Goal: Transaction & Acquisition: Purchase product/service

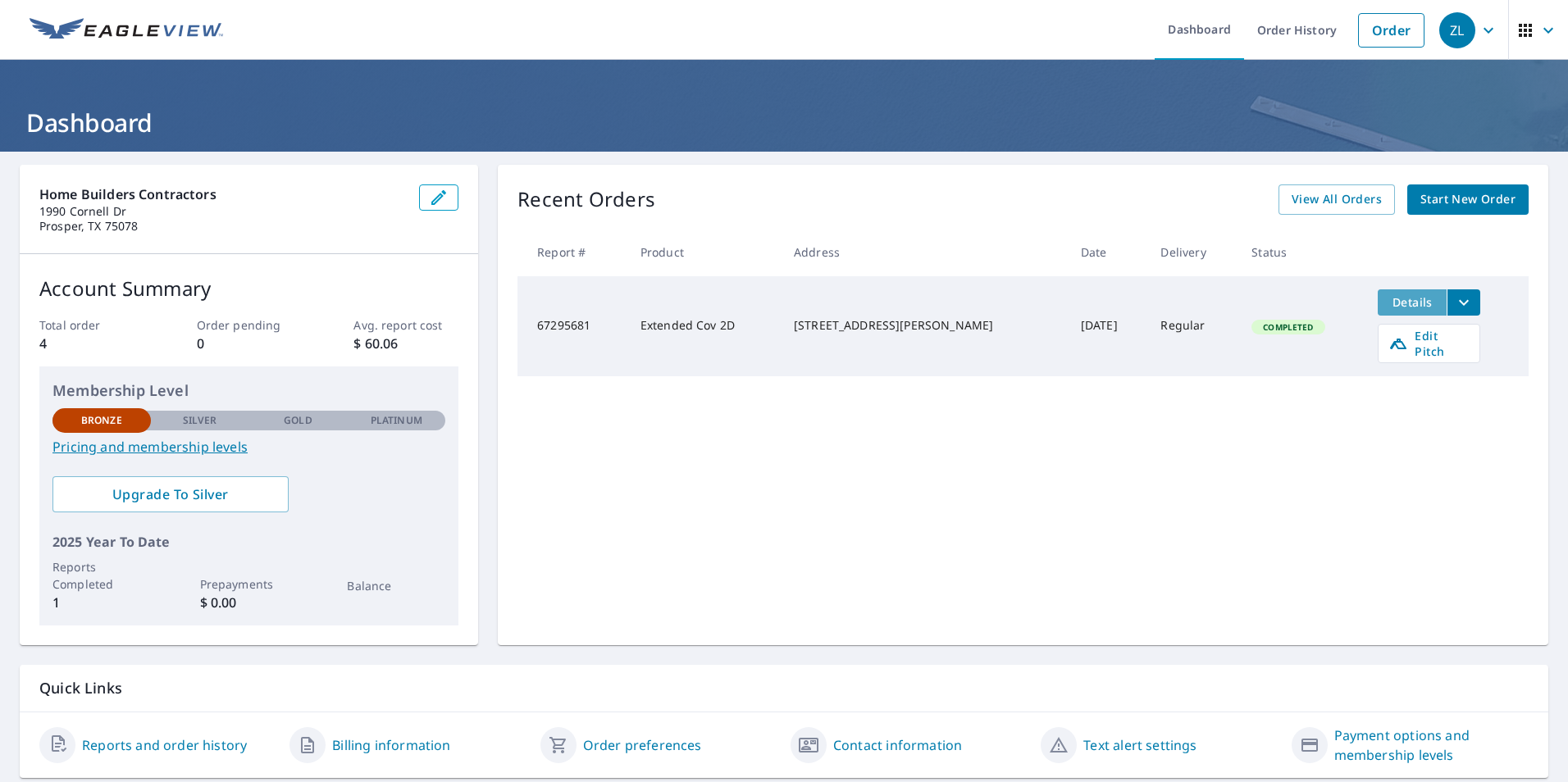
click at [1387, 307] on span "Details" at bounding box center [1411, 302] width 49 height 15
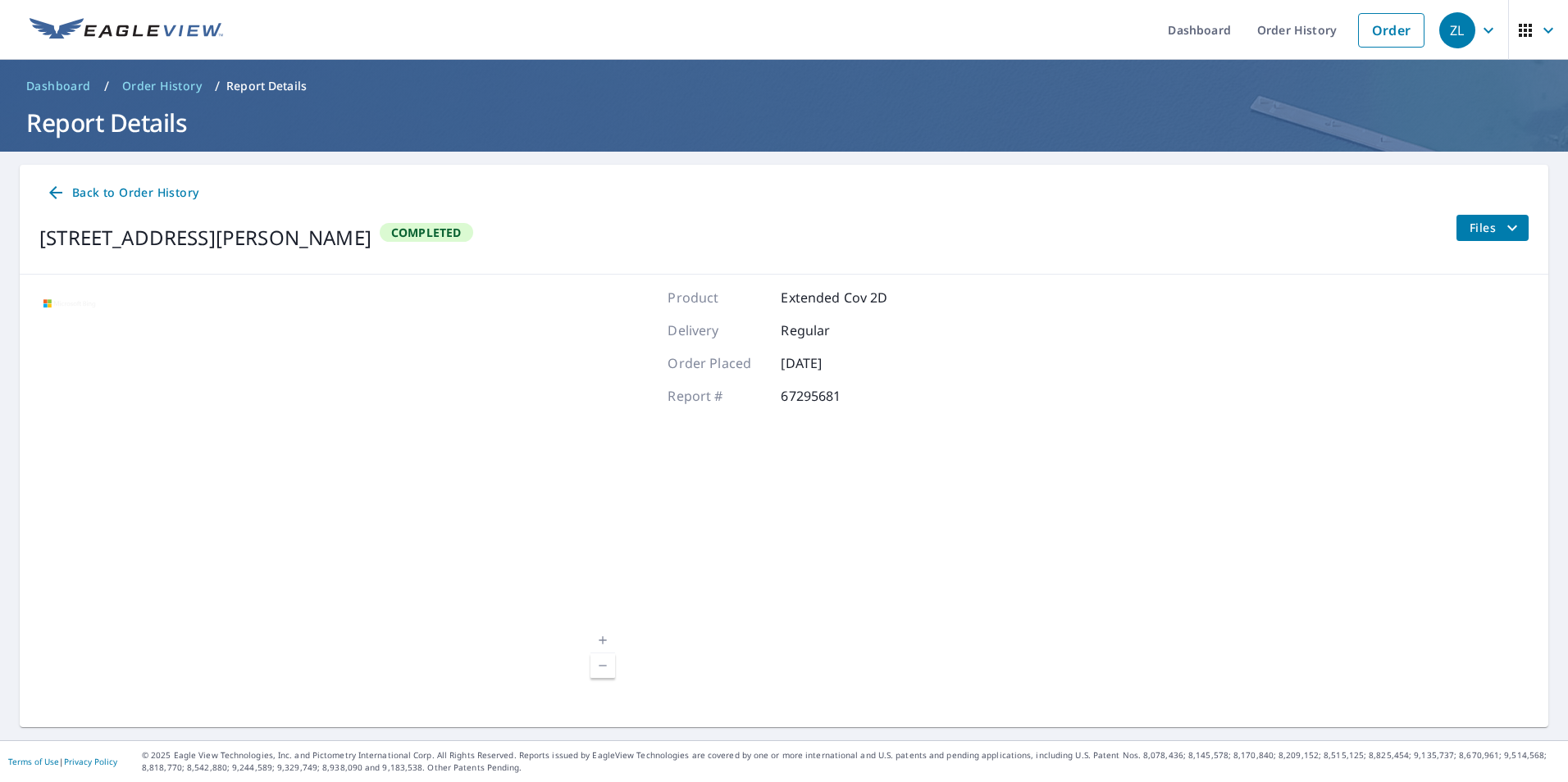
click at [1486, 229] on span "Files" at bounding box center [1496, 228] width 53 height 19
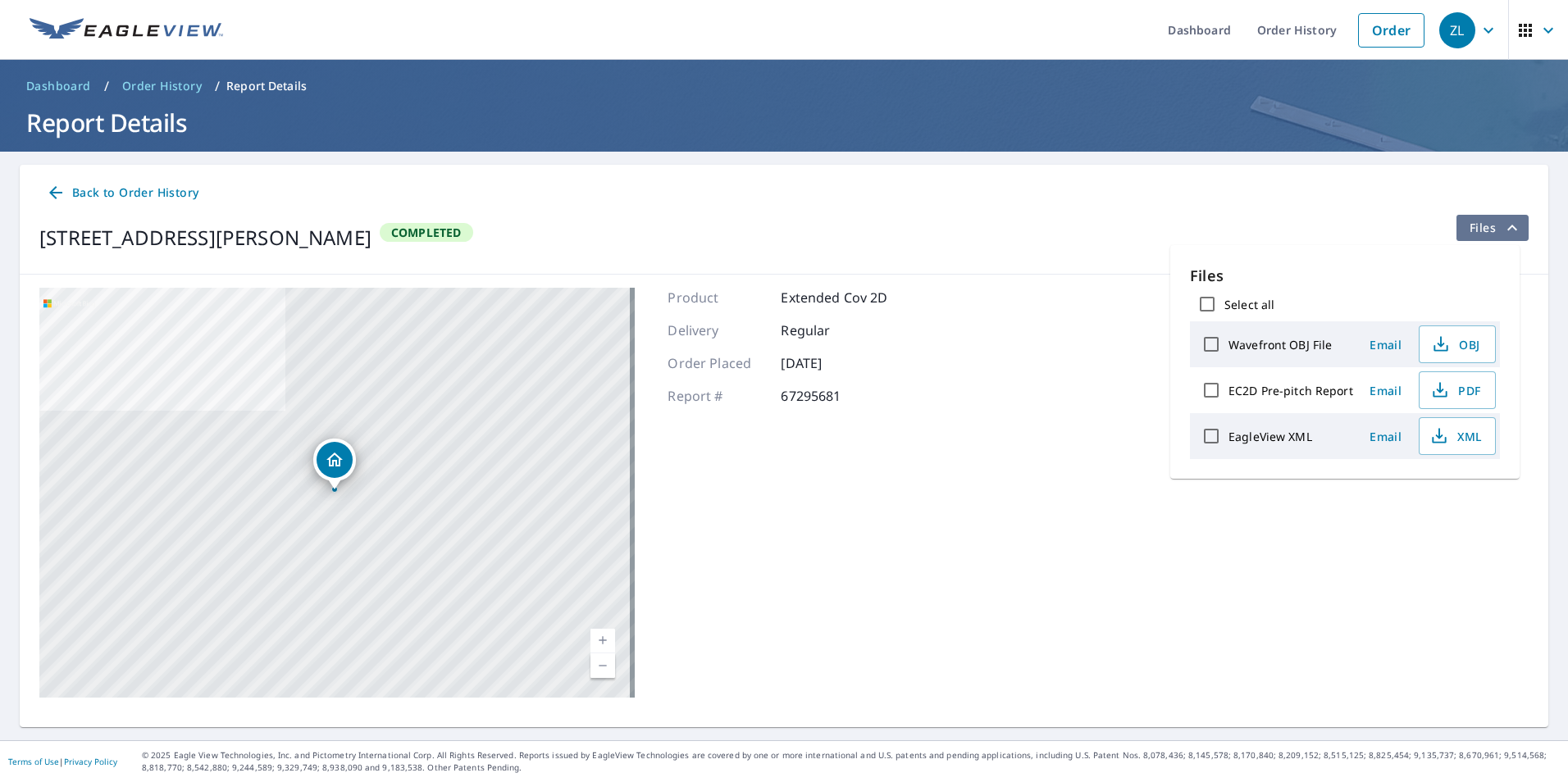
click at [1486, 229] on span "Files" at bounding box center [1496, 228] width 53 height 19
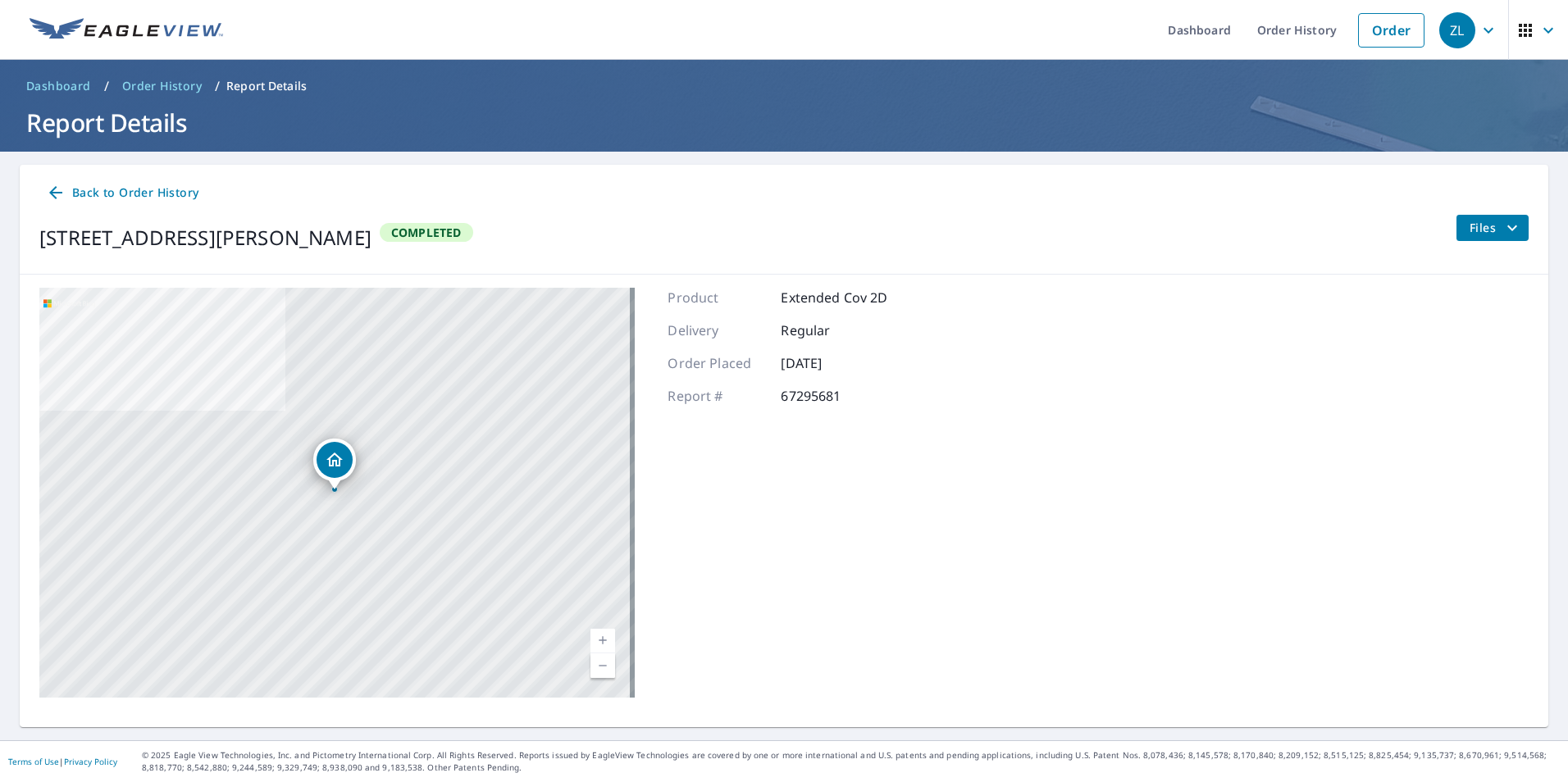
click at [56, 183] on icon at bounding box center [56, 192] width 19 height 19
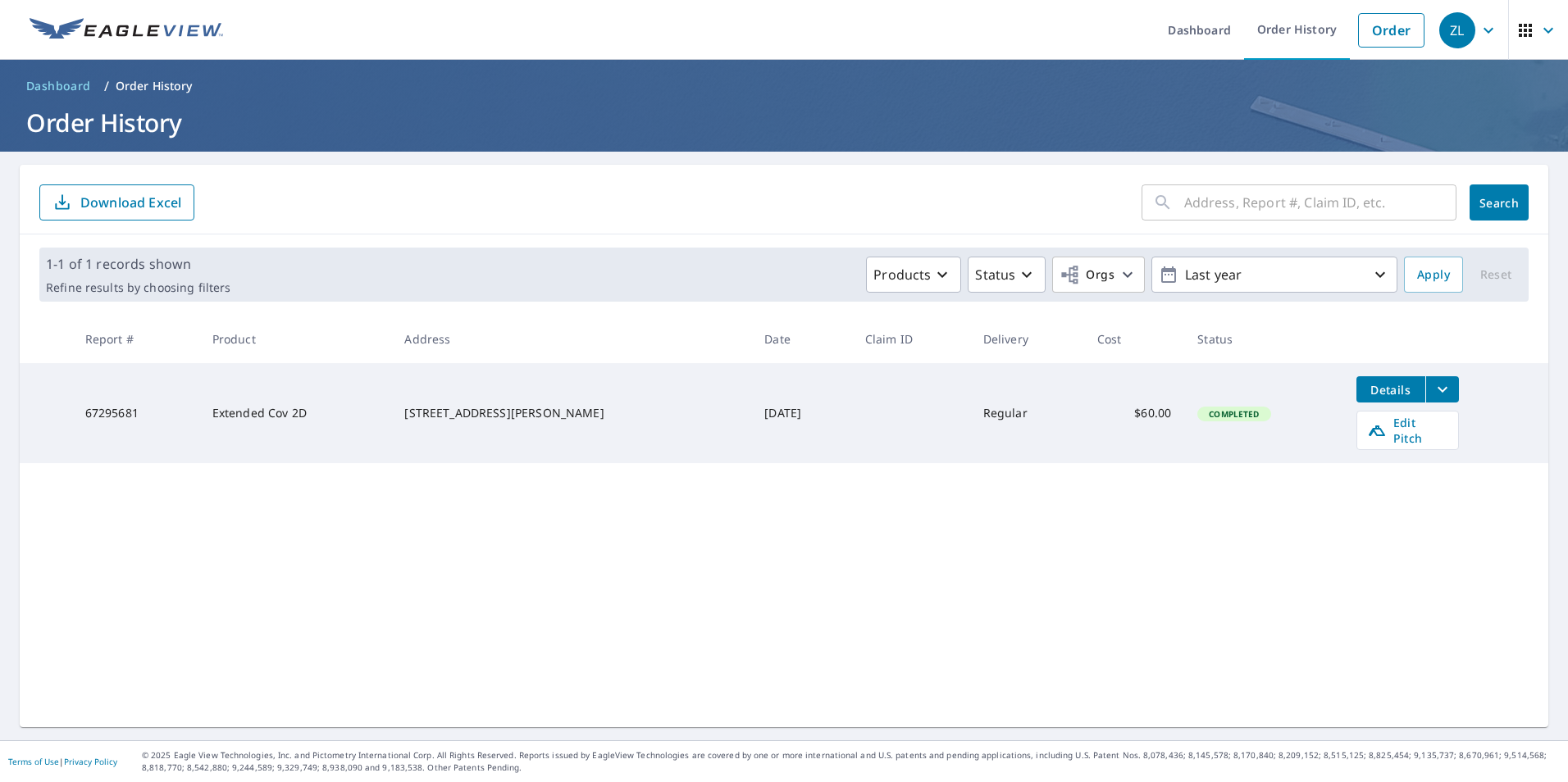
click at [120, 200] on p "Download Excel" at bounding box center [131, 202] width 101 height 18
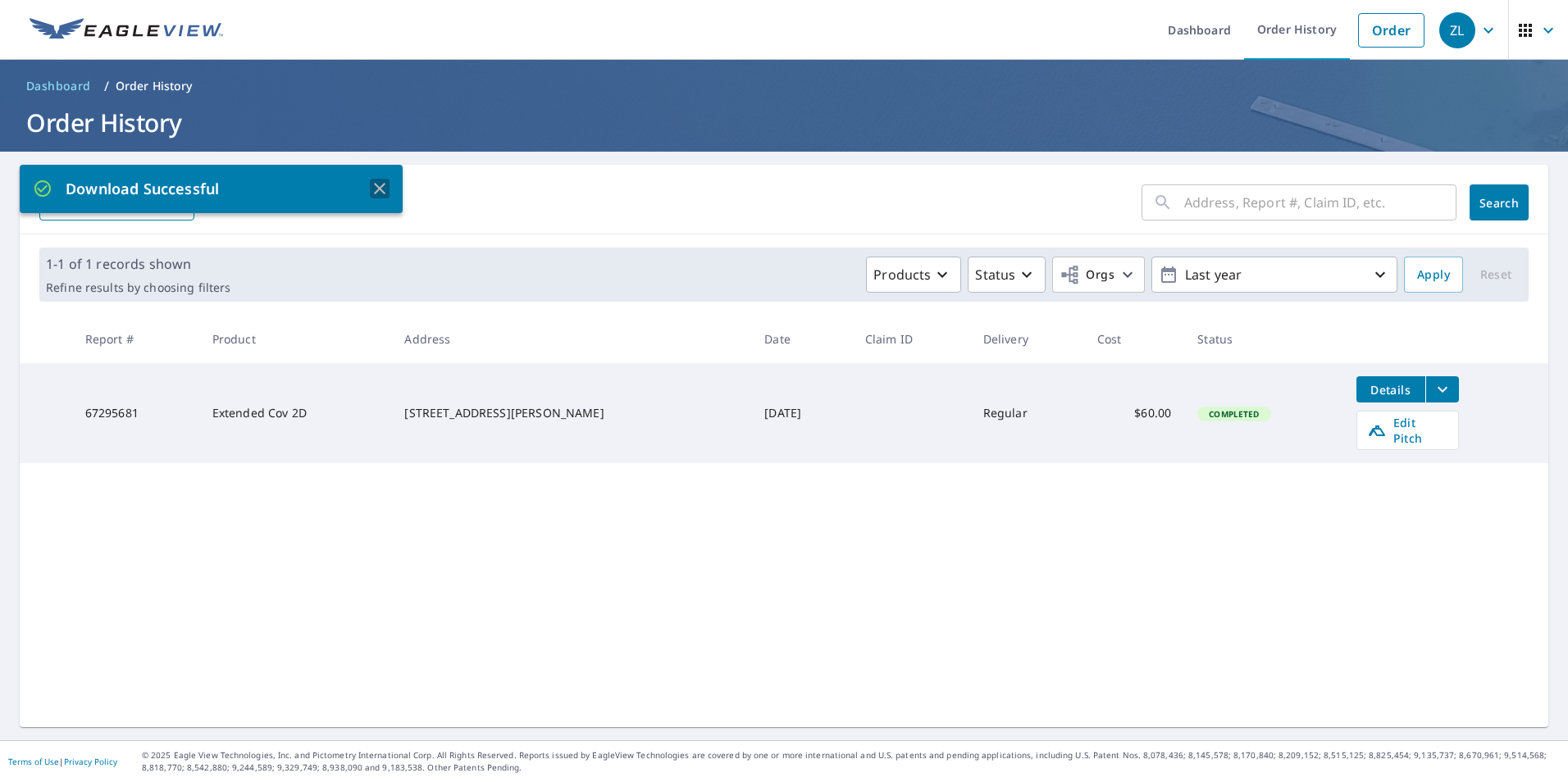
click at [380, 188] on icon "button" at bounding box center [380, 188] width 12 height 12
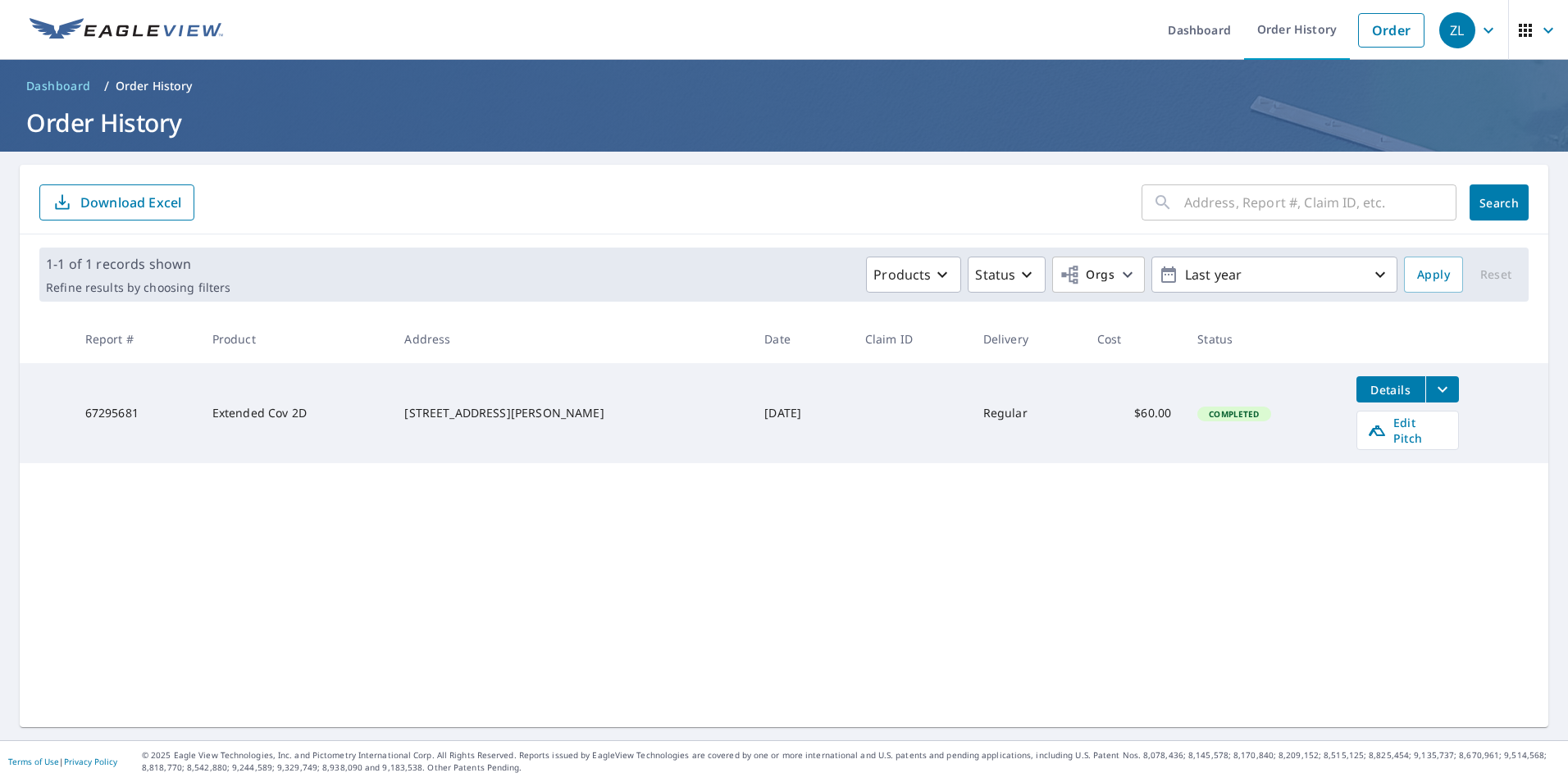
click at [1433, 393] on icon "filesDropdownBtn-67295681" at bounding box center [1442, 389] width 19 height 19
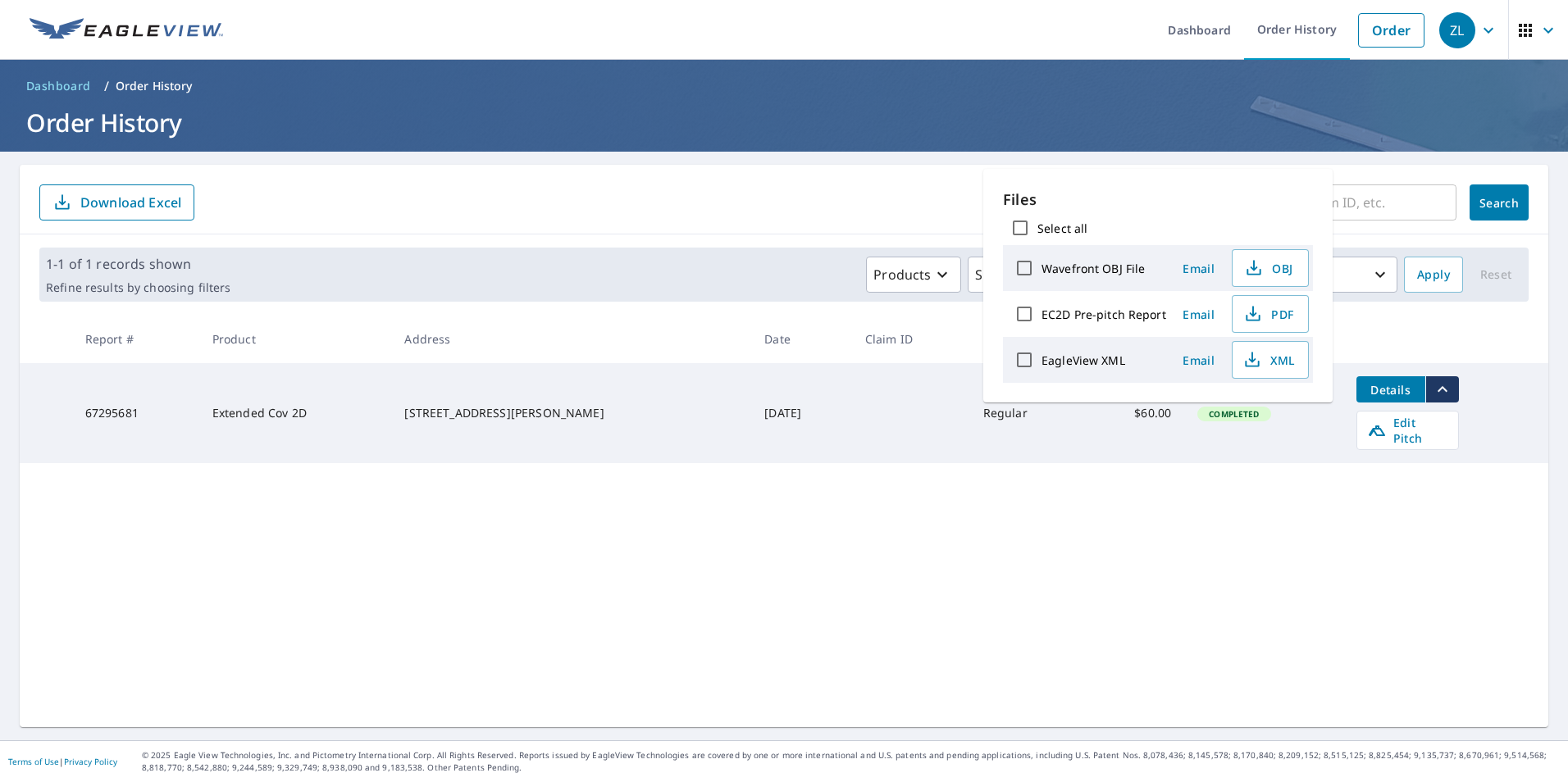
click at [1206, 357] on span "Email" at bounding box center [1199, 360] width 39 height 15
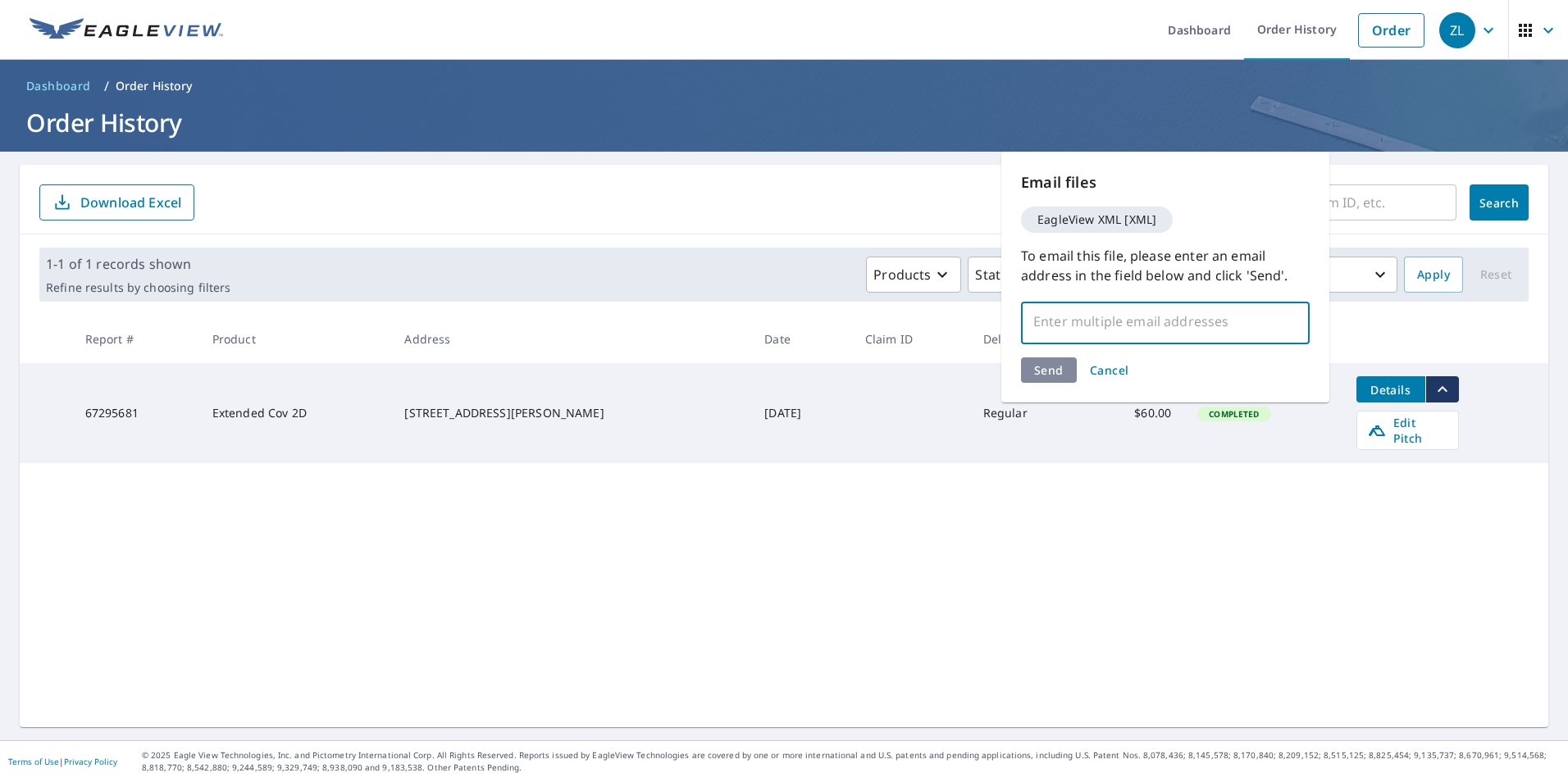
click at [1118, 334] on input "text" at bounding box center [1154, 321] width 250 height 31
type input "zach.hbc@gmail.com"
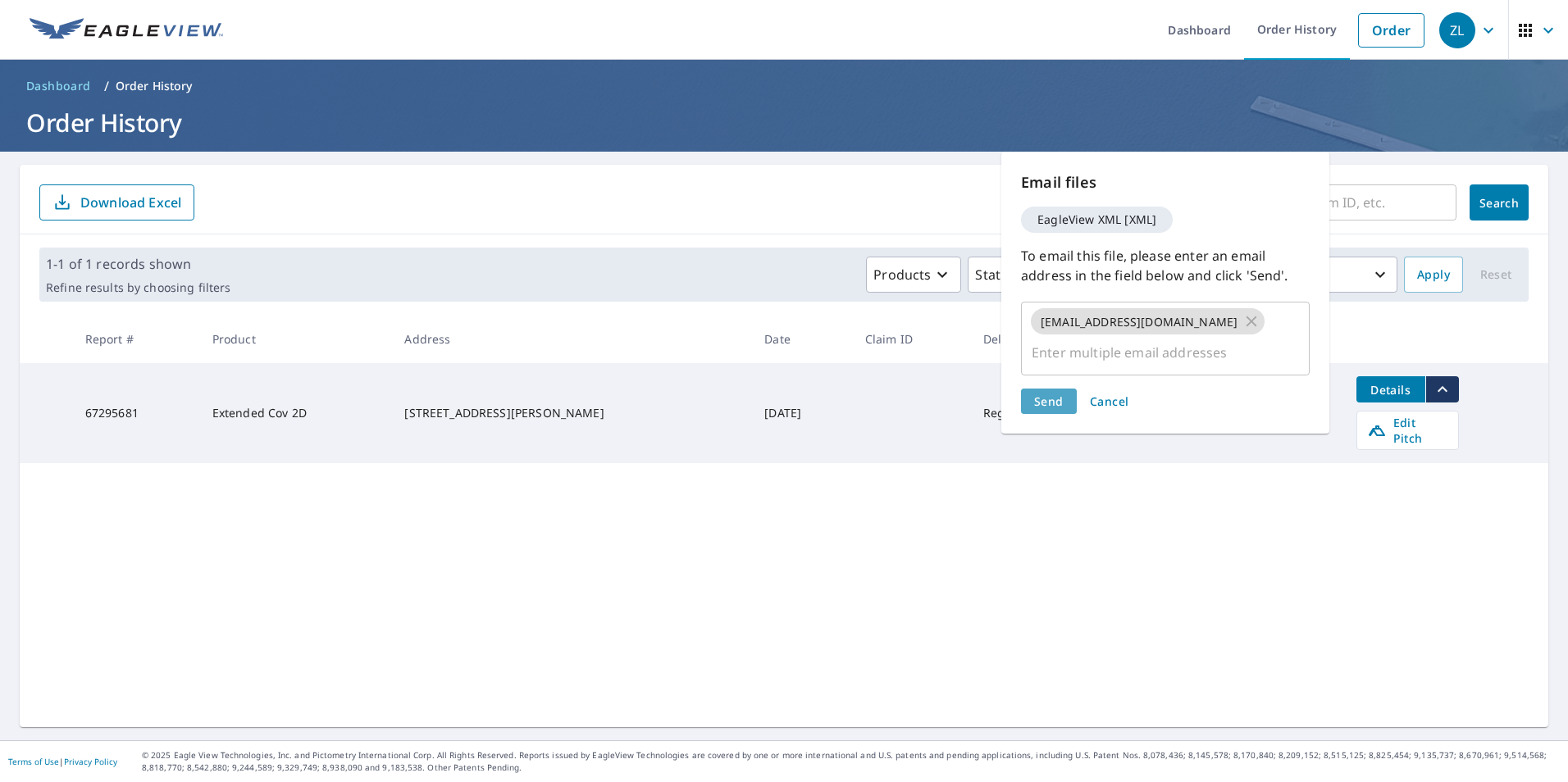
click at [1042, 394] on span "Send" at bounding box center [1049, 402] width 30 height 15
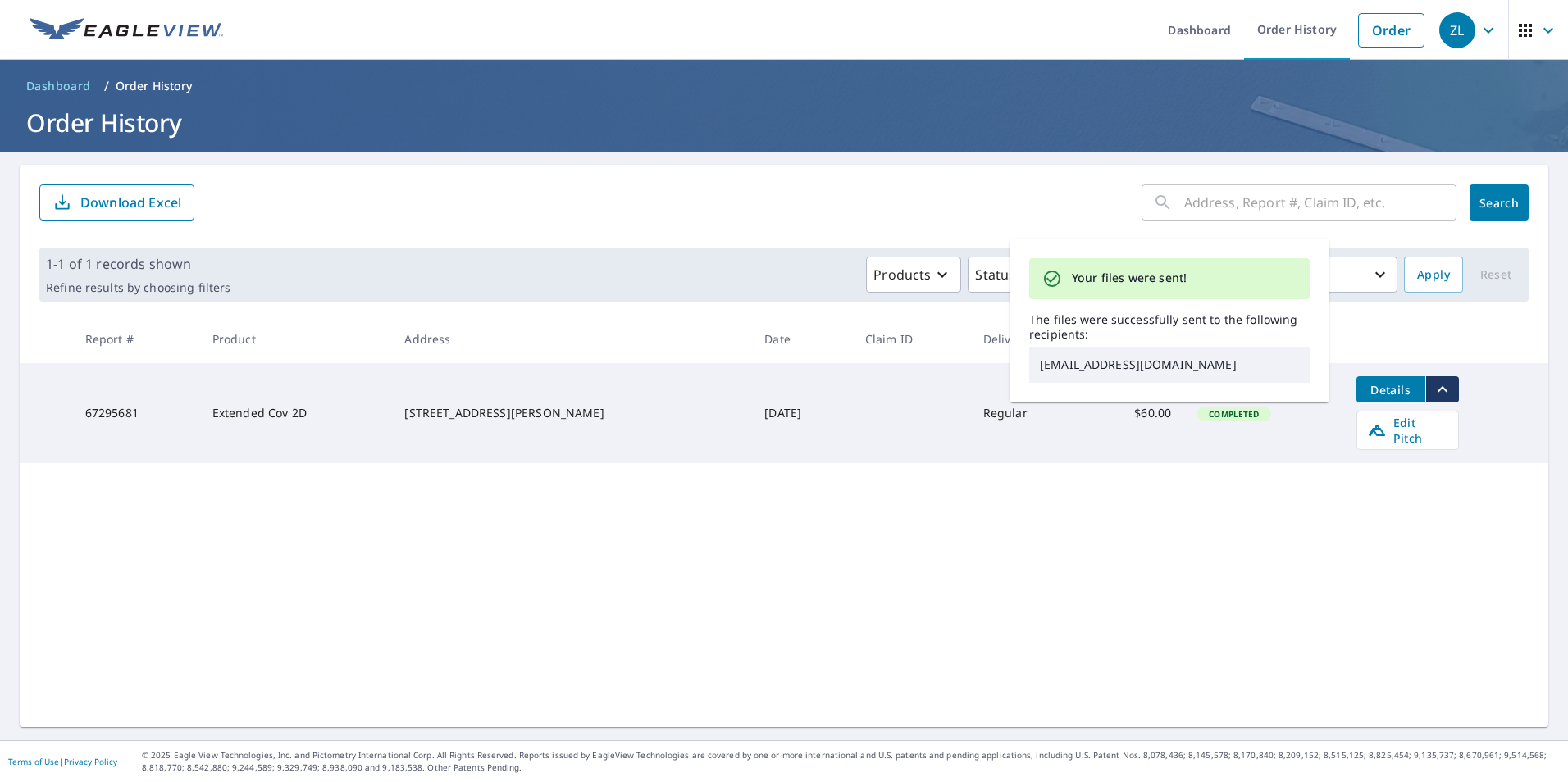
click at [1162, 517] on div "​ Search Download Excel 1-1 of 1 records shown Refine results by choosing filte…" at bounding box center [783, 447] width 1529 height 563
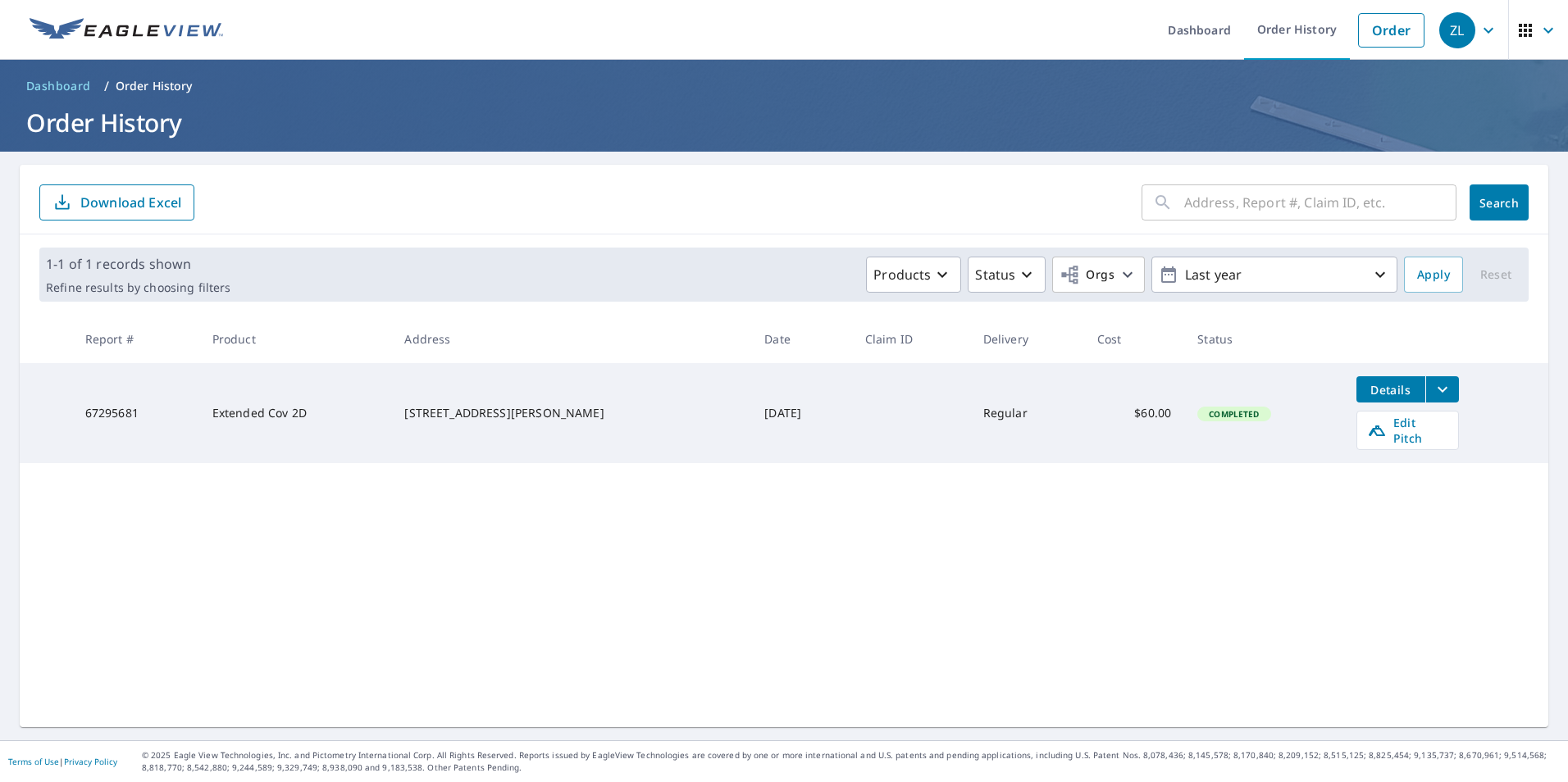
drag, startPoint x: 424, startPoint y: 399, endPoint x: 523, endPoint y: 407, distance: 99.3
click at [523, 407] on div "12831 Hunterfield Dr Cypress, TX 77429" at bounding box center [571, 413] width 333 height 16
drag, startPoint x: 523, startPoint y: 407, endPoint x: 496, endPoint y: 406, distance: 27.0
copy div "12831 Hunterfield Dr Cypress, TX 77429"
click at [58, 85] on span "Dashboard" at bounding box center [58, 86] width 64 height 16
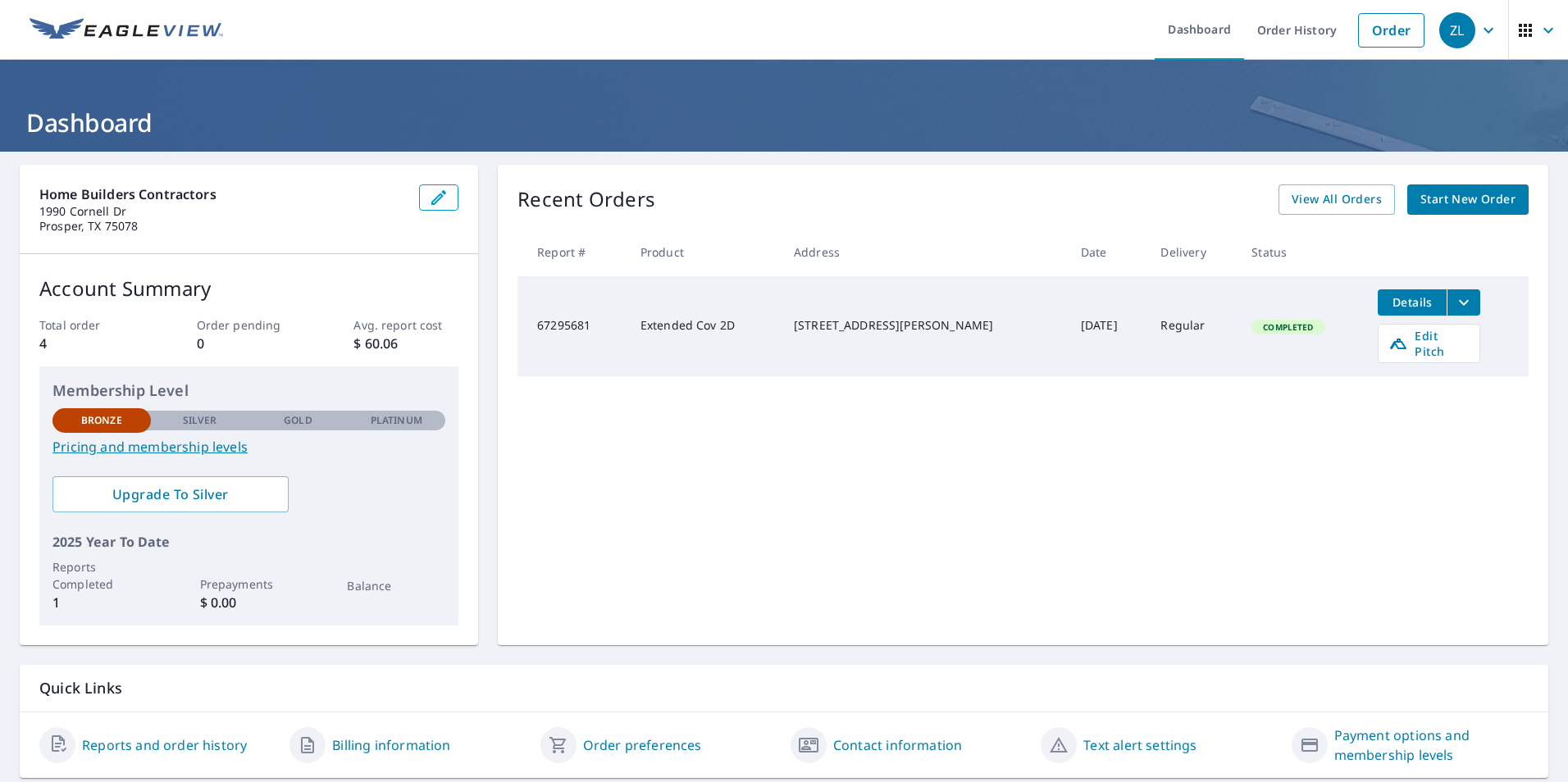
click at [1443, 199] on span "Start New Order" at bounding box center [1468, 199] width 95 height 20
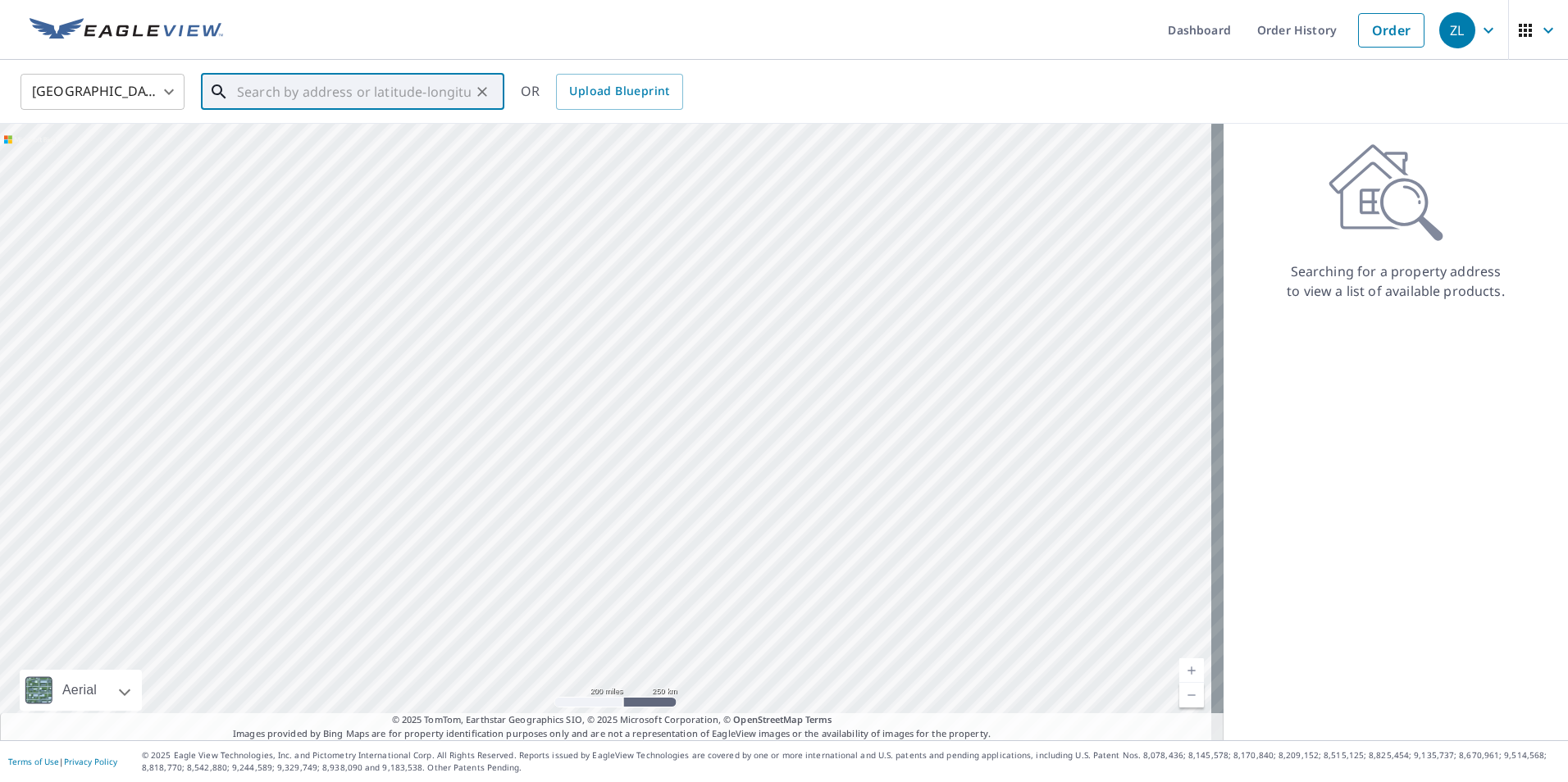
paste input "[STREET_ADDRESS][PERSON_NAME]"
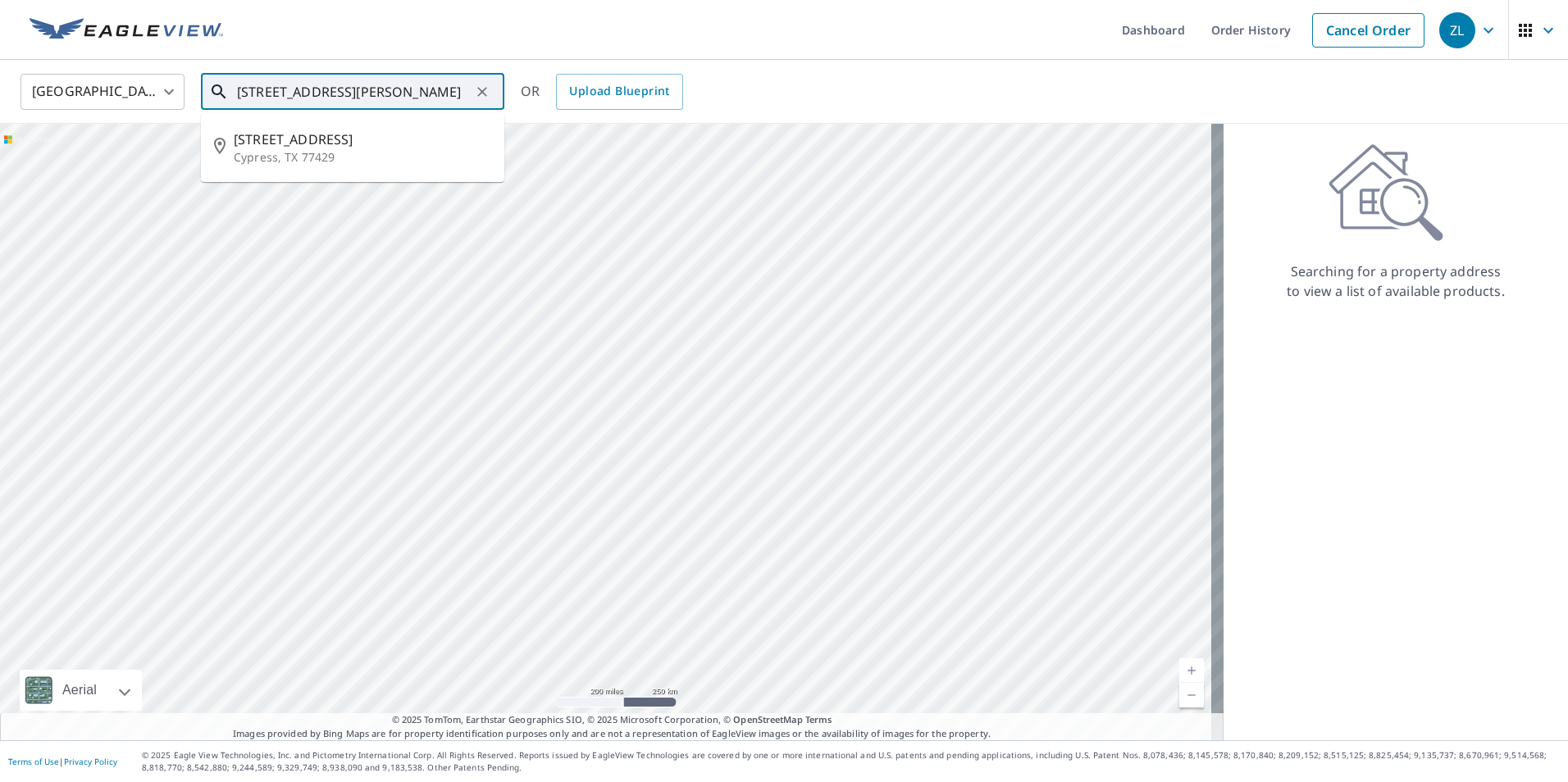
type input "[STREET_ADDRESS][PERSON_NAME]"
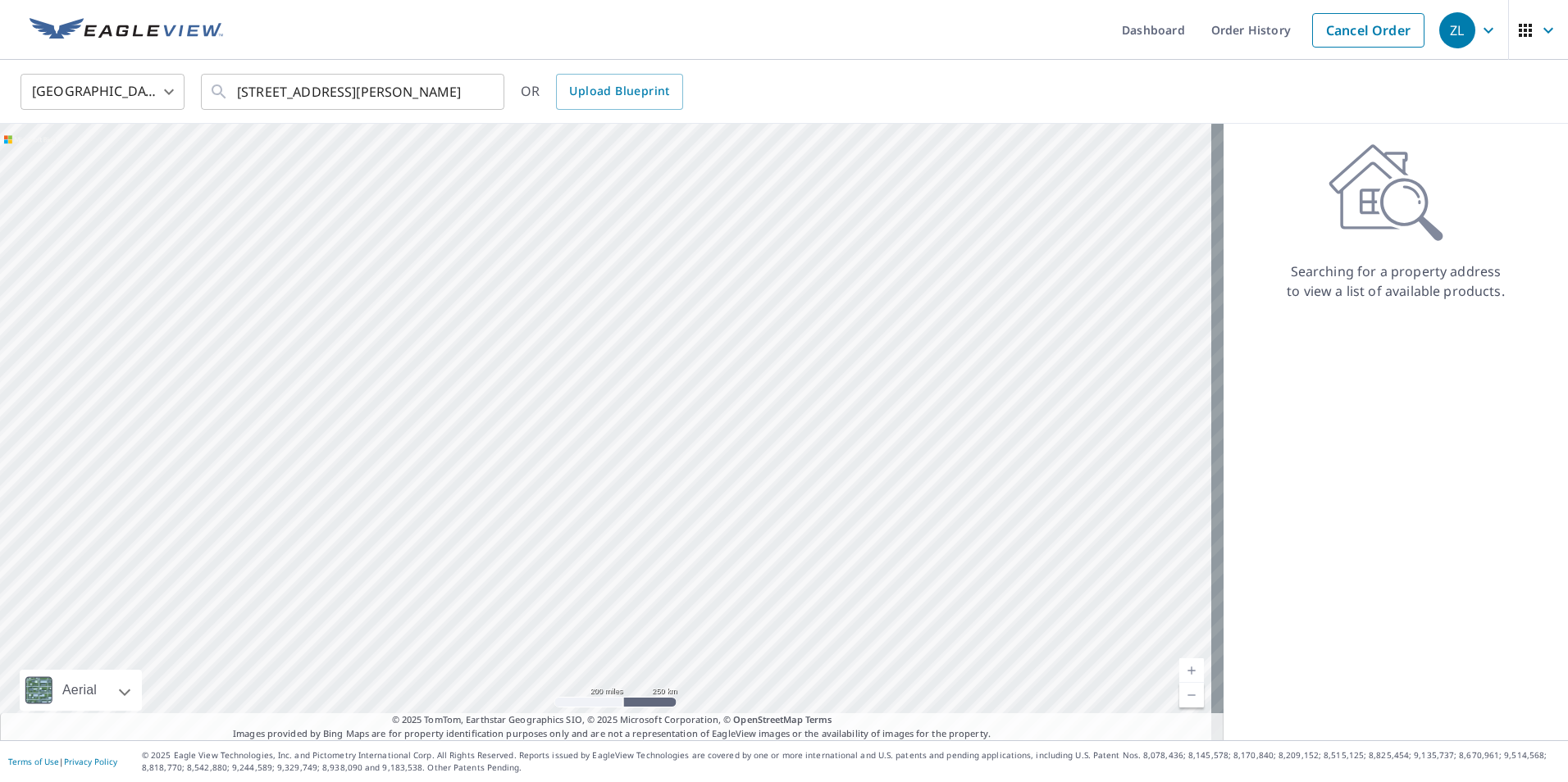
scroll to position [0, 0]
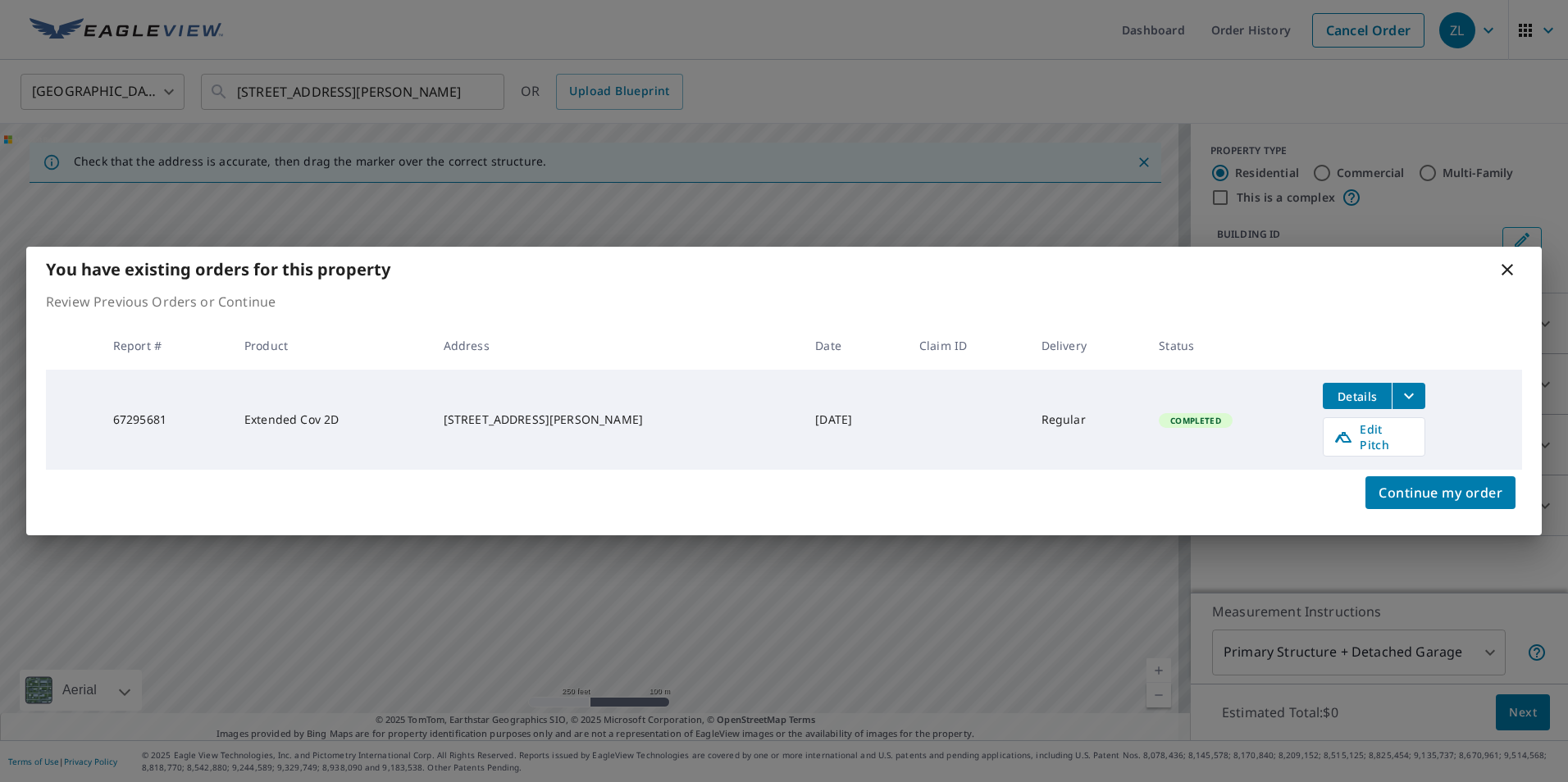
click at [1508, 276] on icon at bounding box center [1507, 270] width 12 height 12
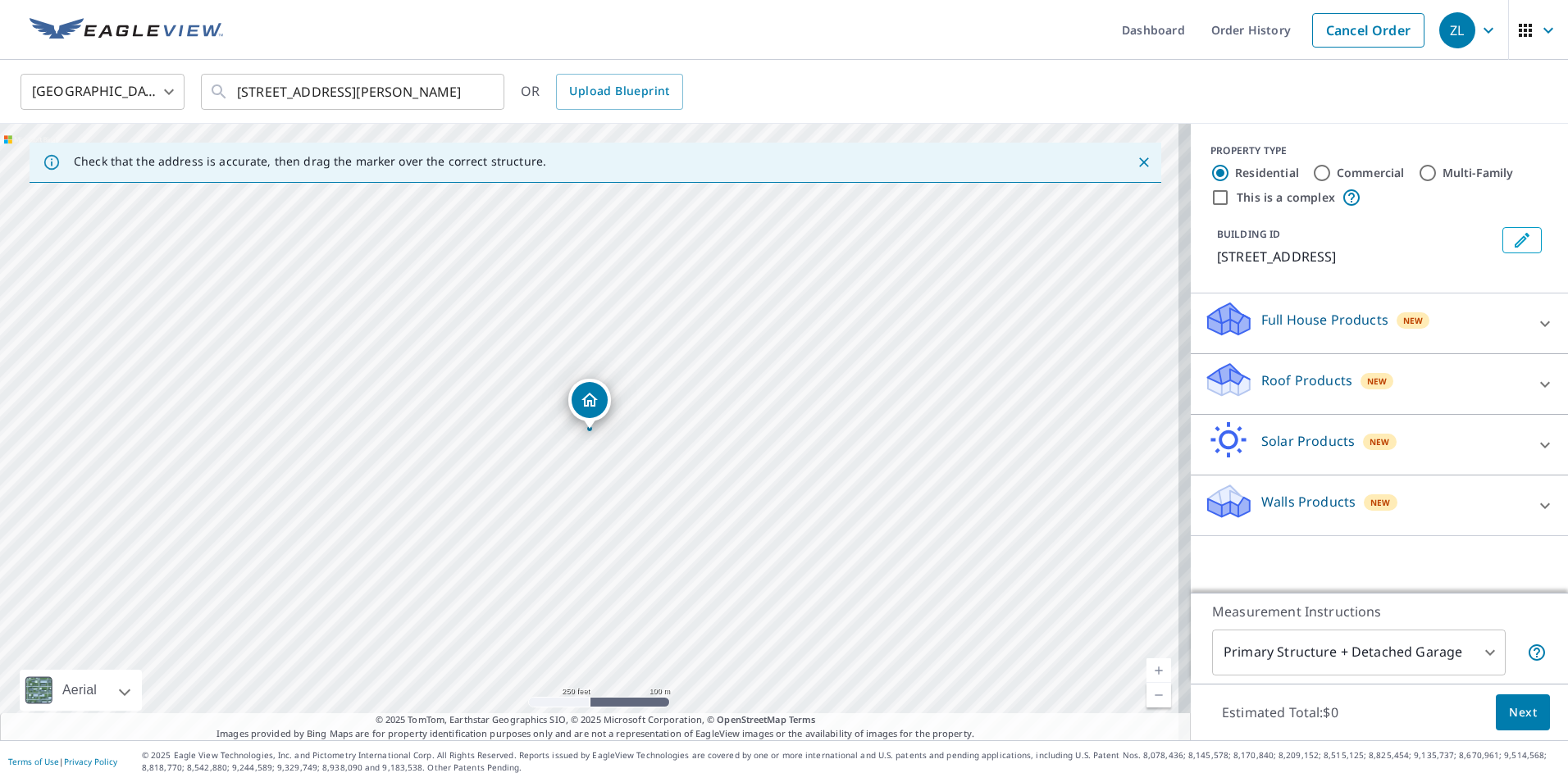
click at [1272, 373] on p "Roof Products" at bounding box center [1307, 380] width 91 height 19
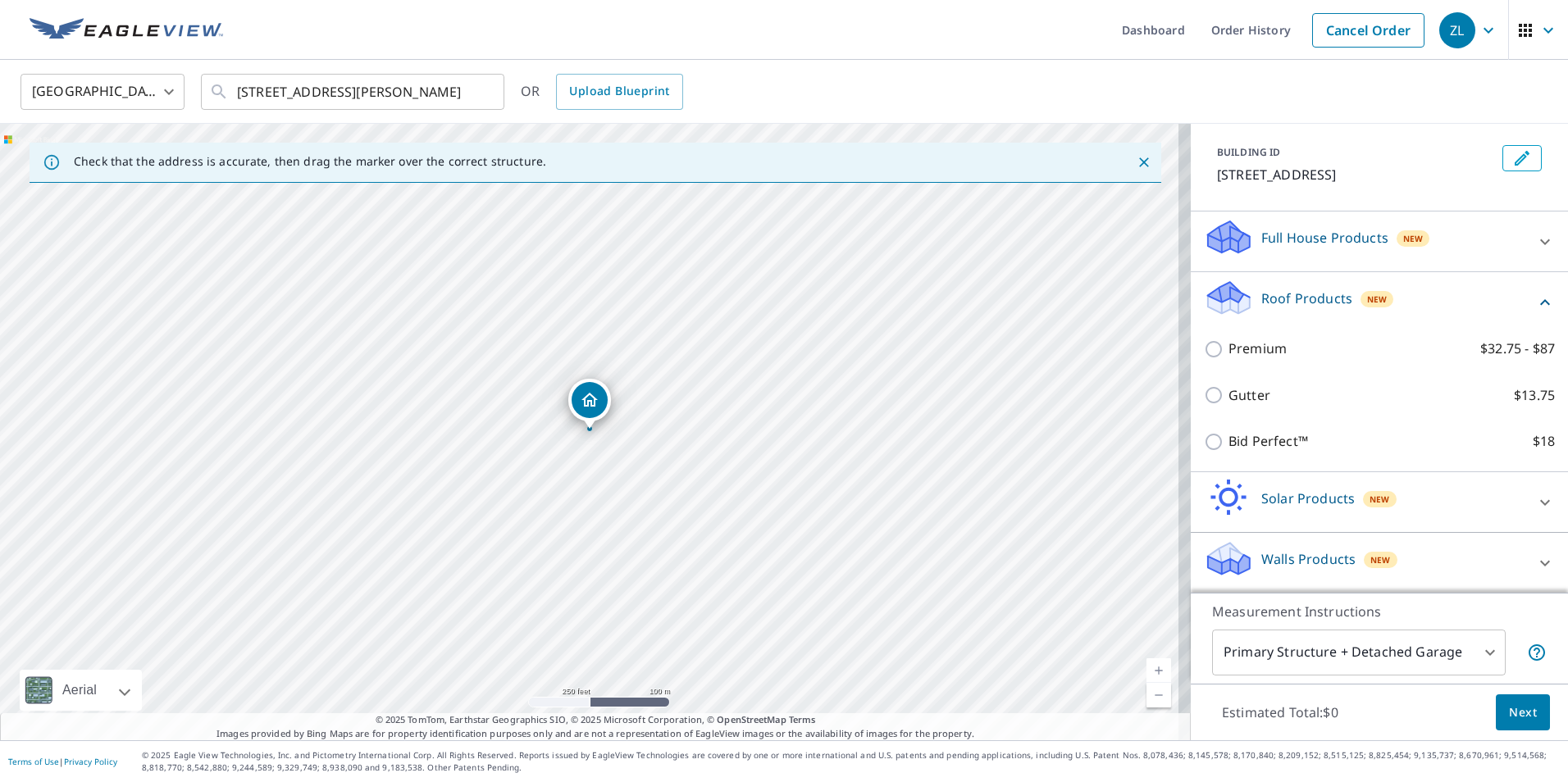
scroll to position [83, 0]
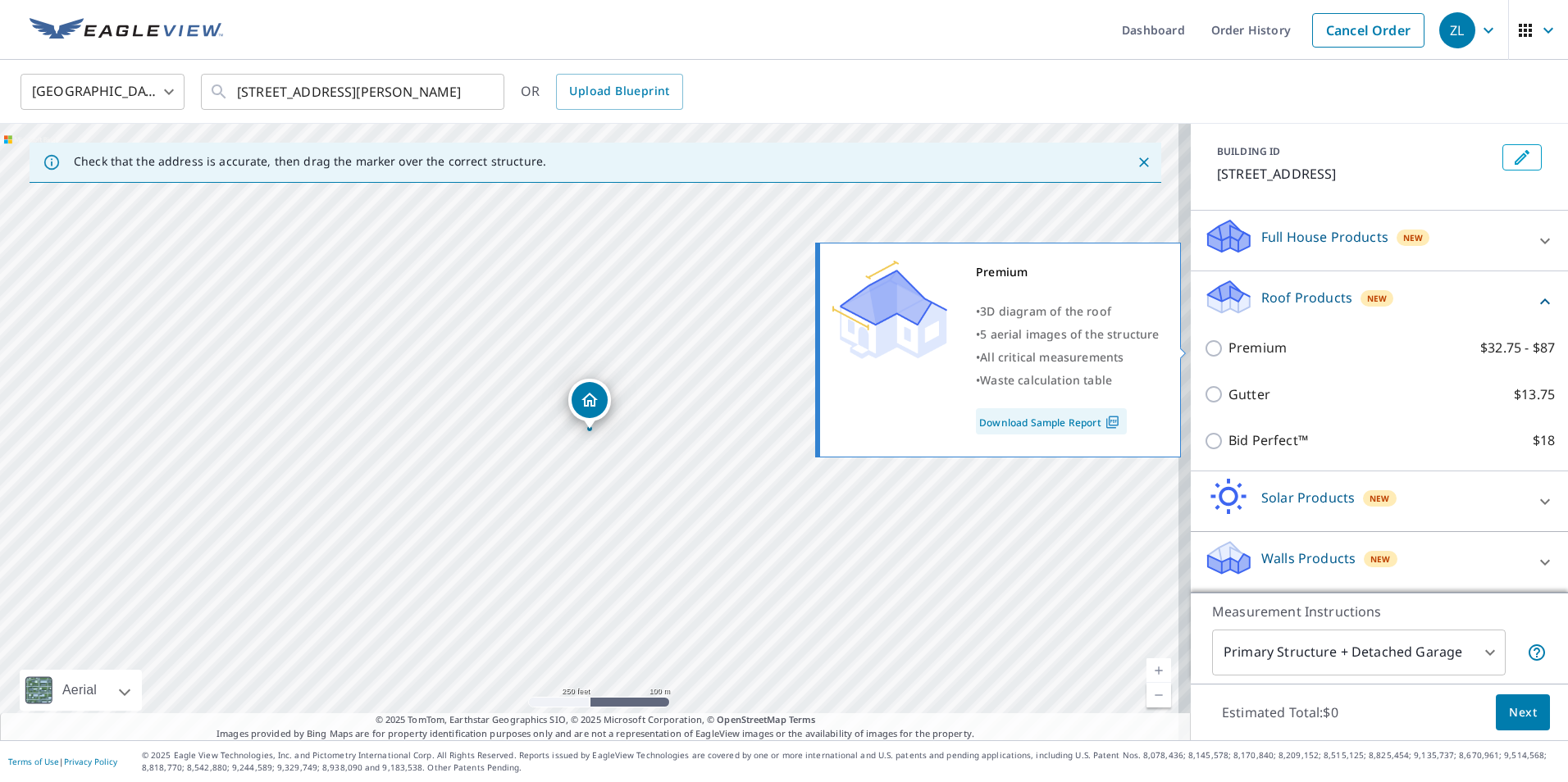
click at [1063, 428] on link "Download Sample Report" at bounding box center [1051, 421] width 151 height 26
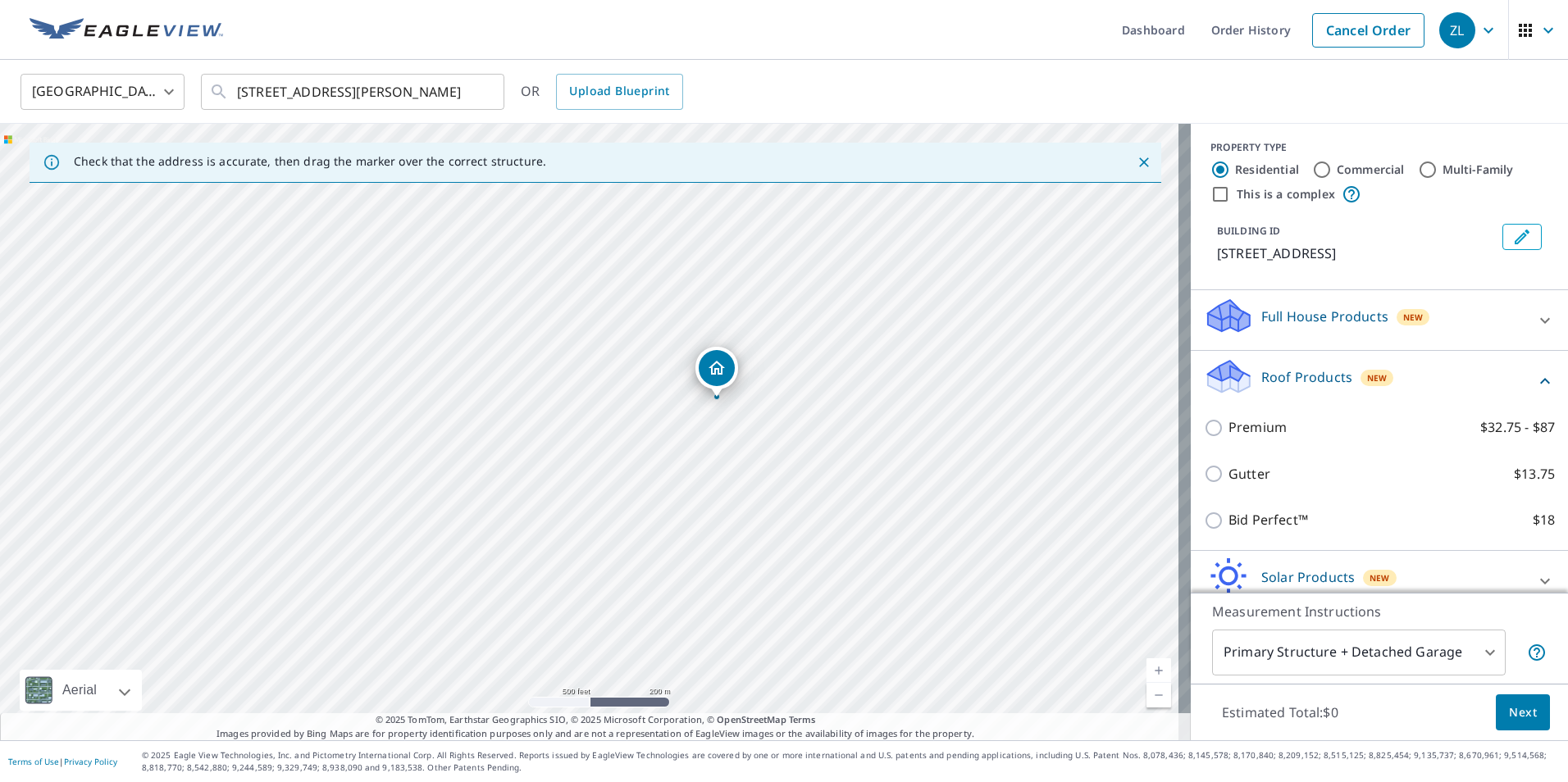
scroll to position [0, 0]
click at [1255, 40] on link "Order History" at bounding box center [1251, 30] width 106 height 60
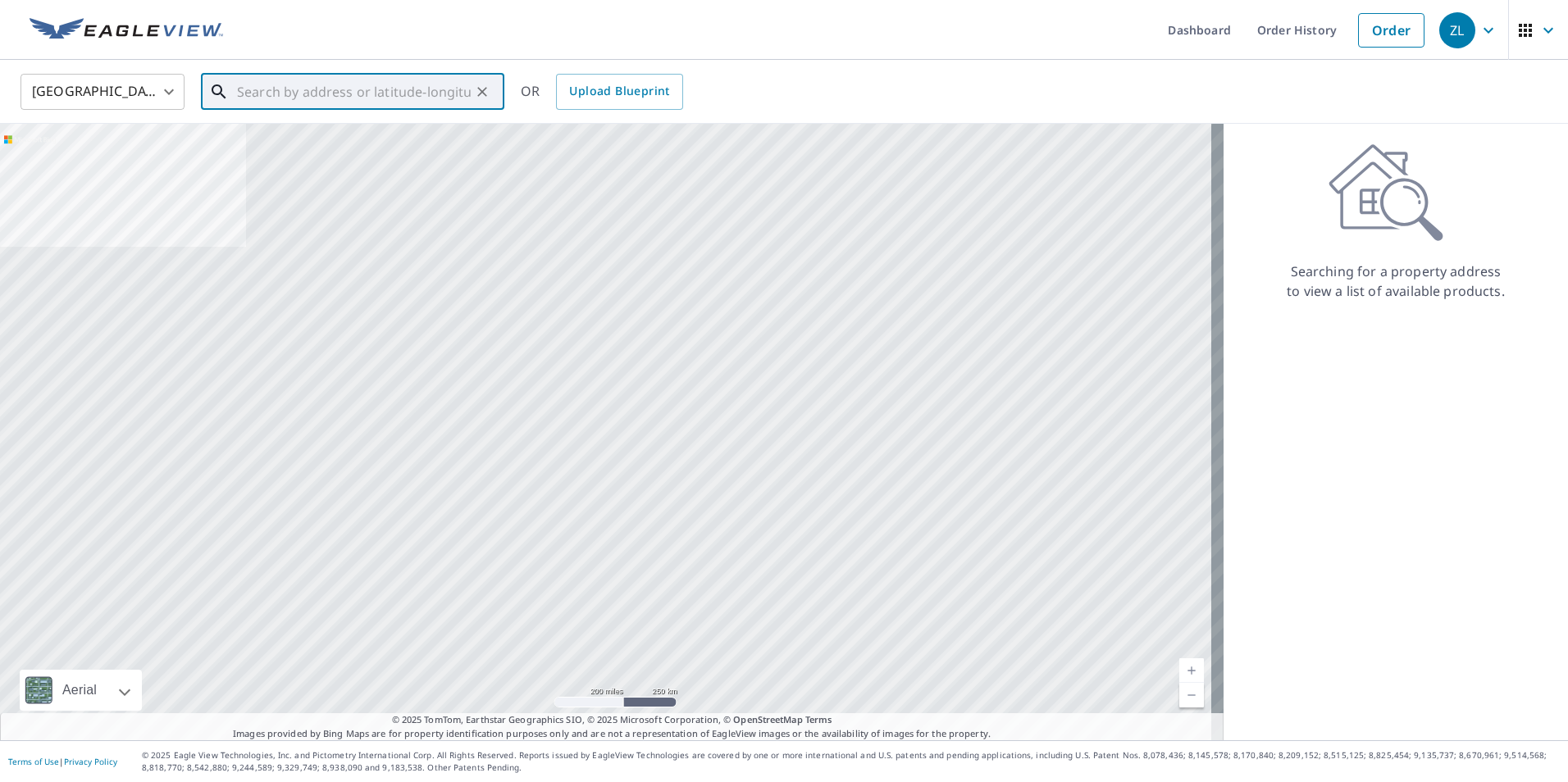
paste input "[STREET_ADDRESS][PERSON_NAME]"
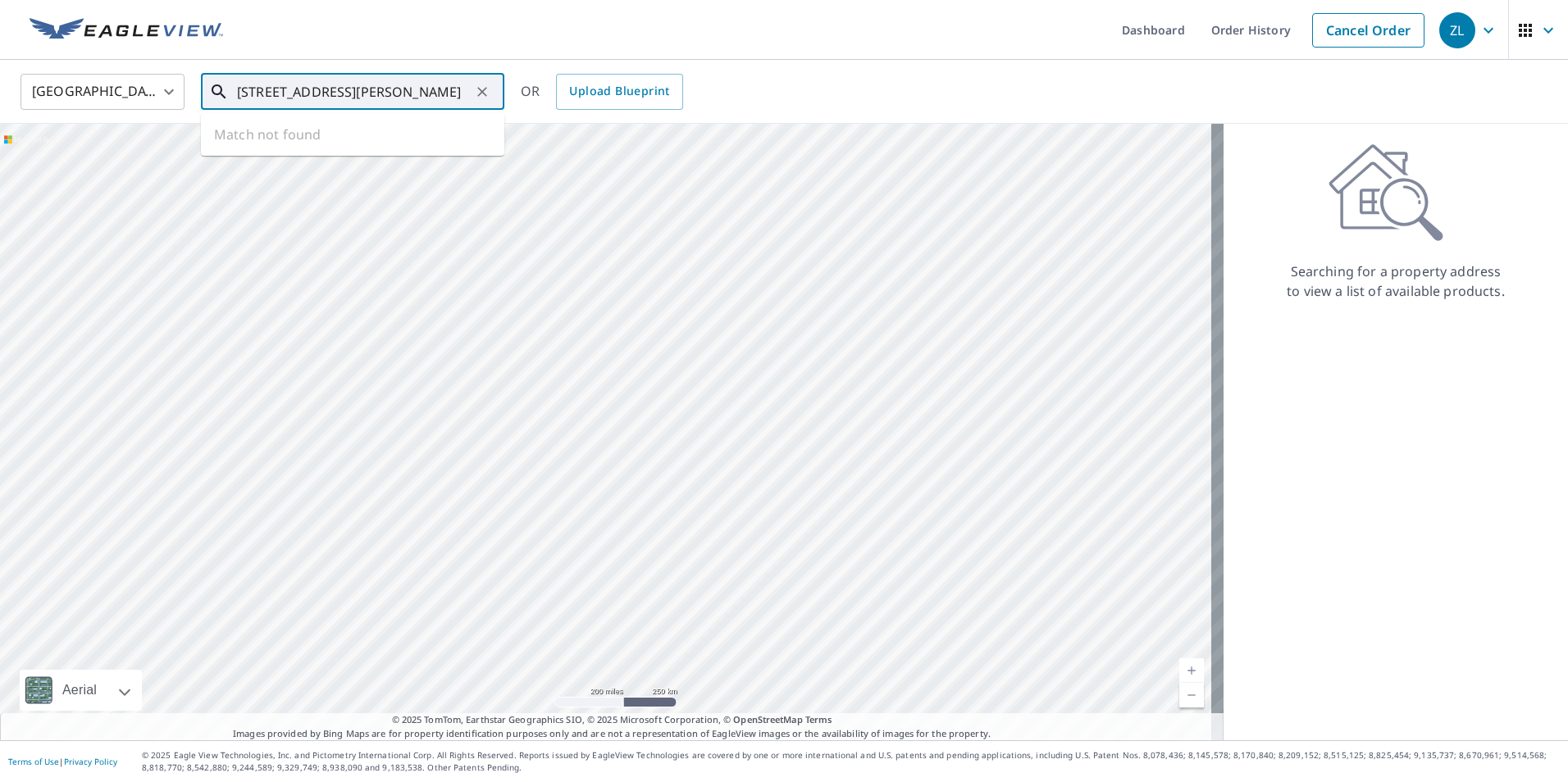
scroll to position [0, 14]
type input "[STREET_ADDRESS][PERSON_NAME]"
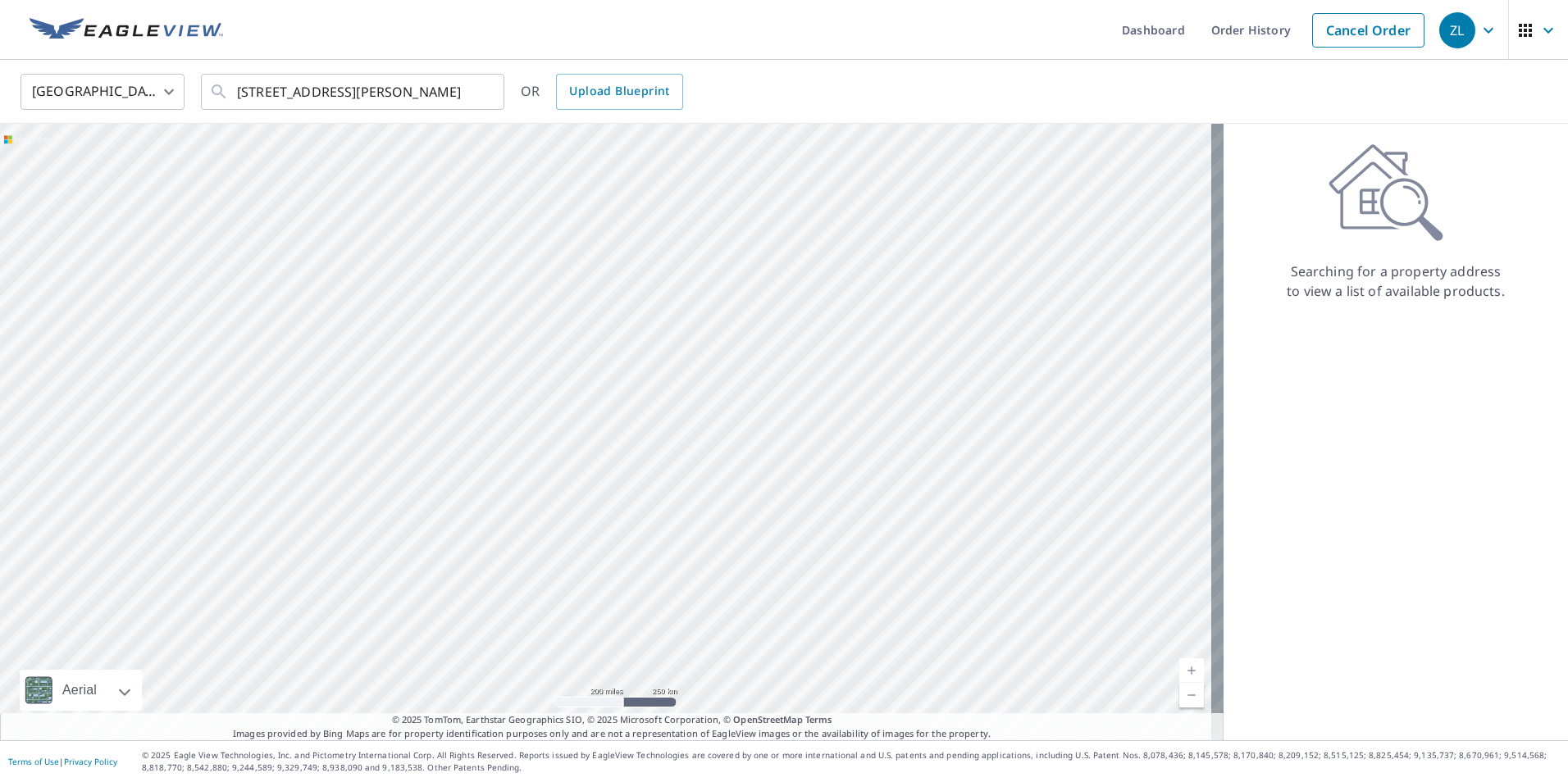
scroll to position [0, 0]
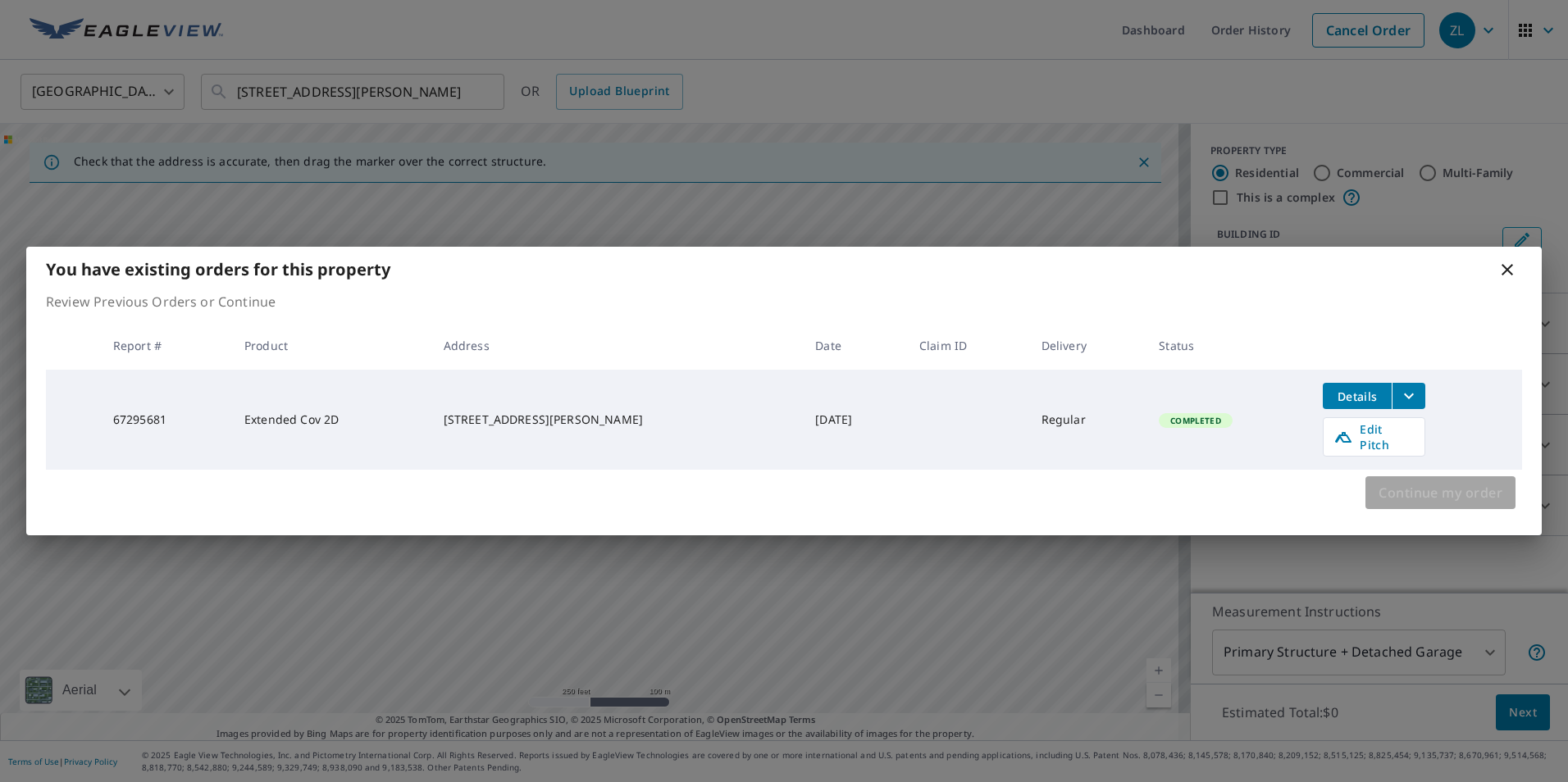
click at [1436, 491] on span "Continue my order" at bounding box center [1440, 493] width 124 height 23
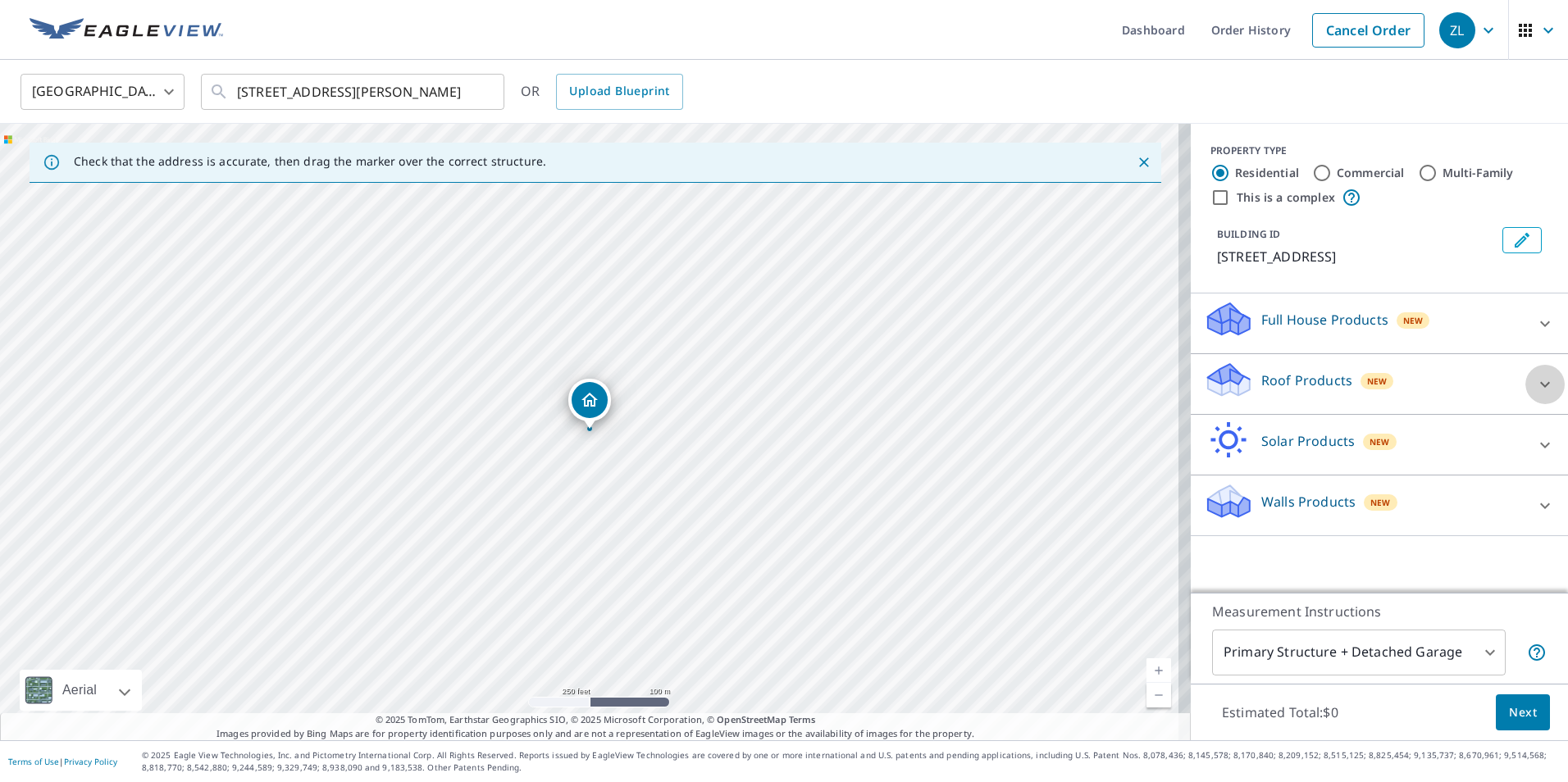
click at [1540, 384] on icon at bounding box center [1545, 384] width 10 height 6
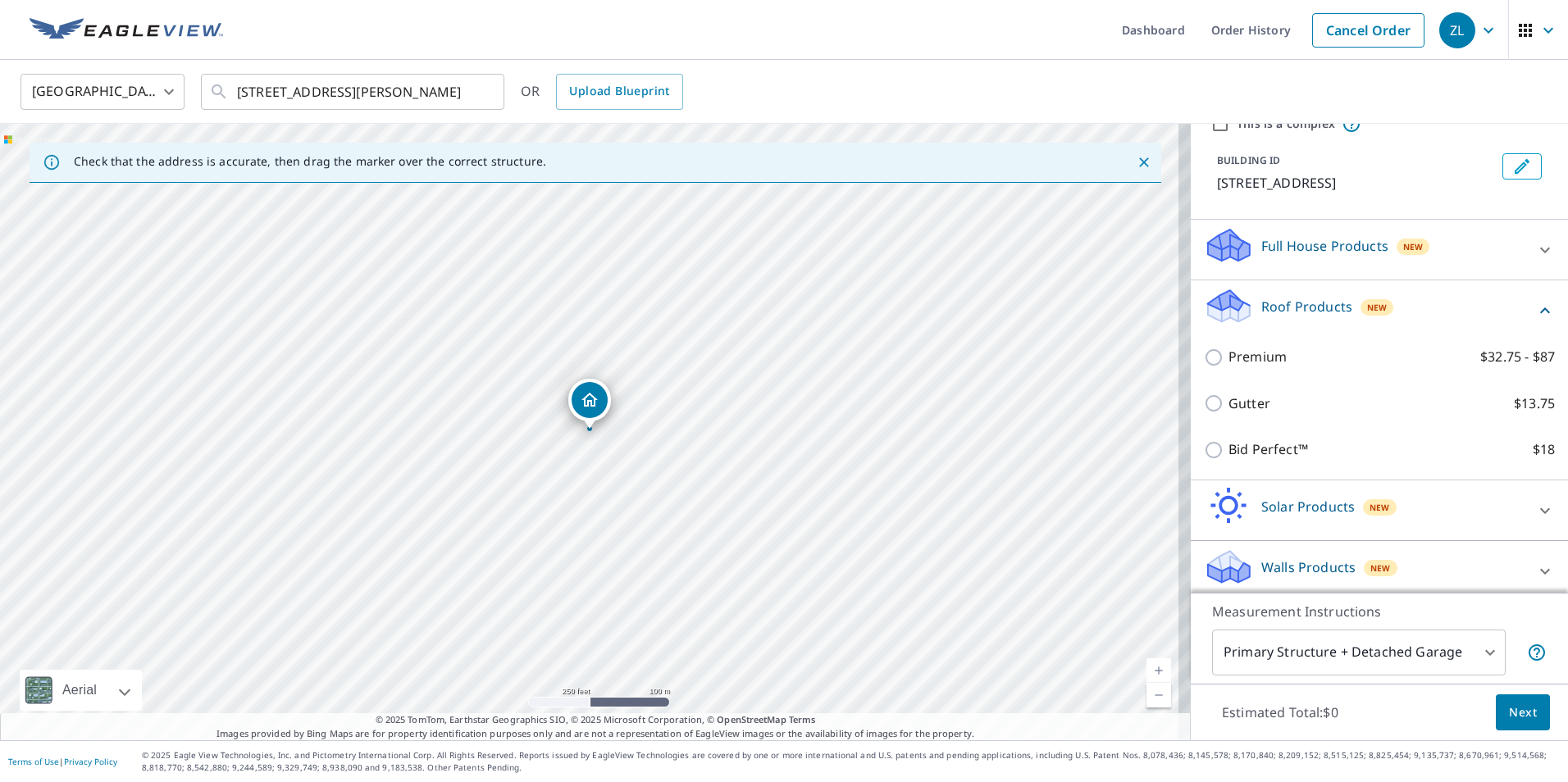
scroll to position [83, 0]
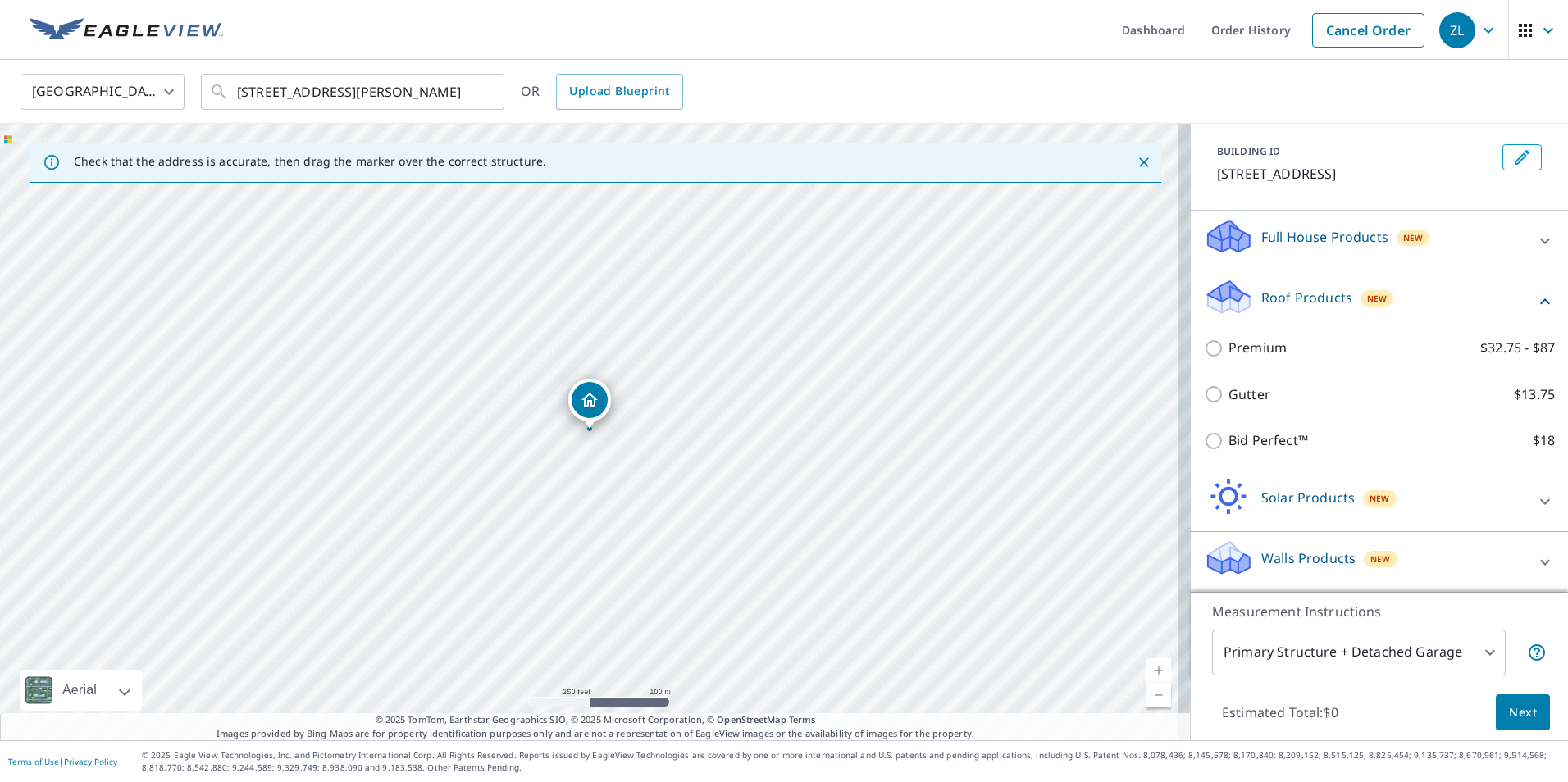
click at [1297, 501] on p "Solar Products" at bounding box center [1308, 498] width 93 height 19
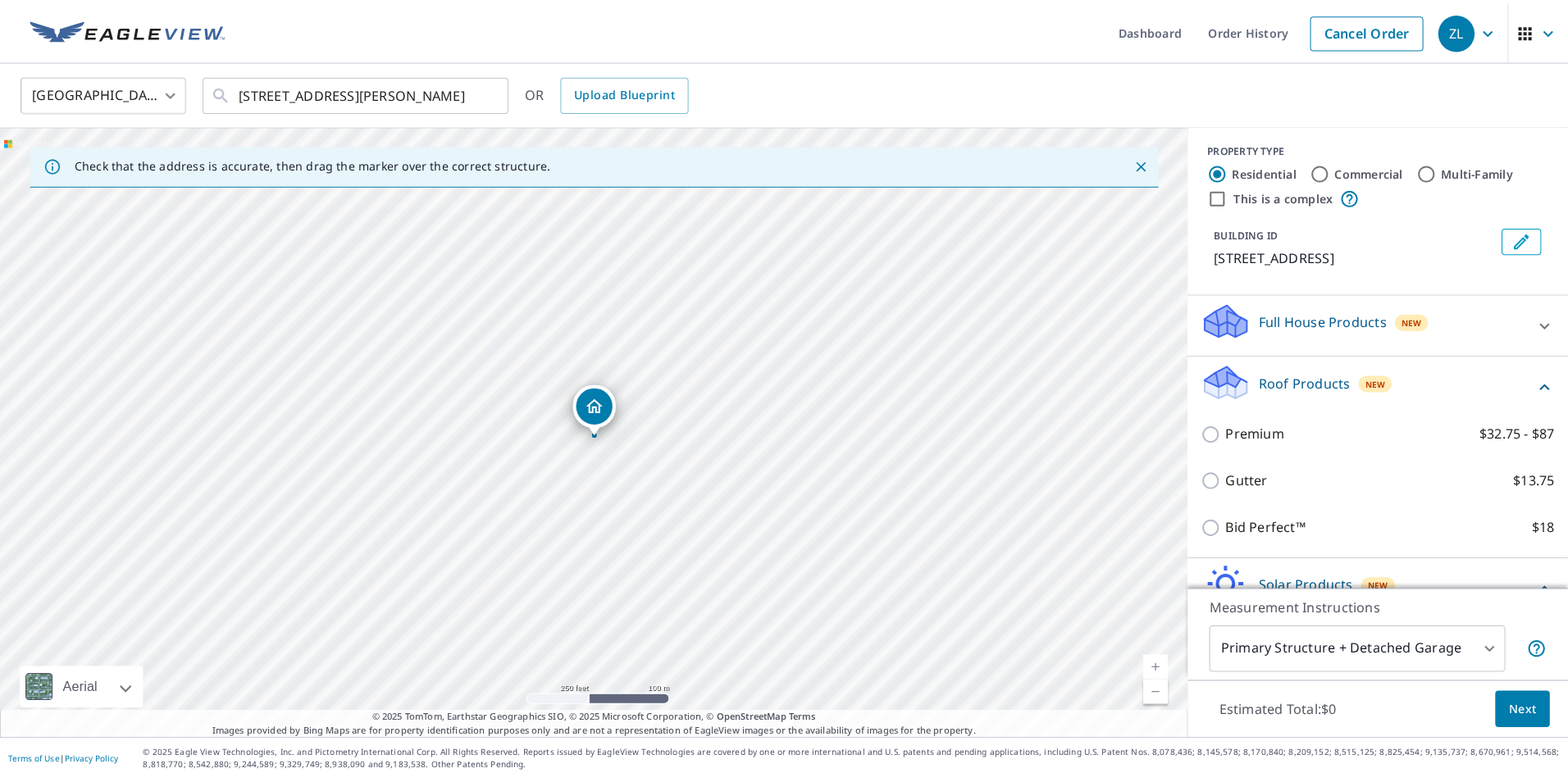
scroll to position [0, 0]
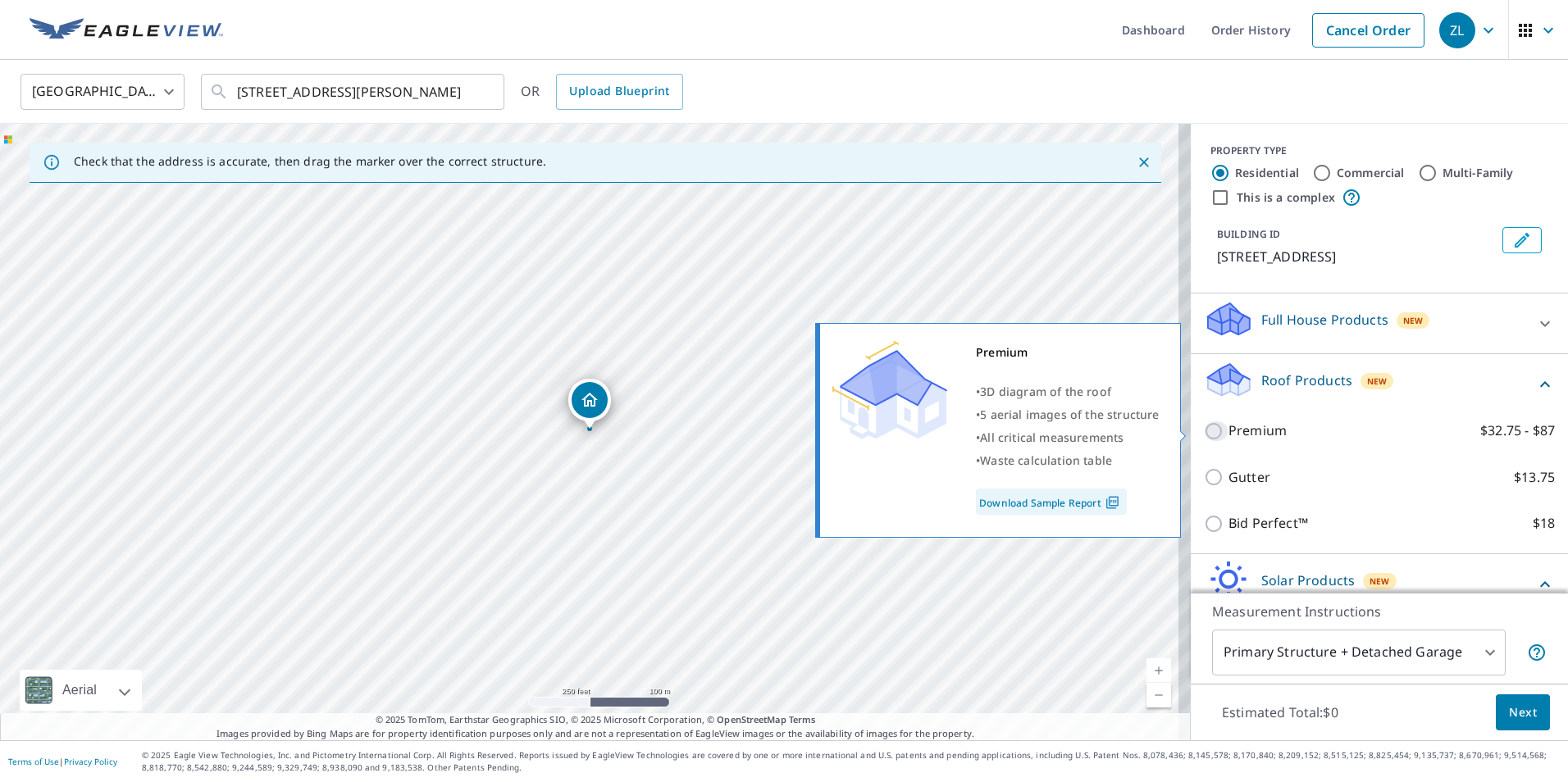
click at [1204, 430] on input "Premium $32.75 - $87" at bounding box center [1216, 431] width 25 height 19
checkbox input "true"
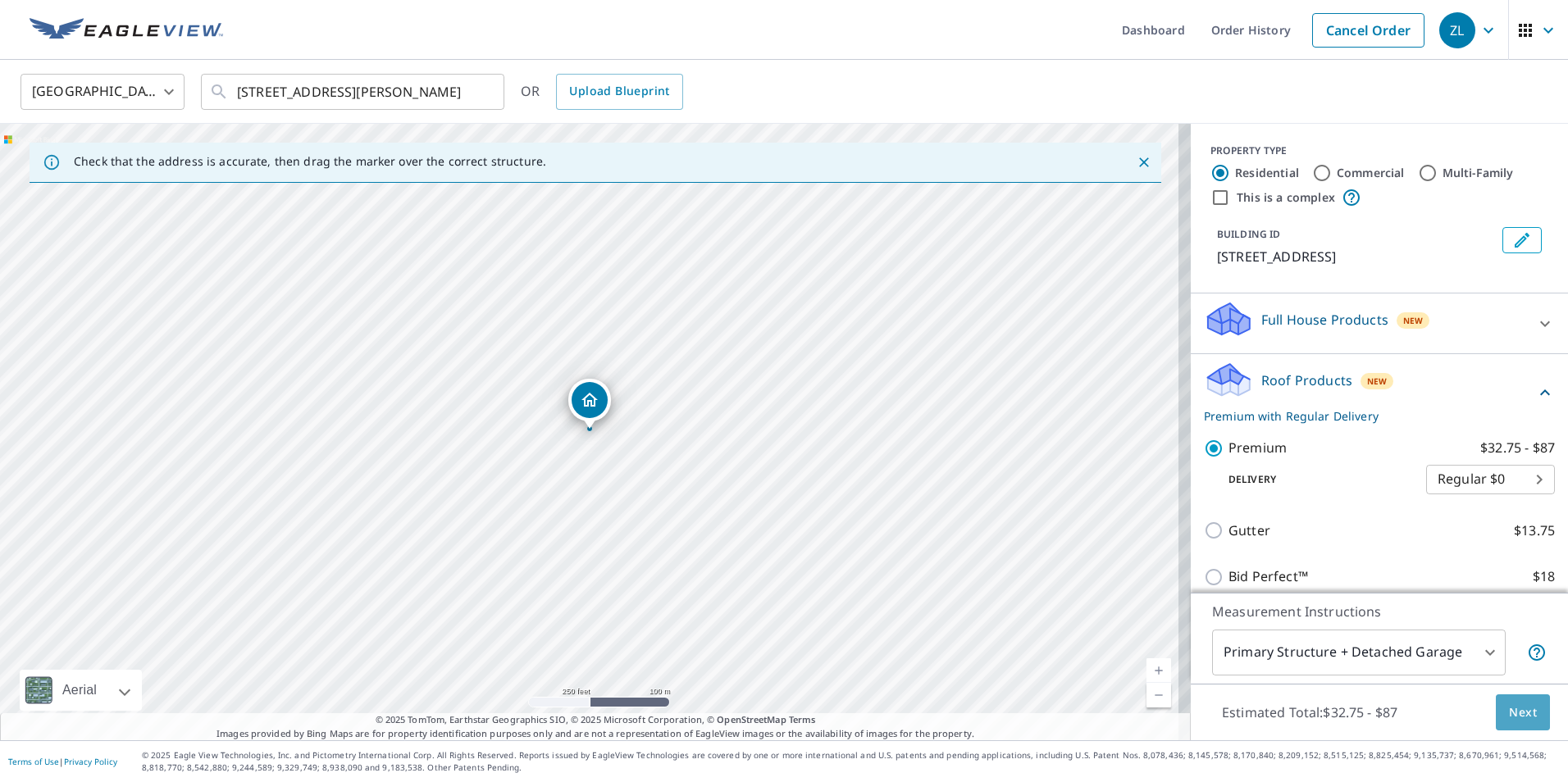
click at [1513, 708] on span "Next" at bounding box center [1523, 713] width 28 height 20
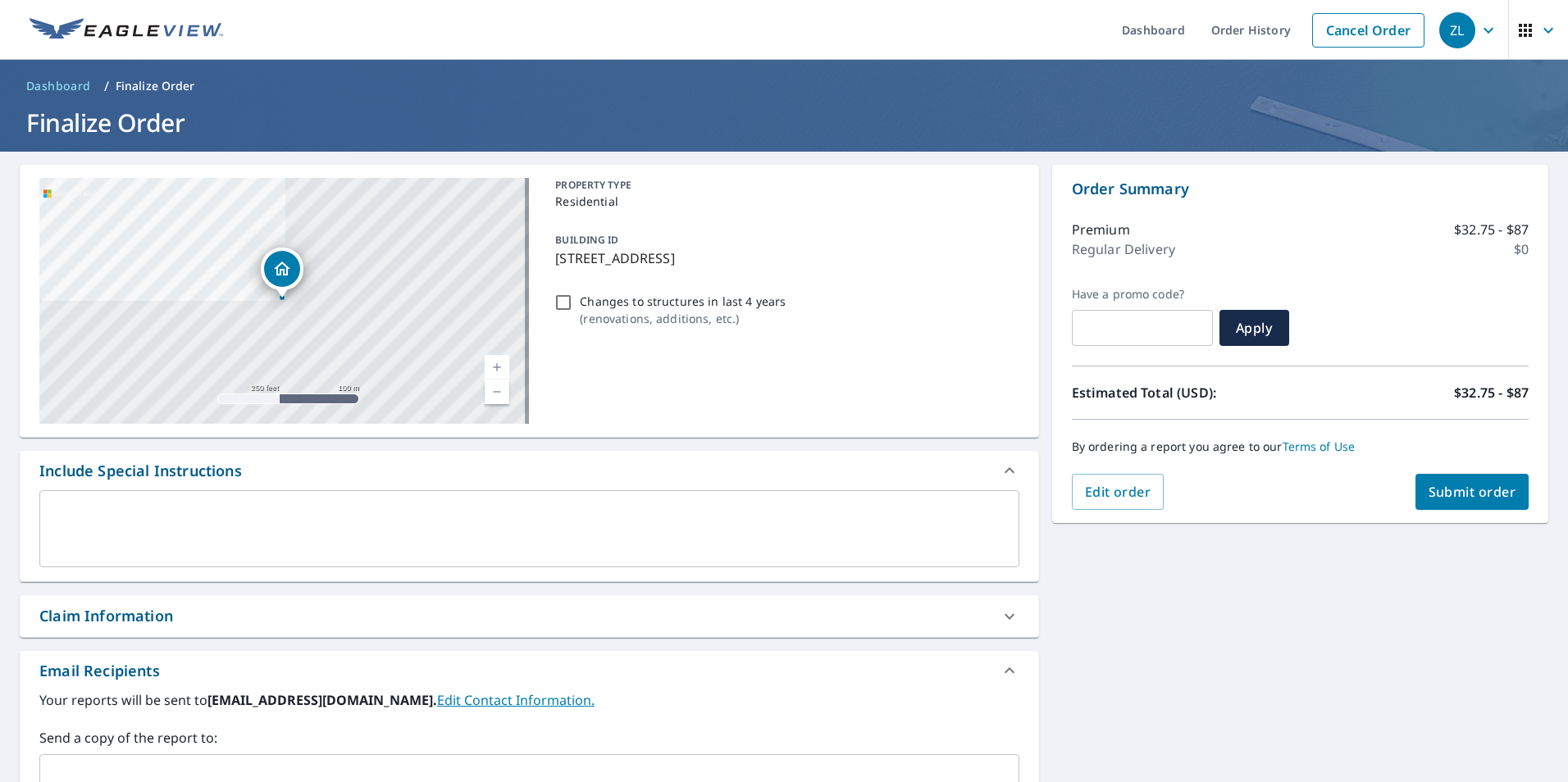
click at [1478, 490] on span "Submit order" at bounding box center [1472, 492] width 87 height 18
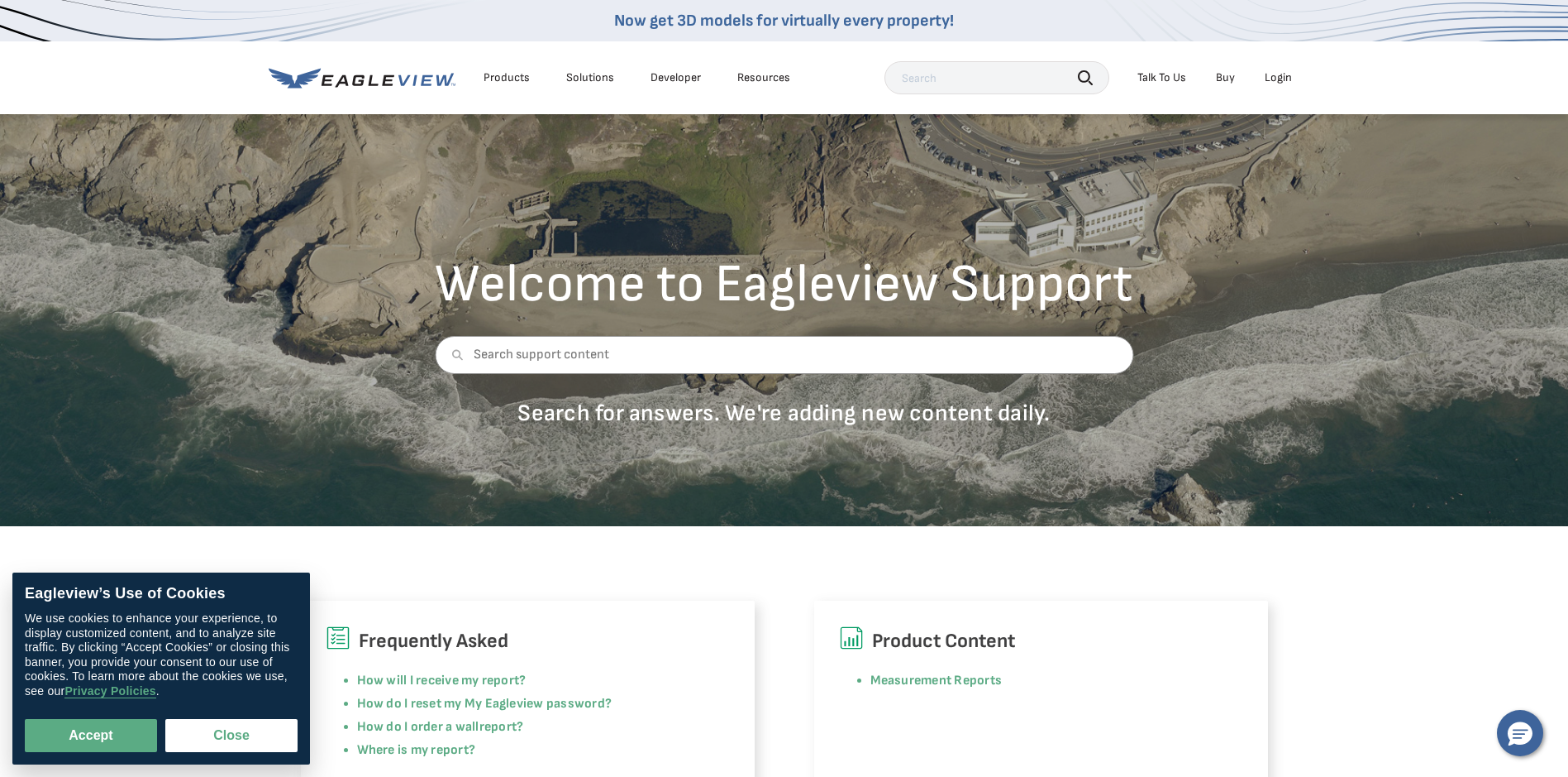
click at [1273, 78] on div "Login" at bounding box center [1278, 78] width 27 height 15
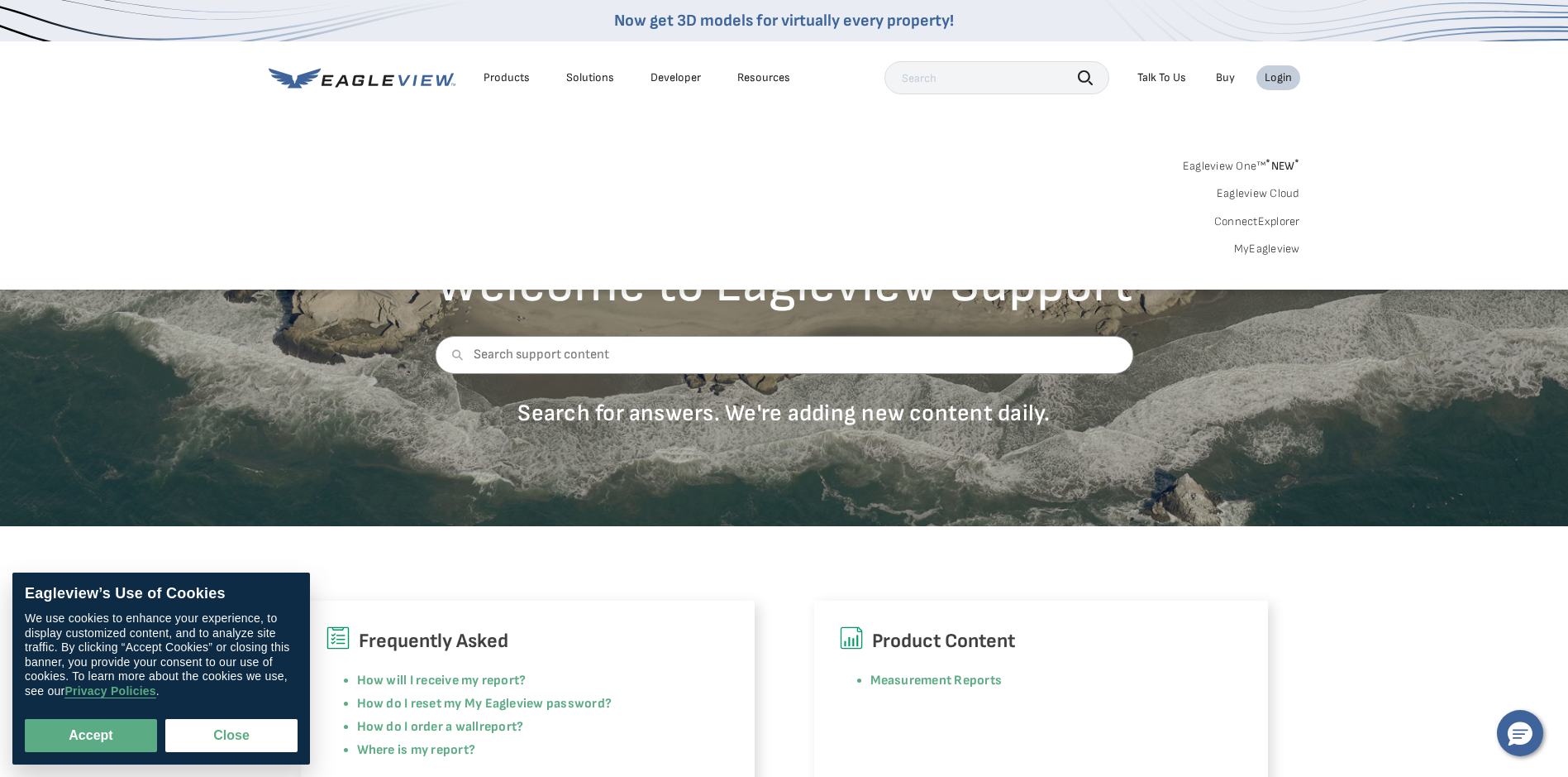
click at [1223, 165] on link "Eagleview One™ * NEW *" at bounding box center [1242, 164] width 117 height 19
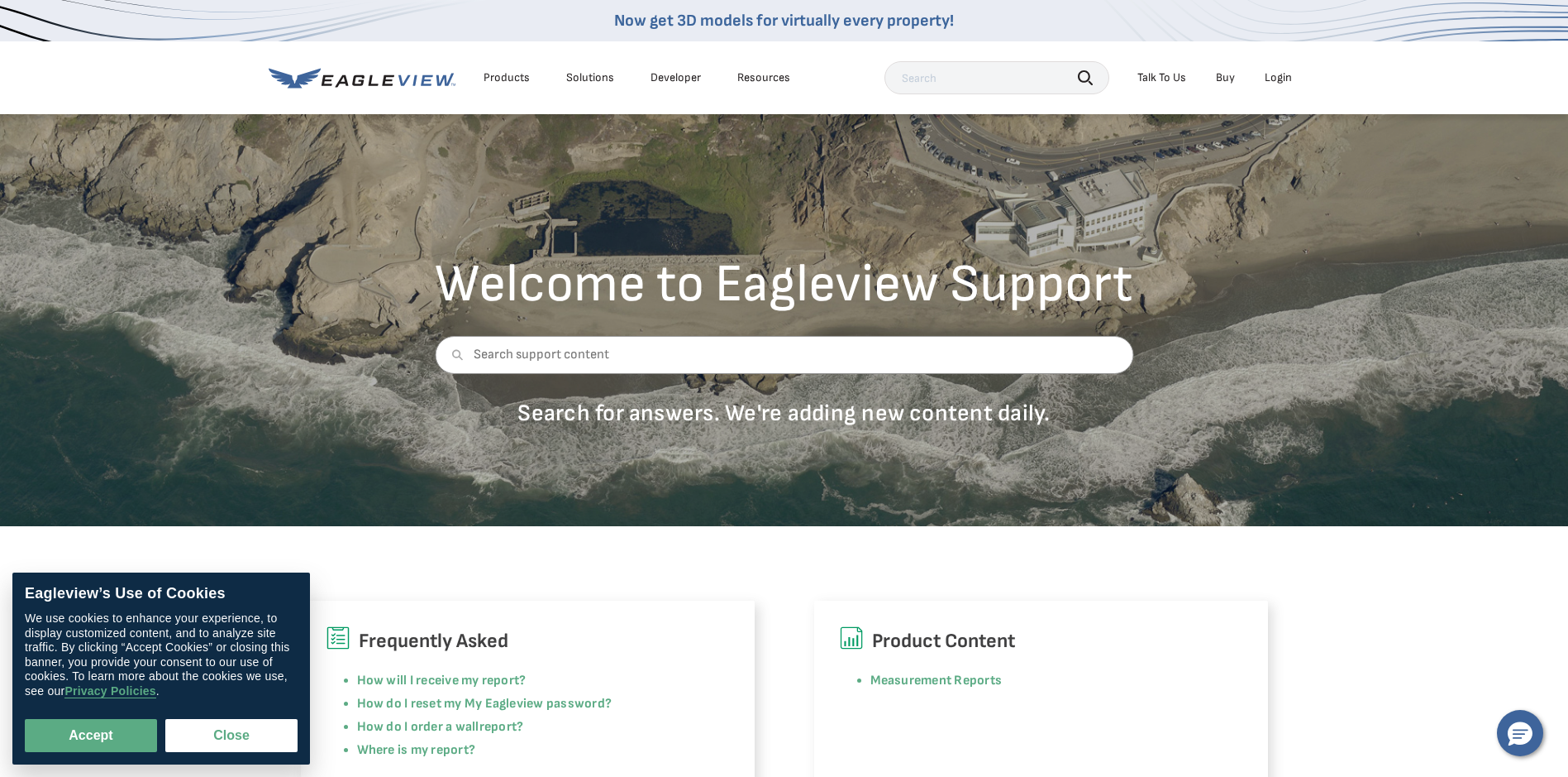
click at [1179, 76] on div "Talk To Us" at bounding box center [1162, 78] width 48 height 15
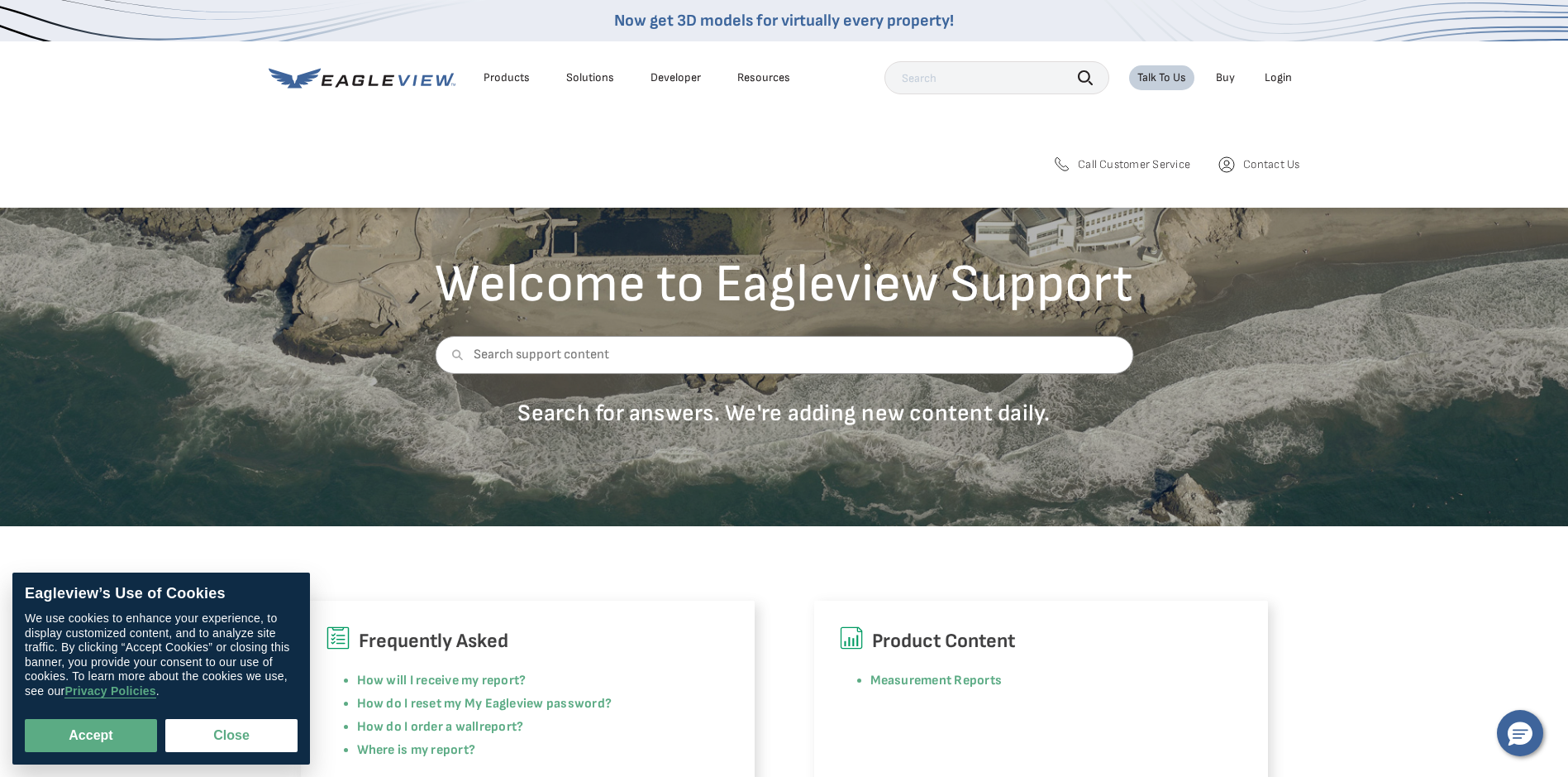
click at [1110, 164] on span "Call Customer Service" at bounding box center [1134, 164] width 112 height 15
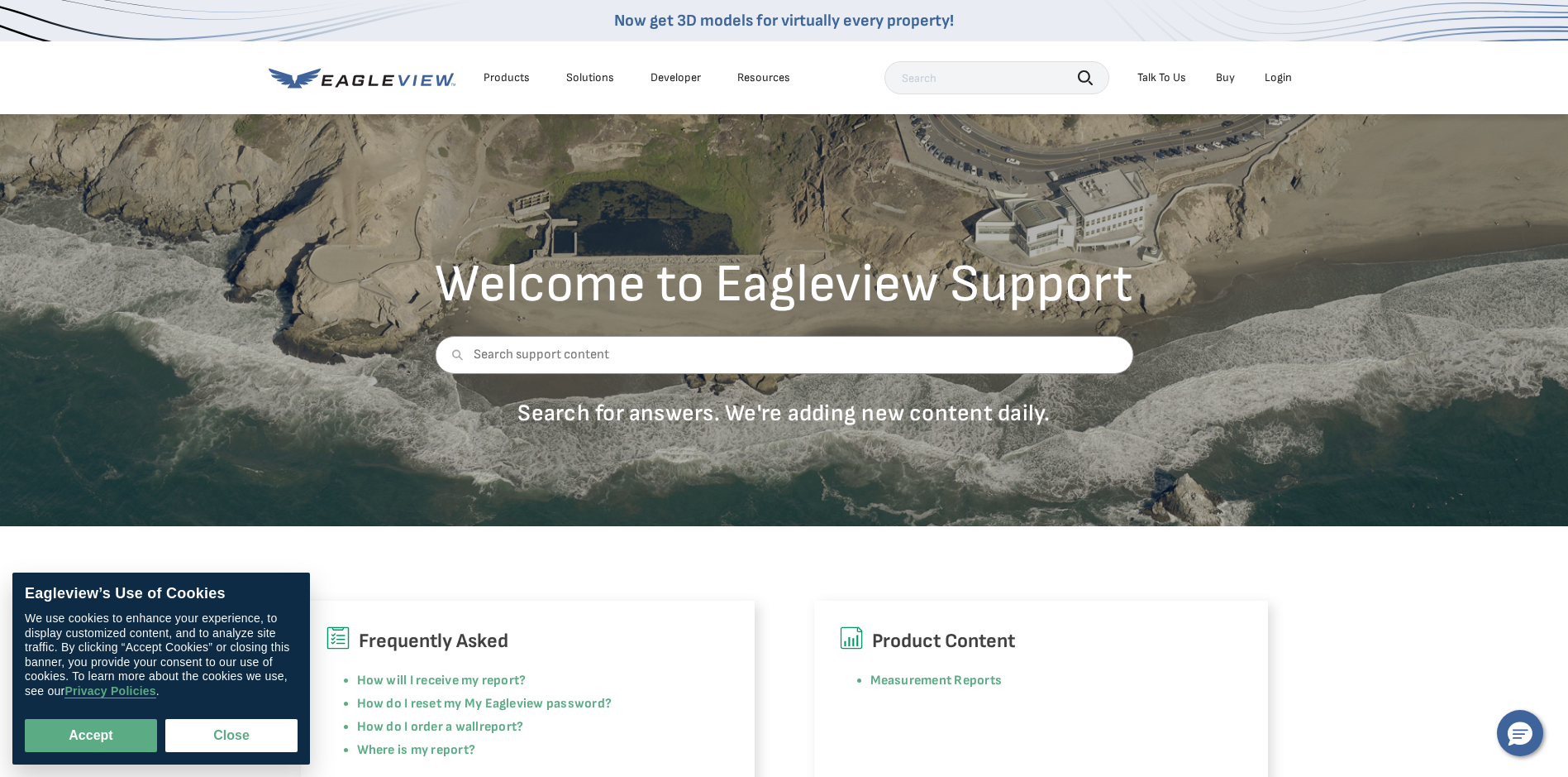
click at [1004, 442] on div "Welcome to Eagleview Support Search for answers. We're adding new content daily." at bounding box center [784, 319] width 1568 height 414
click at [1173, 77] on div "Talk To Us" at bounding box center [1162, 78] width 48 height 15
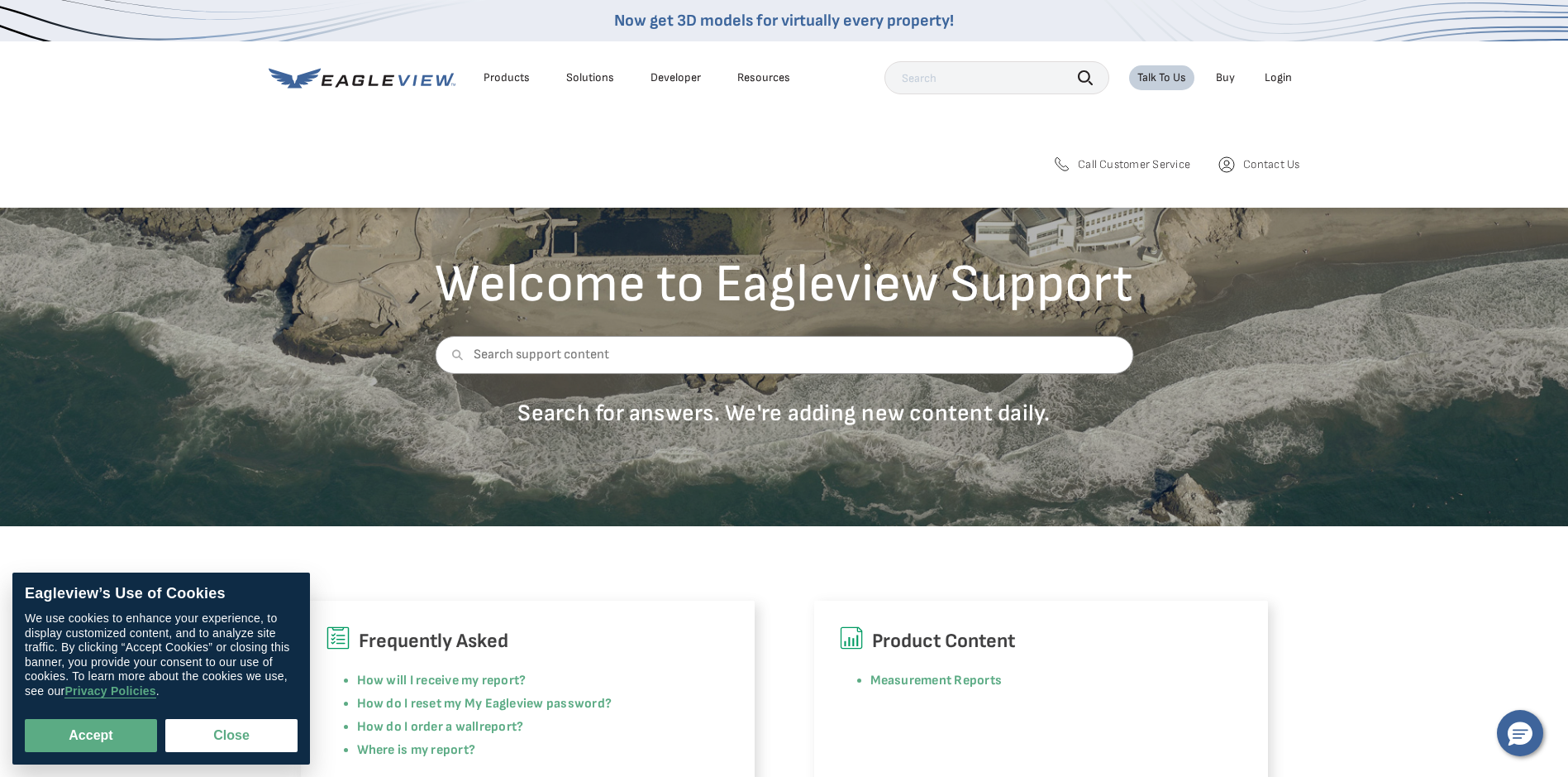
click at [1252, 169] on span "Contact Us" at bounding box center [1272, 164] width 56 height 15
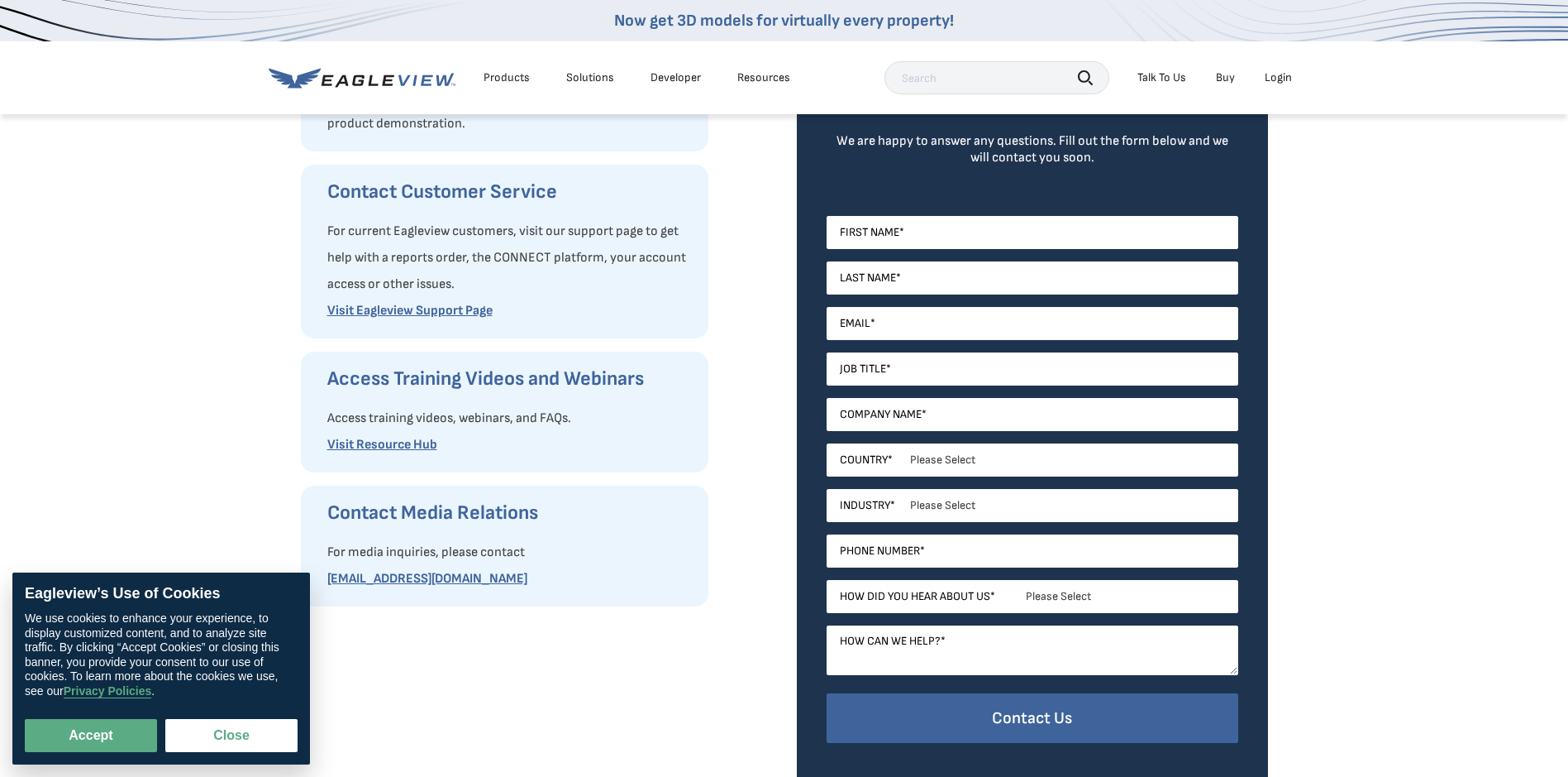
scroll to position [248, 0]
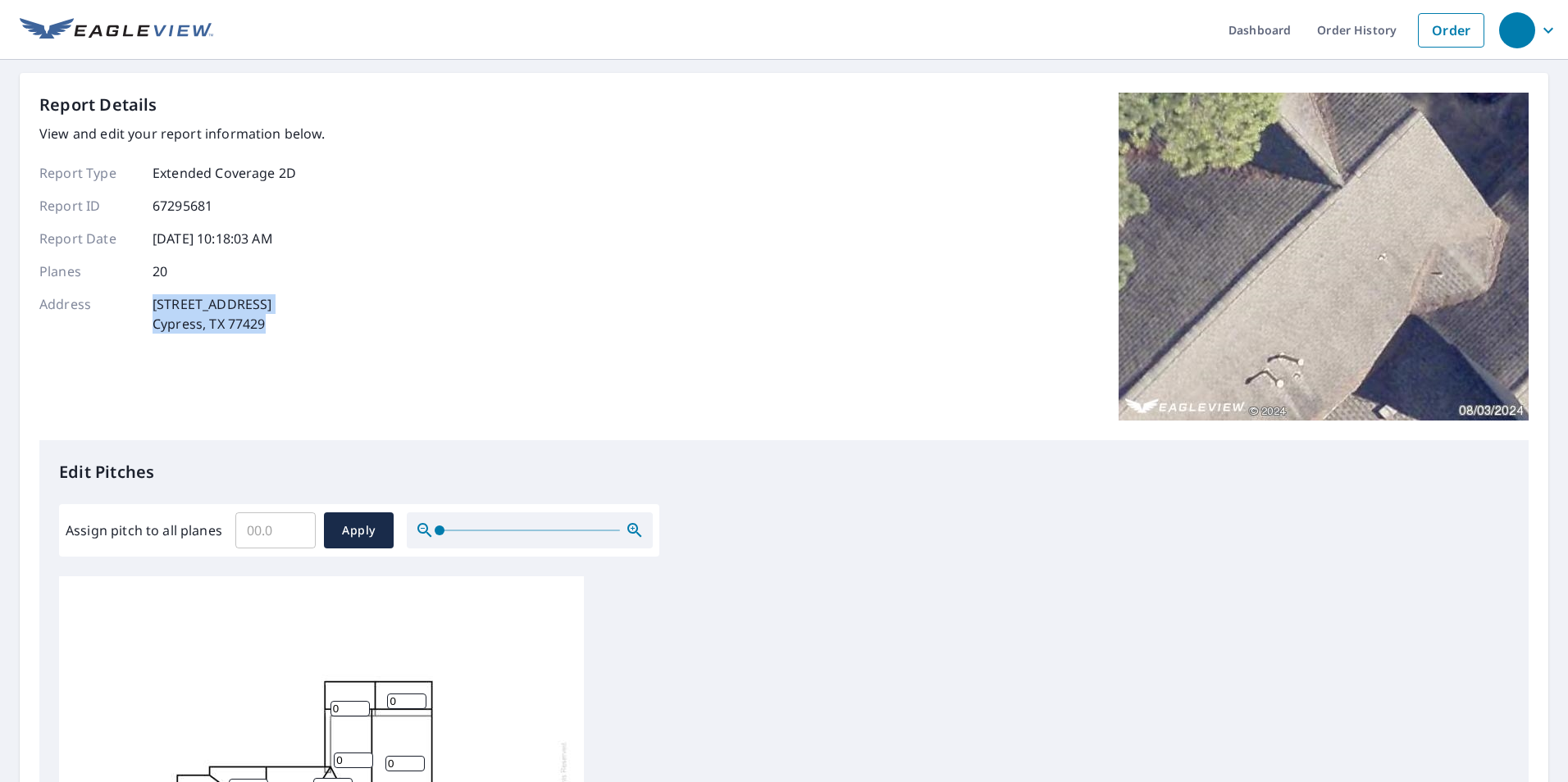
drag, startPoint x: 263, startPoint y: 323, endPoint x: 148, endPoint y: 307, distance: 116.1
click at [148, 307] on div "Address [STREET_ADDRESS]" at bounding box center [183, 313] width 286 height 39
drag, startPoint x: 148, startPoint y: 307, endPoint x: 173, endPoint y: 305, distance: 25.1
copy p "[STREET_ADDRESS][PERSON_NAME]"
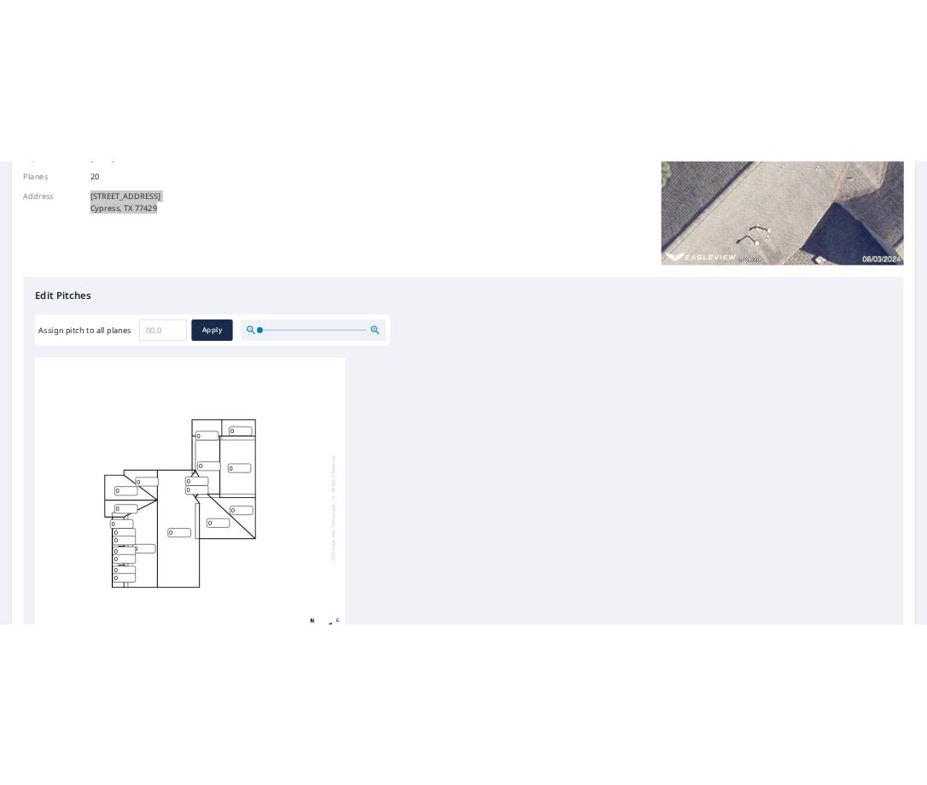
scroll to position [17, 0]
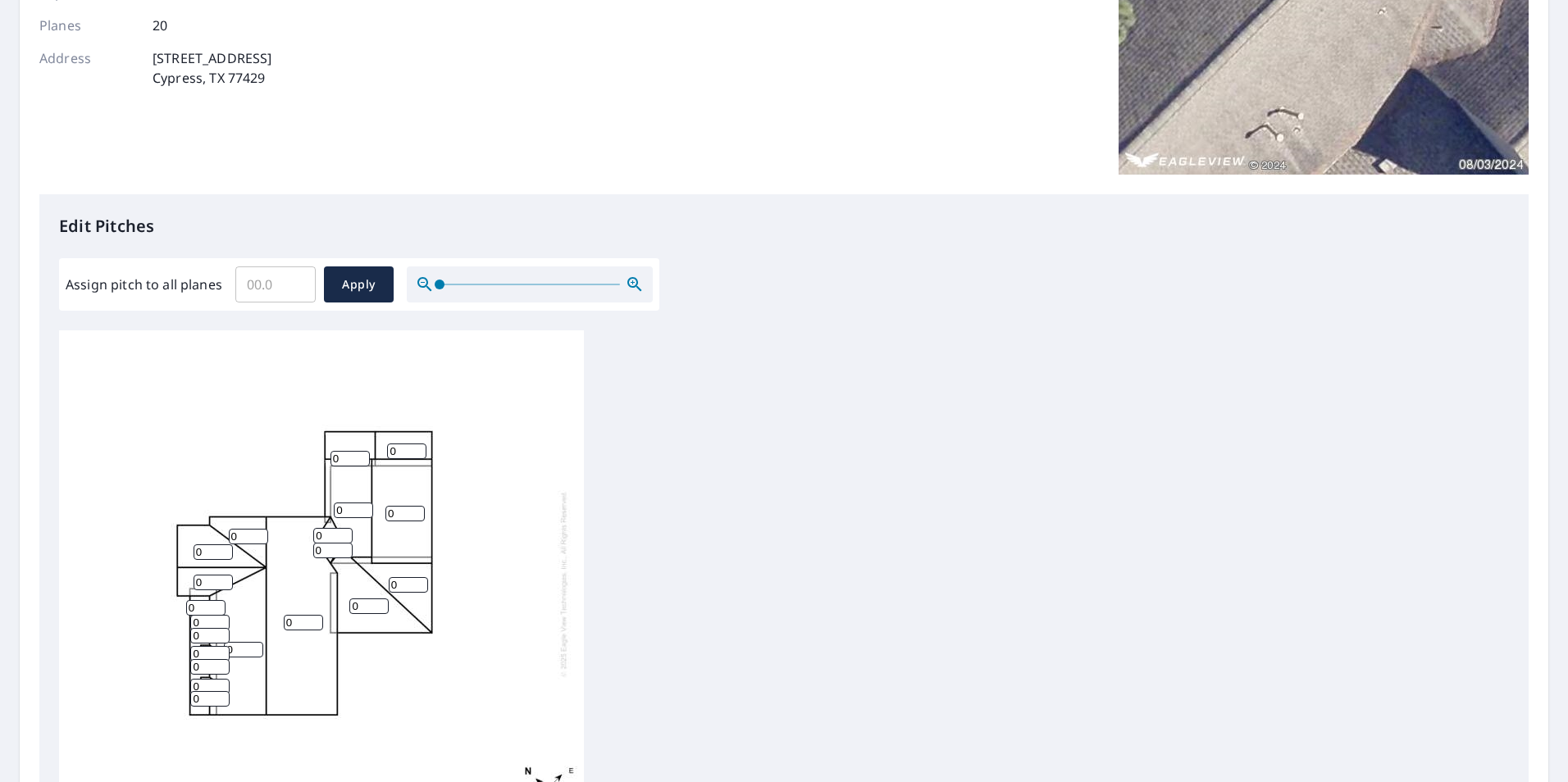
click at [205, 545] on input "0" at bounding box center [212, 552] width 39 height 15
click at [225, 545] on input "1" at bounding box center [212, 552] width 39 height 15
click at [225, 545] on input "2" at bounding box center [212, 552] width 39 height 15
click at [225, 545] on input "3" at bounding box center [212, 552] width 39 height 15
click at [225, 545] on input "4" at bounding box center [212, 552] width 39 height 15
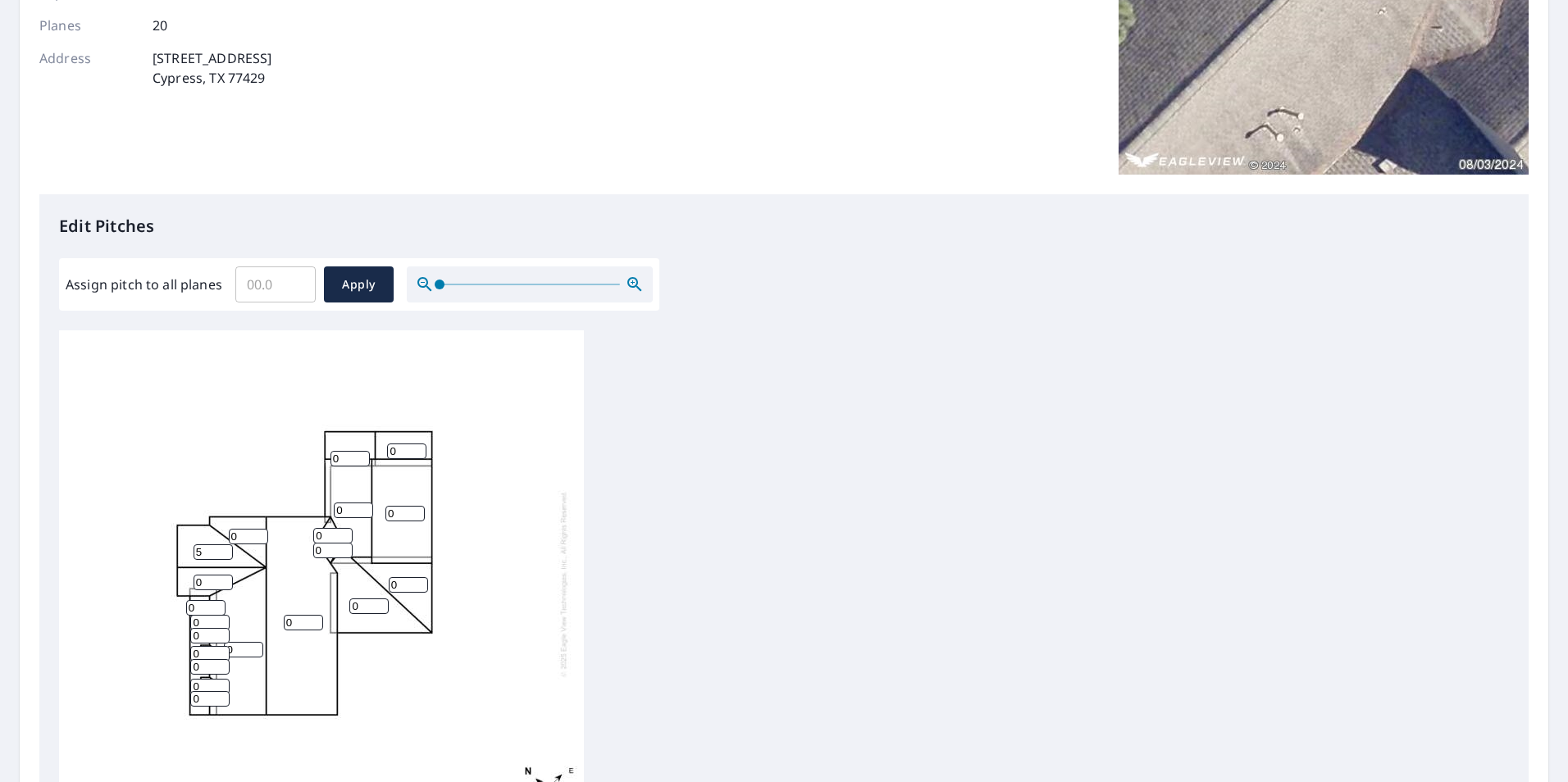
click at [225, 545] on input "5" at bounding box center [212, 552] width 39 height 15
click at [225, 545] on input "6" at bounding box center [212, 552] width 39 height 15
click at [225, 545] on input "7" at bounding box center [212, 552] width 39 height 15
click at [225, 545] on input "8" at bounding box center [212, 552] width 39 height 15
click at [225, 545] on input "9" at bounding box center [212, 552] width 39 height 15
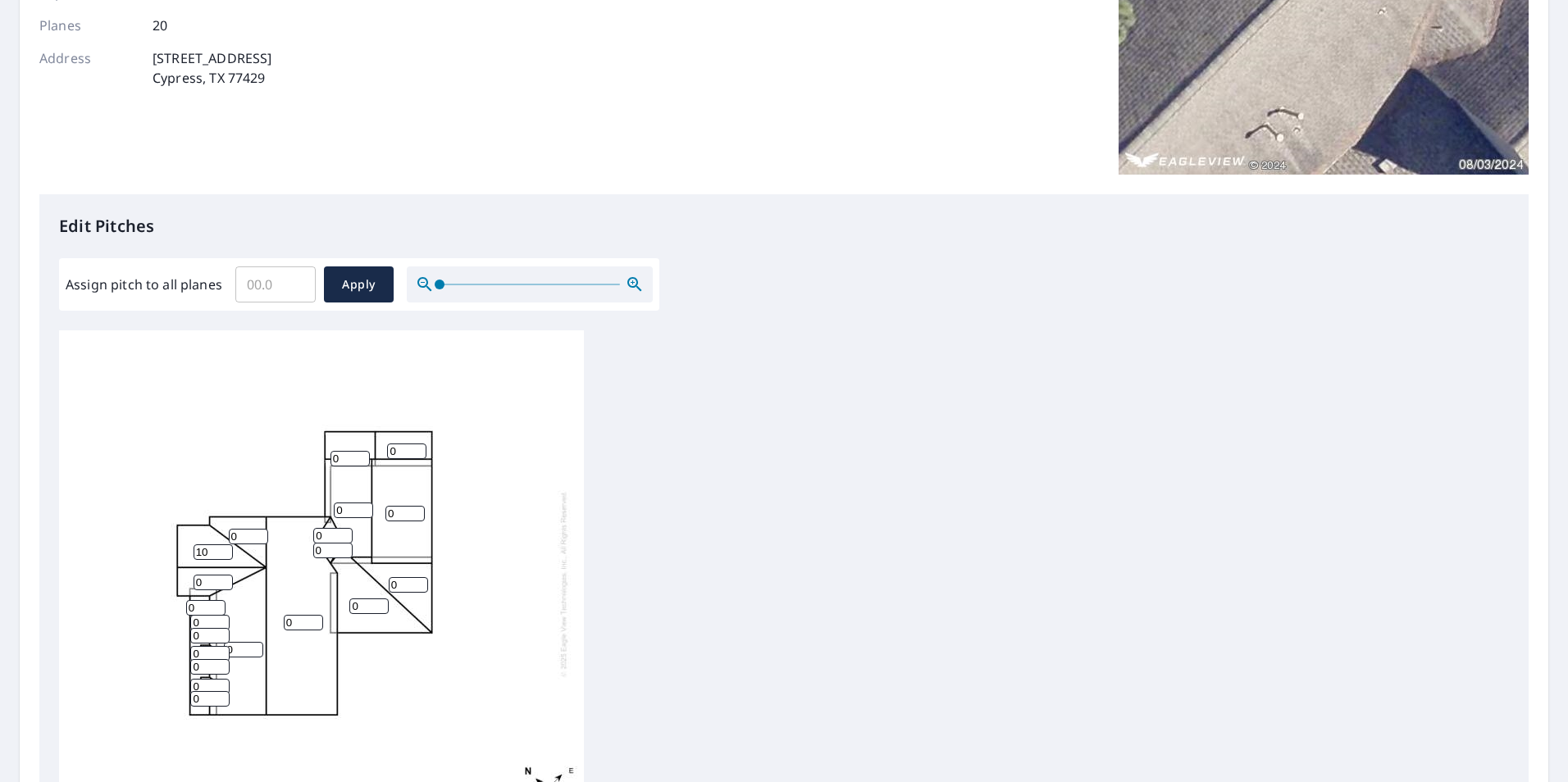
click at [225, 545] on input "10" at bounding box center [212, 552] width 39 height 15
click at [225, 545] on input "11" at bounding box center [212, 552] width 39 height 15
click at [225, 545] on input "12" at bounding box center [212, 552] width 39 height 15
click at [225, 545] on input "13" at bounding box center [212, 552] width 39 height 15
click at [225, 545] on input "14" at bounding box center [212, 552] width 39 height 15
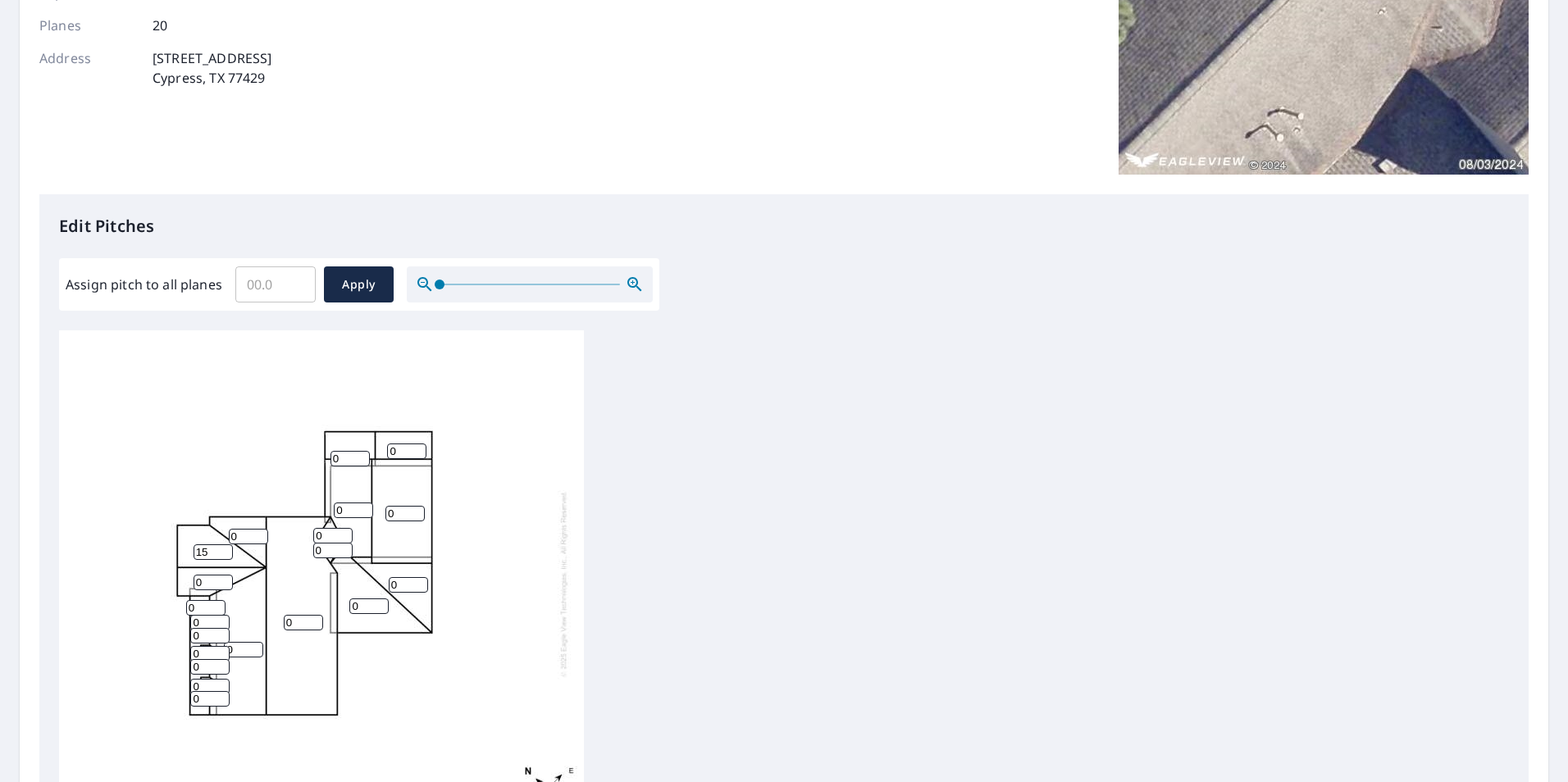
click at [225, 545] on input "15" at bounding box center [212, 552] width 39 height 15
click at [225, 545] on input "16" at bounding box center [212, 552] width 39 height 15
click at [226, 545] on input "15" at bounding box center [212, 552] width 39 height 15
type input "14"
click at [226, 545] on input "14" at bounding box center [212, 552] width 39 height 15
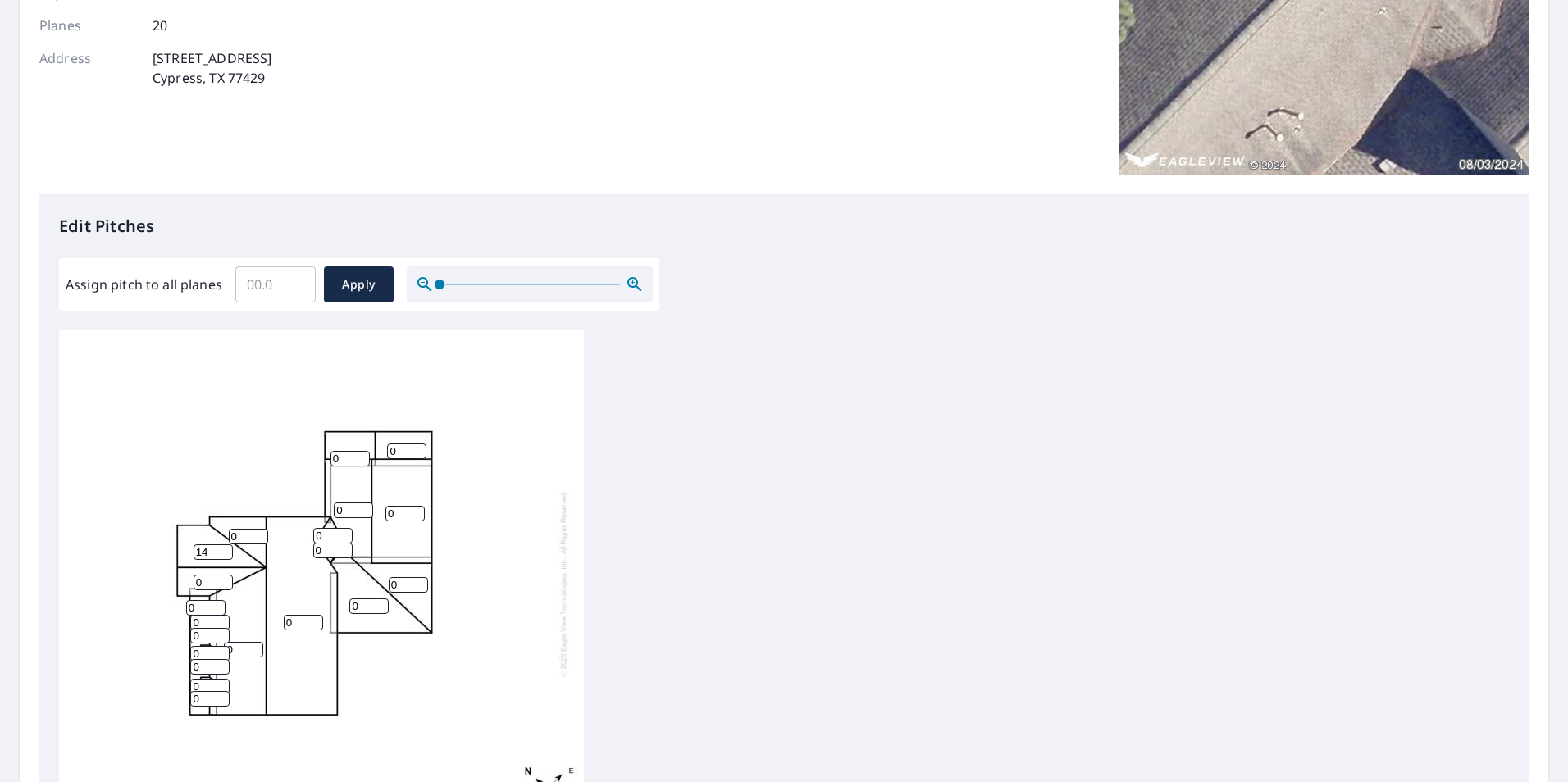
click at [212, 574] on input "0" at bounding box center [212, 582] width 39 height 15
click at [227, 574] on input "1" at bounding box center [212, 582] width 39 height 15
click at [227, 574] on input "2" at bounding box center [212, 582] width 39 height 15
click at [227, 574] on input "3" at bounding box center [212, 582] width 39 height 15
click at [227, 574] on input "4" at bounding box center [212, 582] width 39 height 15
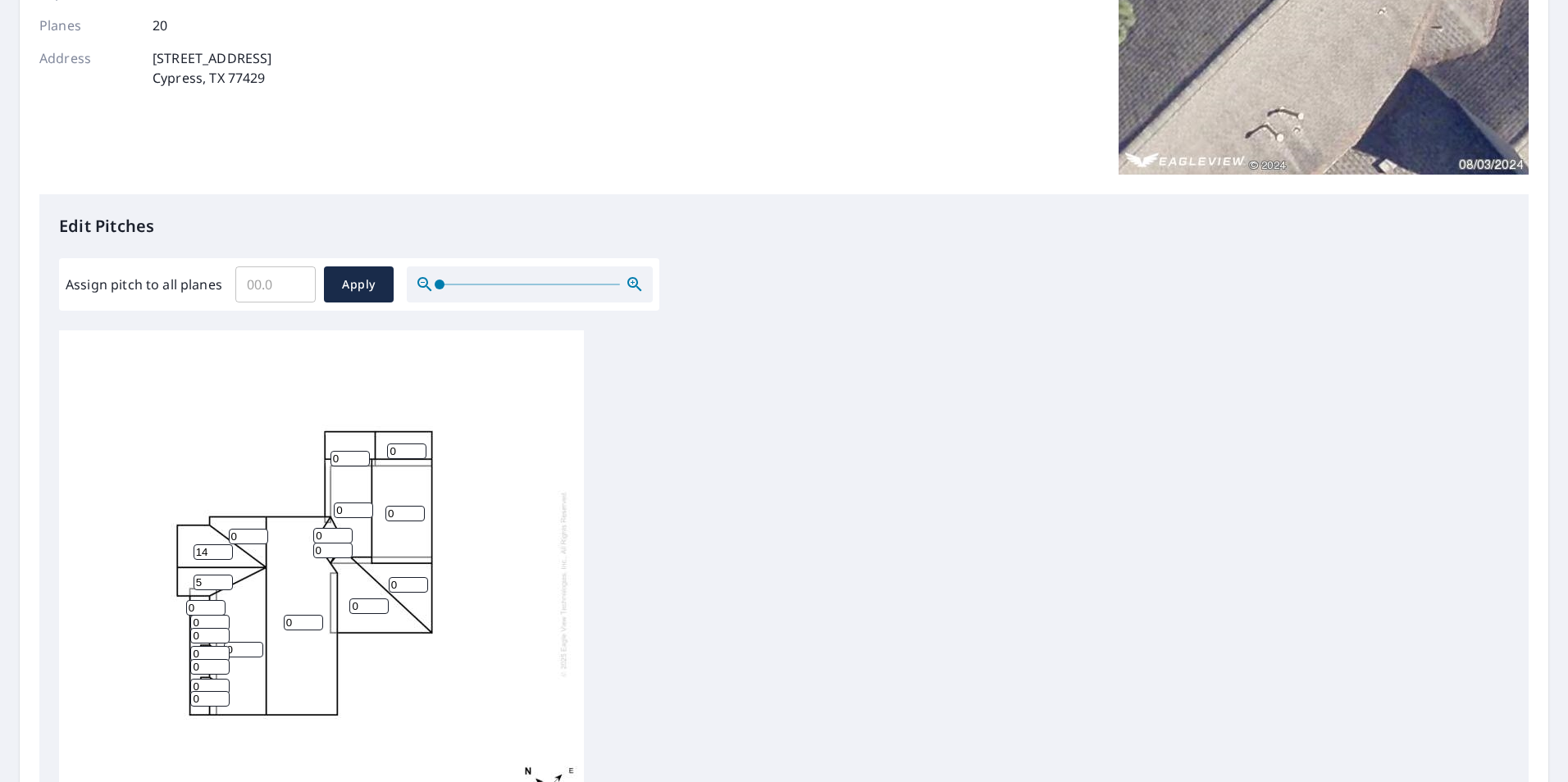
click at [227, 574] on input "5" at bounding box center [212, 582] width 39 height 15
click at [227, 574] on input "6" at bounding box center [212, 582] width 39 height 15
click at [227, 574] on input "7" at bounding box center [212, 582] width 39 height 15
click at [227, 574] on input "8" at bounding box center [212, 582] width 39 height 15
click at [227, 574] on input "9" at bounding box center [212, 582] width 39 height 15
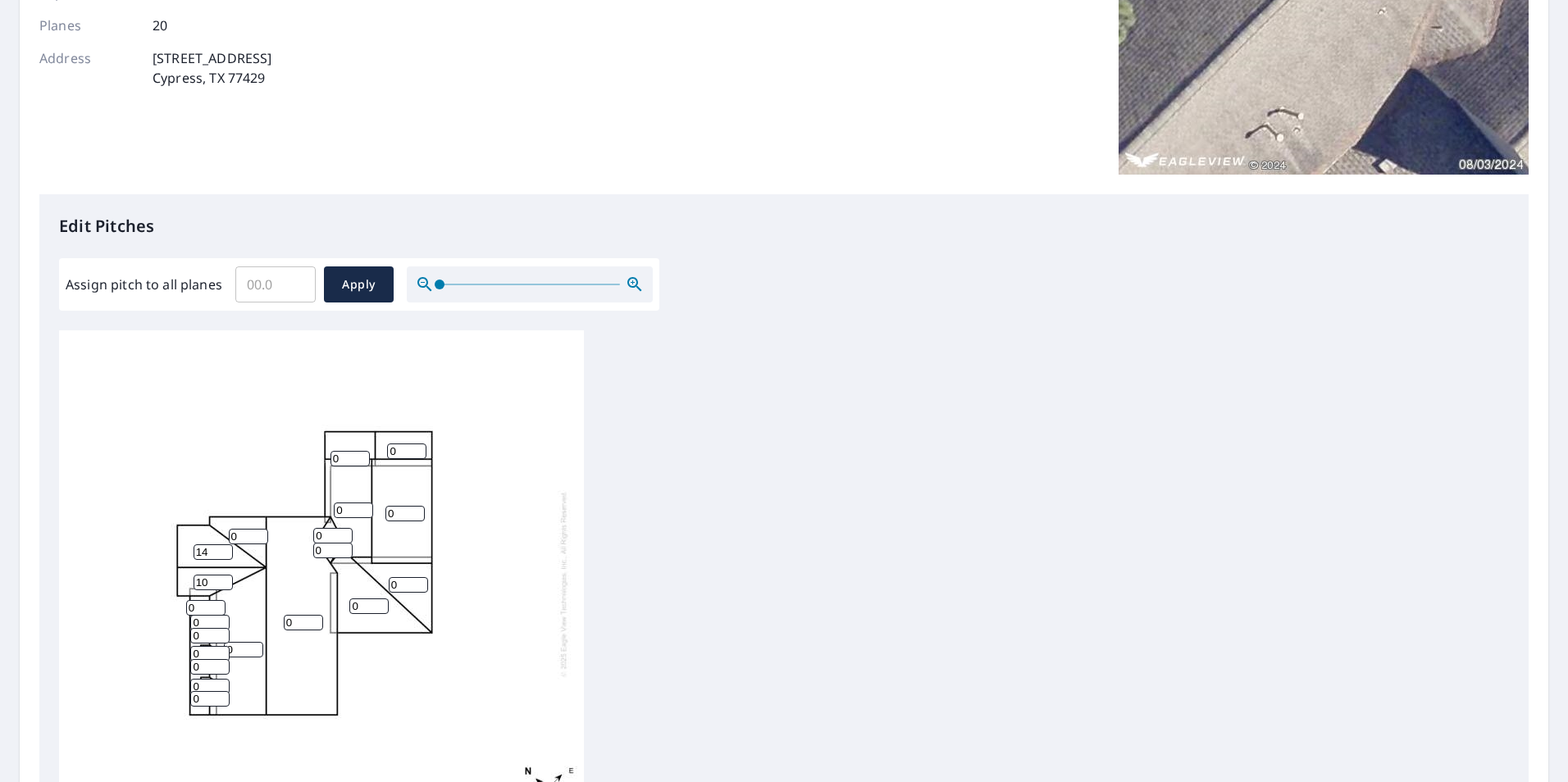
click at [227, 574] on input "10" at bounding box center [212, 582] width 39 height 15
click at [227, 574] on input "11" at bounding box center [212, 582] width 39 height 15
click at [227, 574] on input "12" at bounding box center [212, 582] width 39 height 15
click at [227, 574] on input "13" at bounding box center [212, 582] width 39 height 15
type input "14"
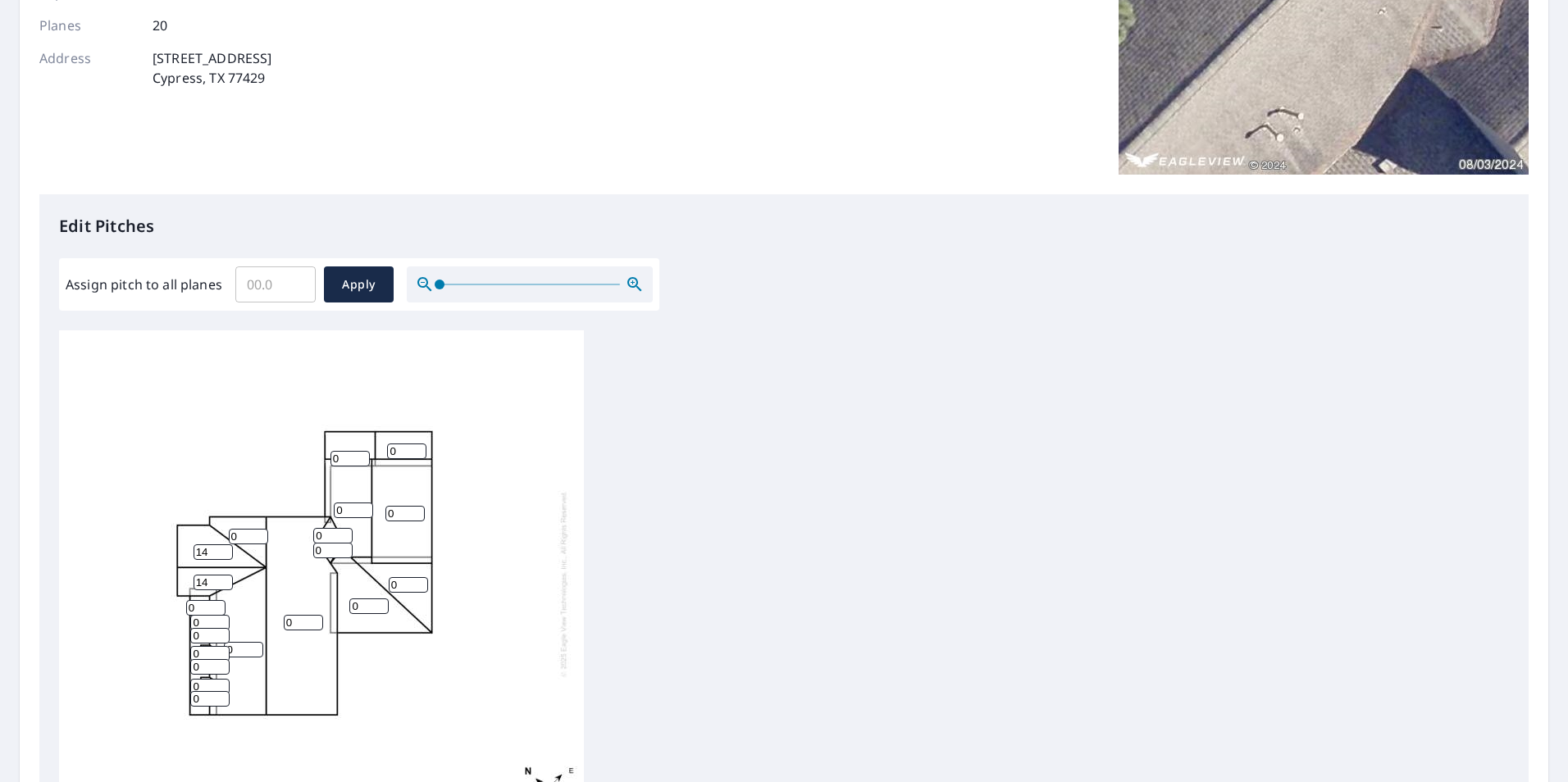
click at [227, 574] on input "14" at bounding box center [212, 582] width 39 height 15
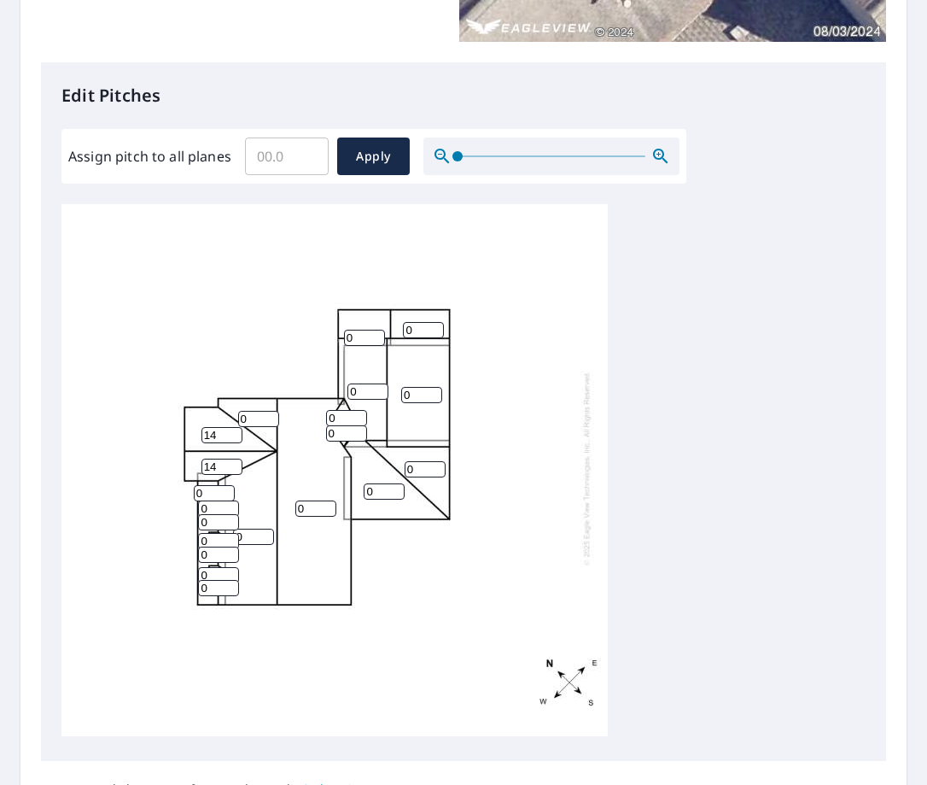
scroll to position [427, 0]
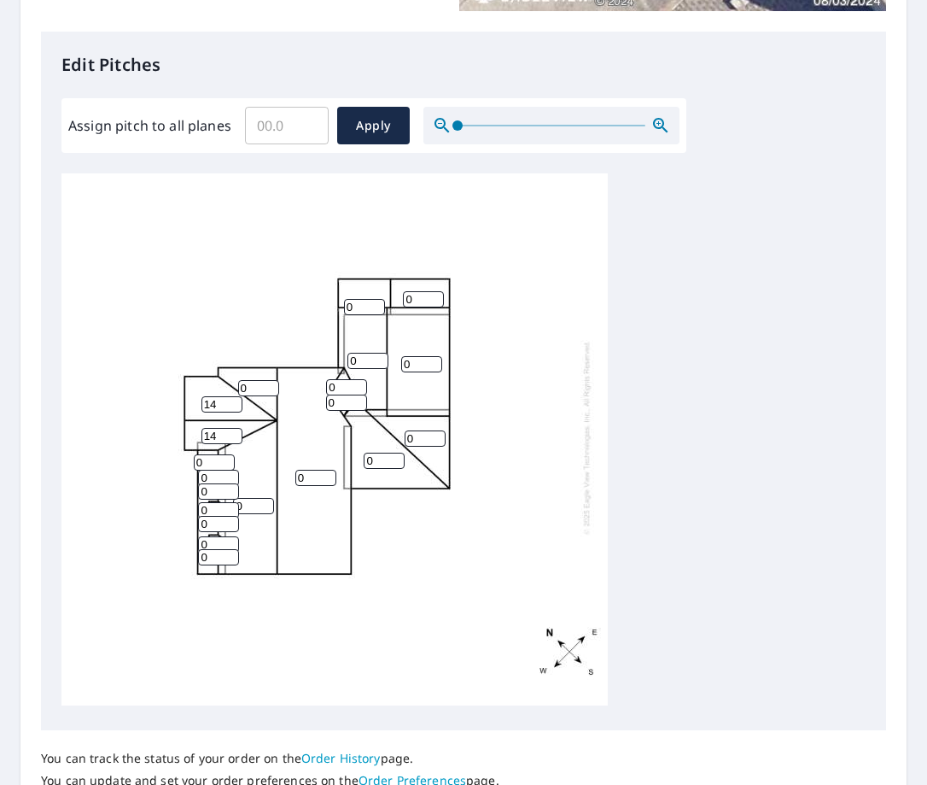
drag, startPoint x: 208, startPoint y: 446, endPoint x: 166, endPoint y: 448, distance: 41.9
click at [166, 448] on div "0 0 0 0 0 0 0 14 0 0 14 0 0 0 0 0 0 0 0 0" at bounding box center [334, 437] width 546 height 536
type input "14"
drag, startPoint x: 218, startPoint y: 459, endPoint x: 187, endPoint y: 459, distance: 30.7
click at [187, 459] on div "0 0 0 0 0 0 14 14 0 0 14 0 0 0 0 0 0 0 0 0" at bounding box center [334, 437] width 546 height 536
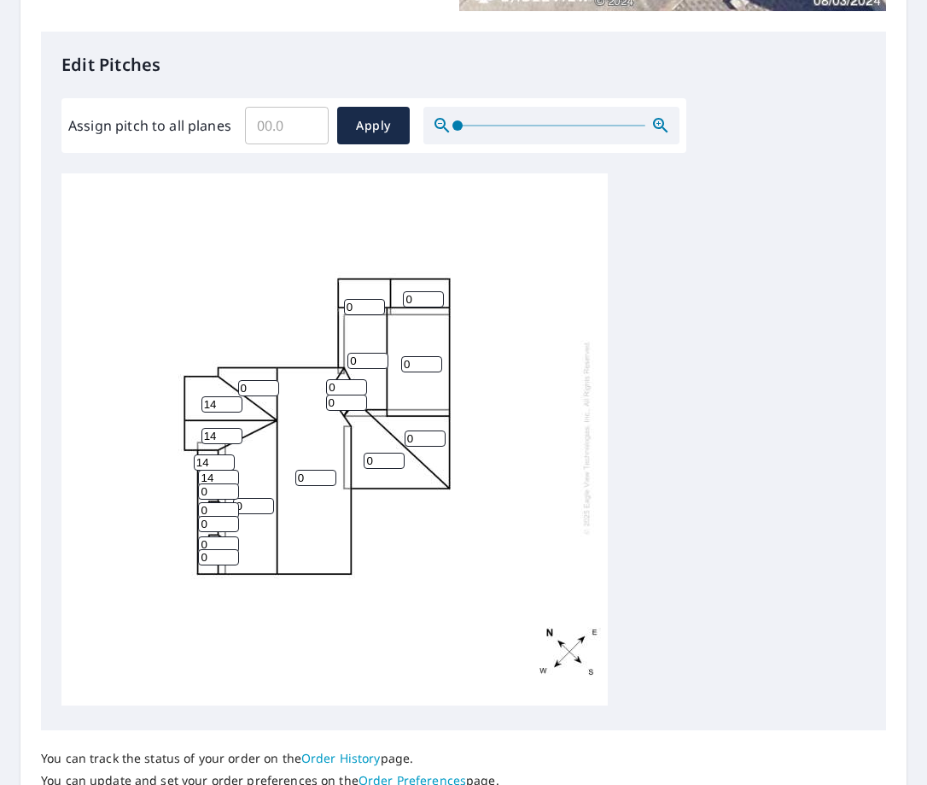
type input "14"
drag, startPoint x: 212, startPoint y: 478, endPoint x: 166, endPoint y: 478, distance: 45.2
click at [166, 478] on div "0 0 0 0 0 0 14 14 0 0 14 0 0 0 14 0 0 0 0 0" at bounding box center [334, 437] width 546 height 536
type input "14"
drag, startPoint x: 216, startPoint y: 497, endPoint x: 172, endPoint y: 500, distance: 43.7
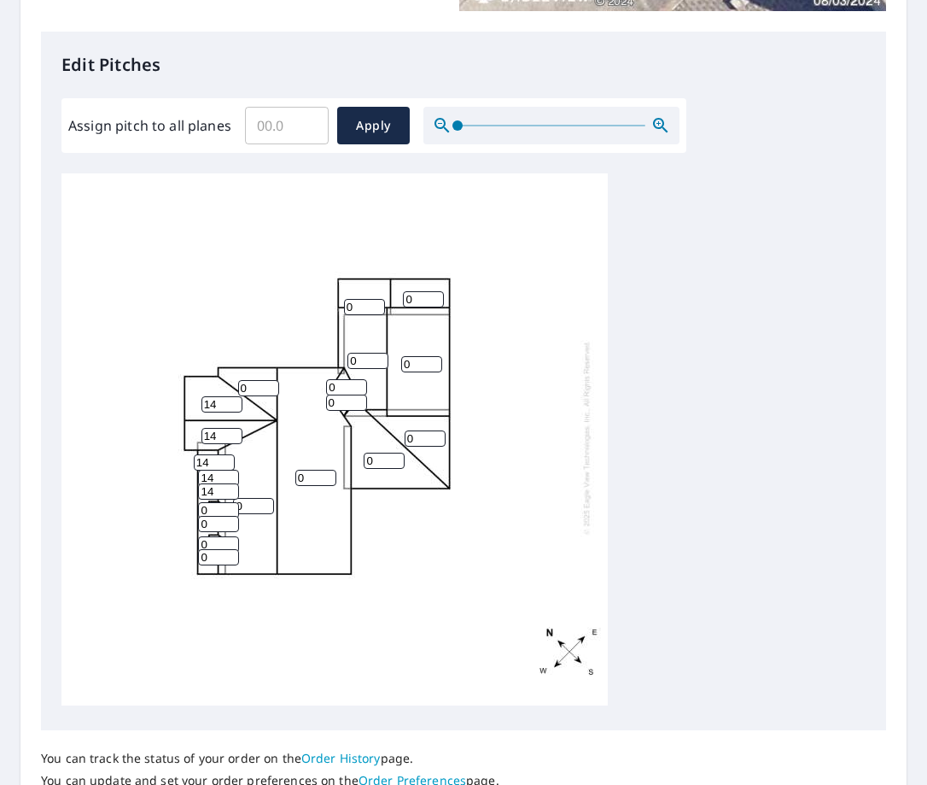
click at [172, 500] on div "0 0 0 0 0 0 14 14 0 0 14 0 0 0 14 0 0 0 14 0" at bounding box center [334, 437] width 546 height 536
type input "14"
drag, startPoint x: 212, startPoint y: 506, endPoint x: 166, endPoint y: 510, distance: 46.2
click at [166, 510] on div "0 0 0 0 0 0 14 14 0 0 14 0 0 0 14 14 0 0 14 0" at bounding box center [334, 437] width 546 height 536
type input "14"
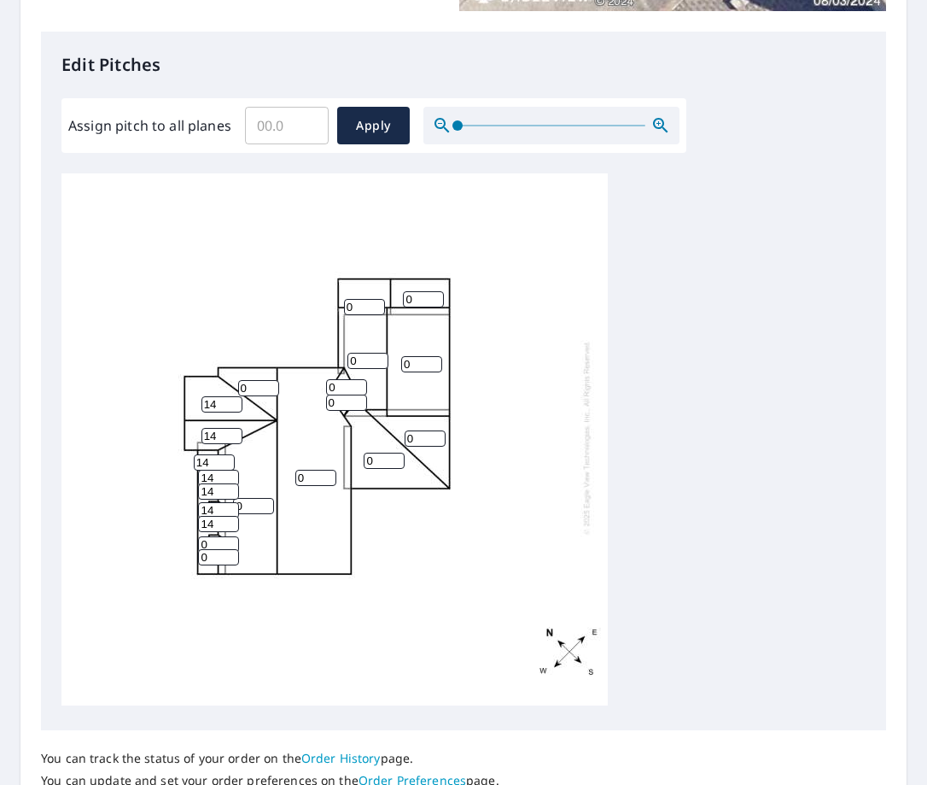
drag, startPoint x: 212, startPoint y: 531, endPoint x: 139, endPoint y: 523, distance: 73.0
click at [136, 527] on div "0 0 0 0 0 0 14 14 0 0 14 0 0 0 14 14 0 0 14 14" at bounding box center [334, 437] width 546 height 536
type input "14"
drag, startPoint x: 209, startPoint y: 538, endPoint x: 174, endPoint y: 534, distance: 35.3
click at [167, 538] on div "0 0 0 0 0 0 14 14 0 0 14 0 0 0 14 14 14 0 14 14" at bounding box center [334, 437] width 546 height 536
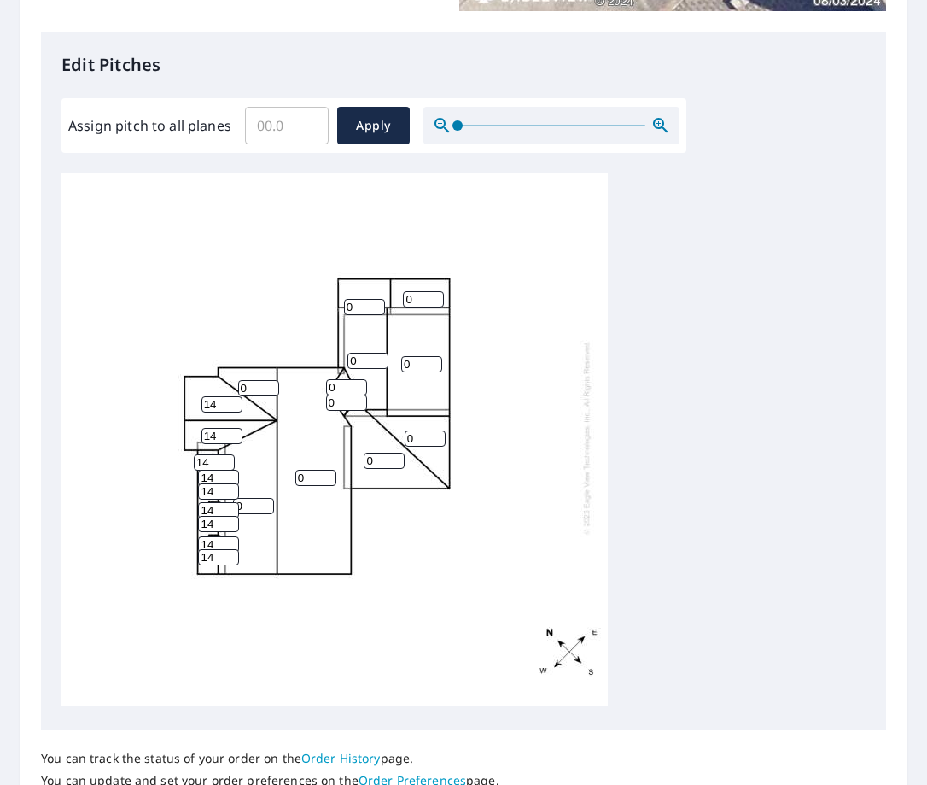
type input "14"
click at [190, 487] on div "0 0 0 0 0 0 14 14 0 0 14 0 0 0 14 14 14 14 14 14" at bounding box center [334, 437] width 546 height 536
type input "14"
drag, startPoint x: 282, startPoint y: 460, endPoint x: 261, endPoint y: 459, distance: 20.5
click at [267, 459] on div "0 14 0 0 0 0 14 14 0 0 14 0 0 0 14 14 14 14 14 14" at bounding box center [334, 437] width 546 height 536
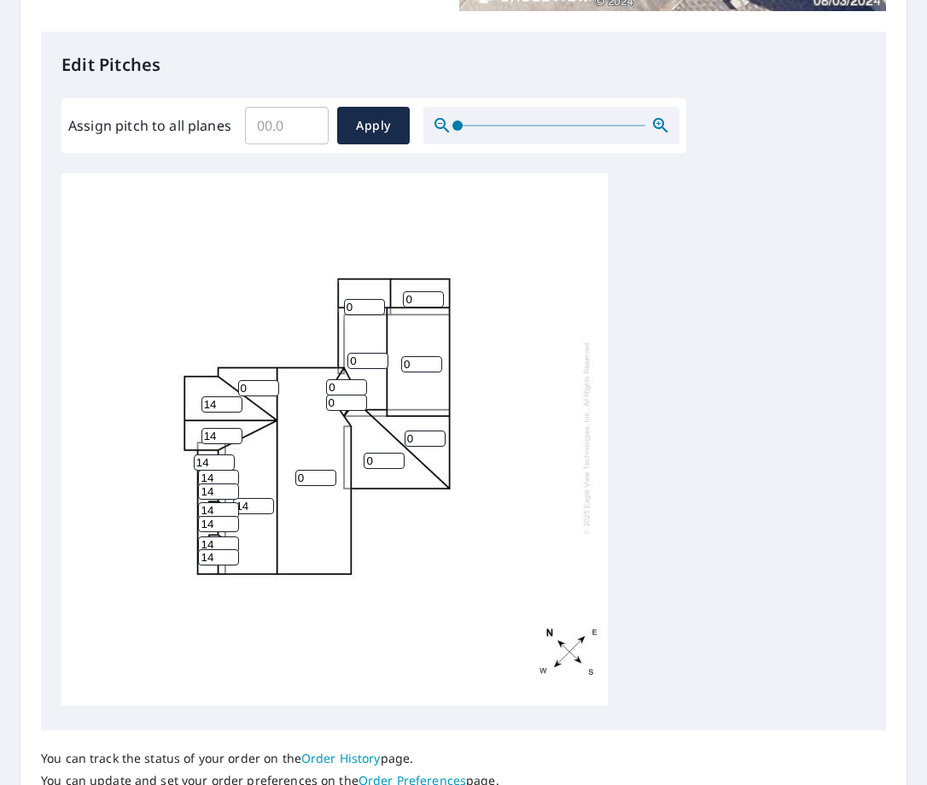
drag, startPoint x: 309, startPoint y: 463, endPoint x: 255, endPoint y: 463, distance: 53.8
click at [255, 463] on div "0 14 0 0 0 0 14 14 0 0 14 0 0 0 14 14 14 14 14 14" at bounding box center [334, 437] width 546 height 536
type input "14"
drag, startPoint x: 344, startPoint y: 372, endPoint x: 288, endPoint y: 376, distance: 56.4
click at [288, 376] on div "14 14 0 0 0 0 14 14 0 0 14 0 0 0 14 14 14 14 14 14" at bounding box center [334, 437] width 546 height 536
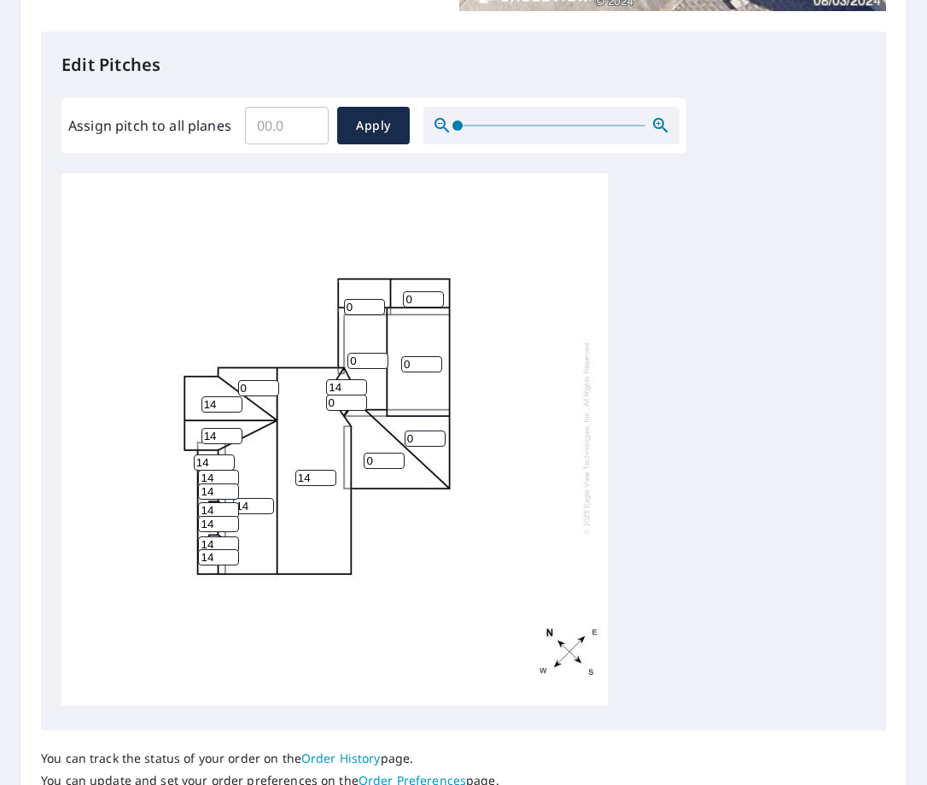
type input "14"
drag, startPoint x: 337, startPoint y: 390, endPoint x: 321, endPoint y: 390, distance: 16.2
click at [321, 390] on div "14 14 0 0 0 0 14 14 0 0 14 0 14 0 14 14 14 14 14 14" at bounding box center [334, 437] width 546 height 536
type input "14"
drag, startPoint x: 386, startPoint y: 450, endPoint x: 337, endPoint y: 450, distance: 48.7
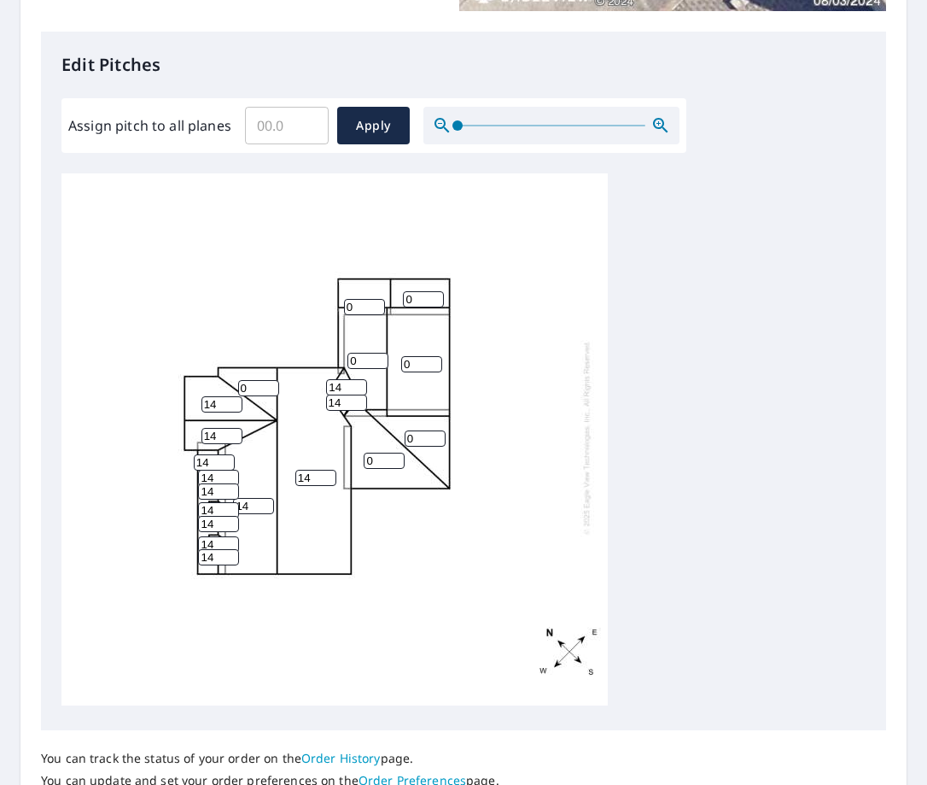
click at [337, 450] on div "14 14 0 0 0 0 14 14 0 0 14 0 14 14 14 14 14 14 14 14" at bounding box center [334, 437] width 546 height 536
type input "9"
drag, startPoint x: 424, startPoint y: 425, endPoint x: 400, endPoint y: 423, distance: 24.0
click at [400, 423] on div "14 14 0 9 0 0 14 14 0 0 14 0 14 14 14 14 14 14 14 14" at bounding box center [334, 437] width 546 height 536
type input "9"
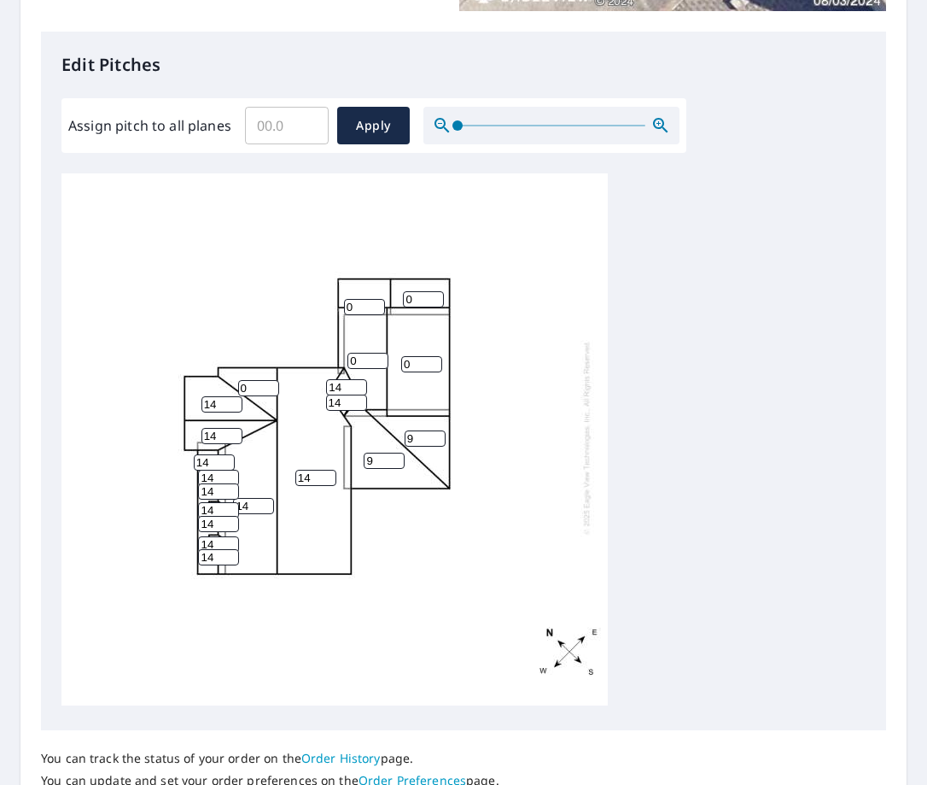
drag, startPoint x: 417, startPoint y: 353, endPoint x: 399, endPoint y: 353, distance: 18.8
click at [399, 353] on div "14 14 0 9 0 9 14 14 0 0 14 0 14 14 14 14 14 14 14 14" at bounding box center [334, 437] width 546 height 536
drag, startPoint x: 423, startPoint y: 280, endPoint x: 367, endPoint y: 281, distance: 55.5
click at [367, 281] on div "14 14 0 9 0 9 14 14 0 0 14 0 14 14 14 14 14 14 14 14" at bounding box center [334, 437] width 546 height 536
type input "14"
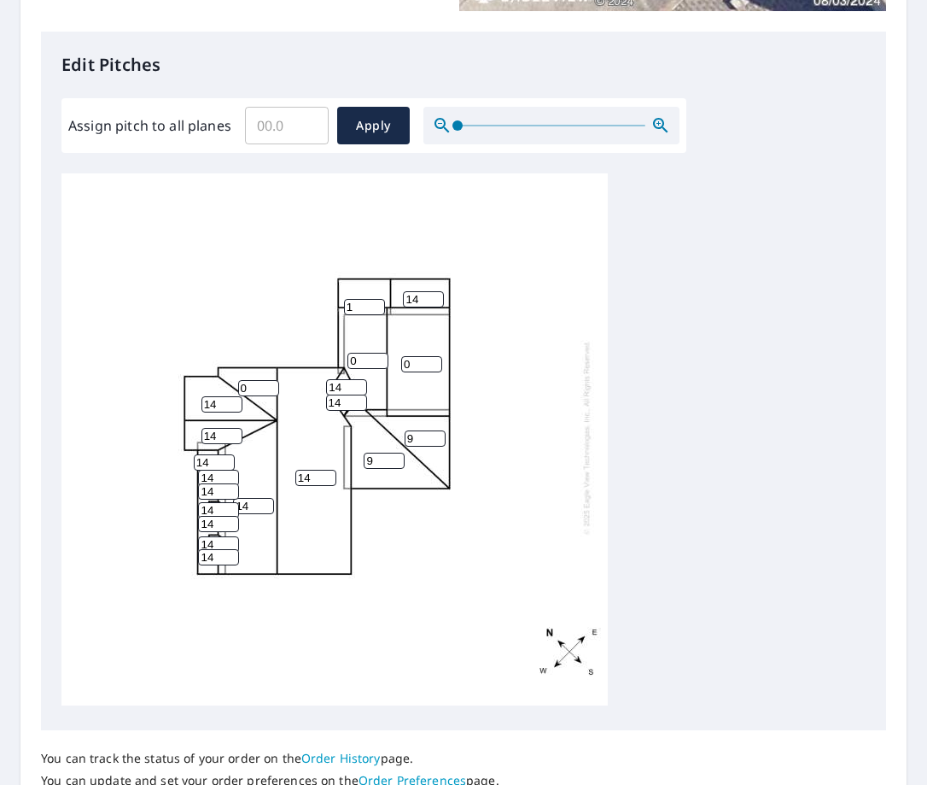
drag, startPoint x: 369, startPoint y: 297, endPoint x: 337, endPoint y: 294, distance: 31.8
click at [344, 299] on input "1" at bounding box center [364, 307] width 41 height 16
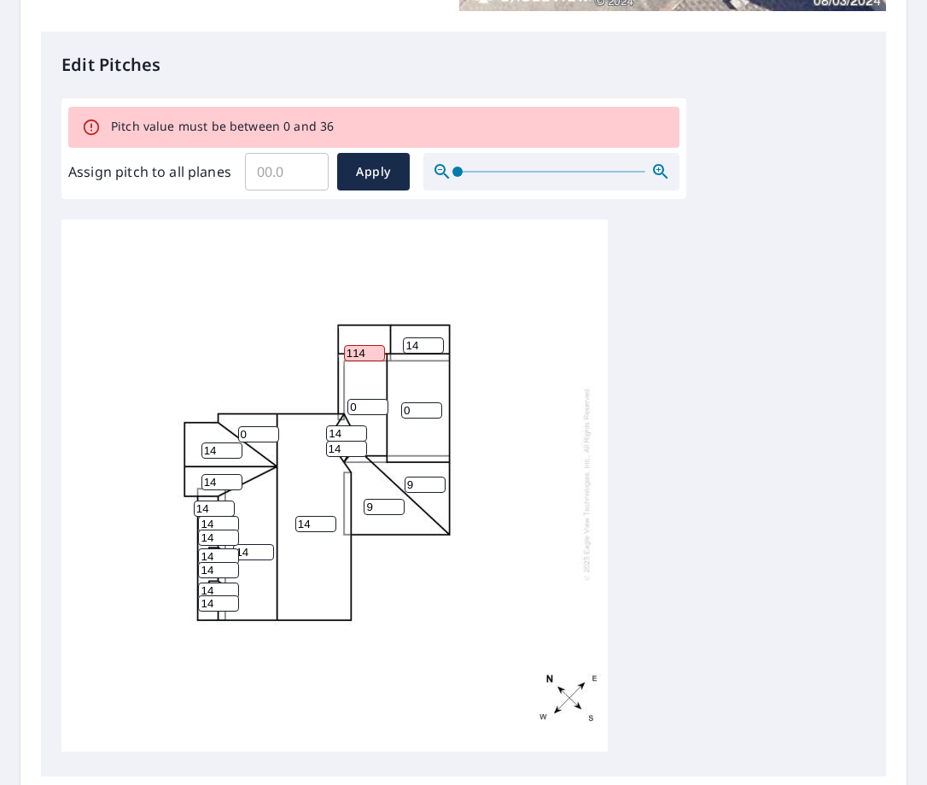
scroll to position [0, 0]
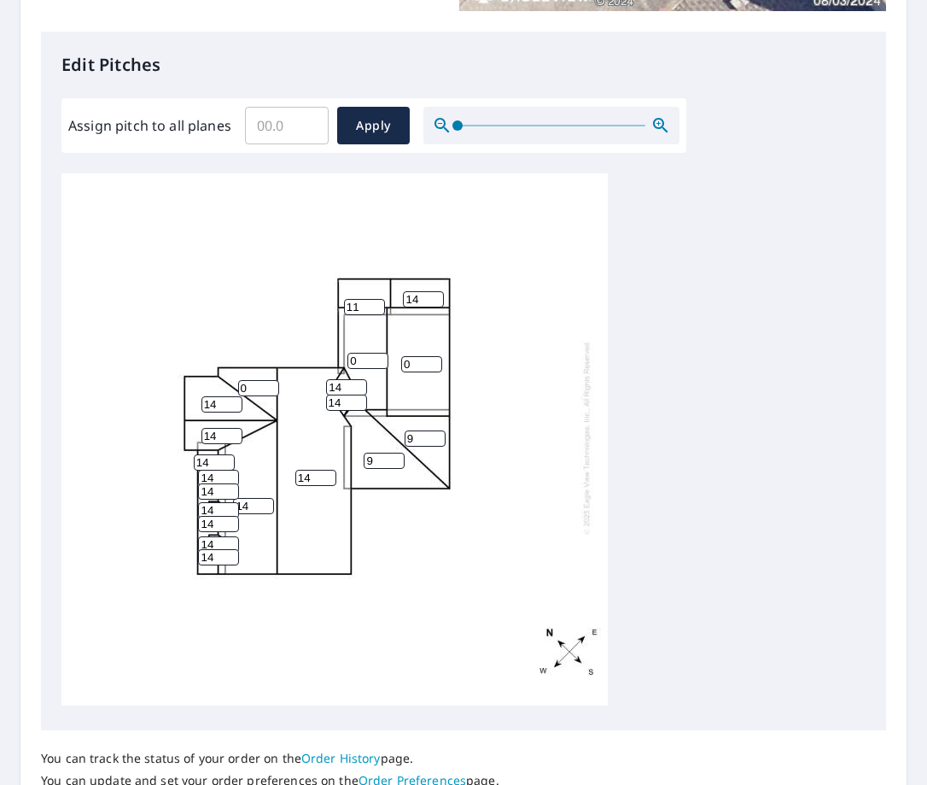
type input "1"
type input "14"
drag, startPoint x: 415, startPoint y: 347, endPoint x: 392, endPoint y: 347, distance: 23.1
click at [392, 347] on div "14 14 0 9 0 9 14 14 14 14 14 0 14 14 14 14 14 14 14 14" at bounding box center [334, 437] width 546 height 536
type input "14"
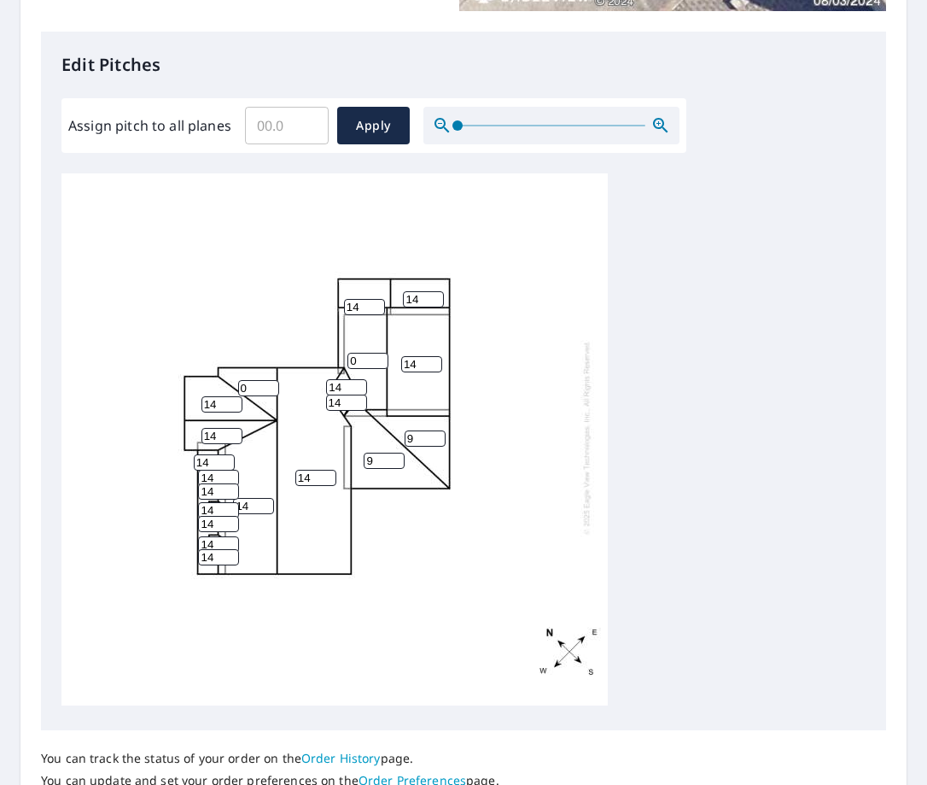
drag, startPoint x: 363, startPoint y: 344, endPoint x: 316, endPoint y: 346, distance: 47.0
click at [316, 346] on div "14 14 14 9 0 9 14 14 14 14 14 0 14 14 14 14 14 14 14 14" at bounding box center [334, 437] width 546 height 536
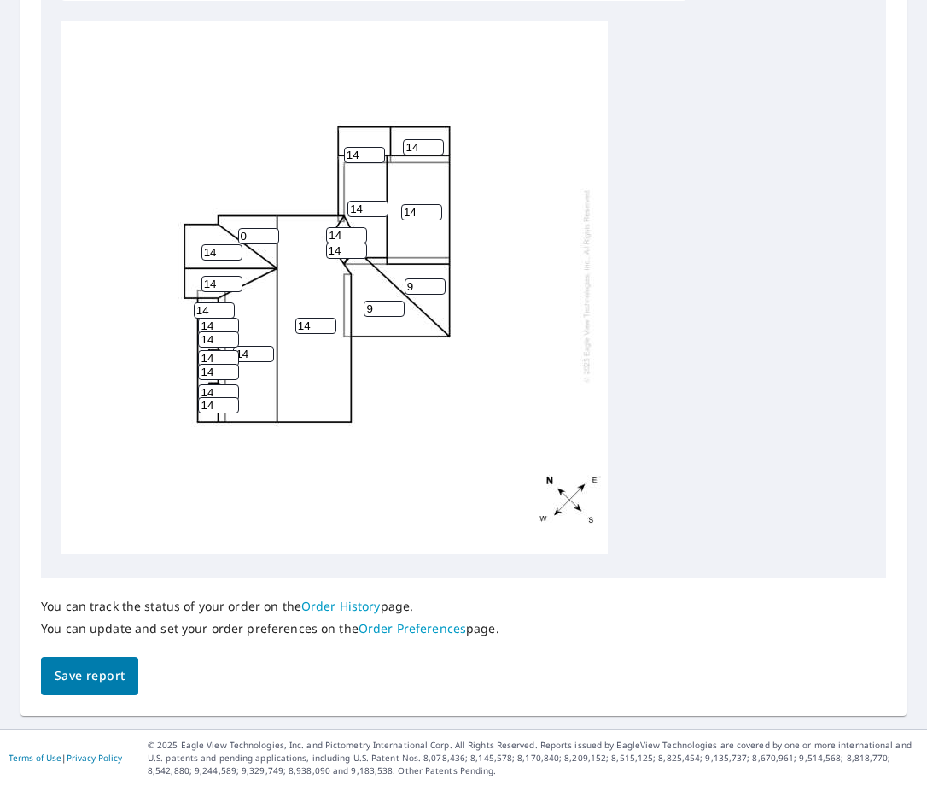
scroll to position [580, 0]
type input "14"
click at [100, 679] on span "Save report" at bounding box center [90, 674] width 70 height 21
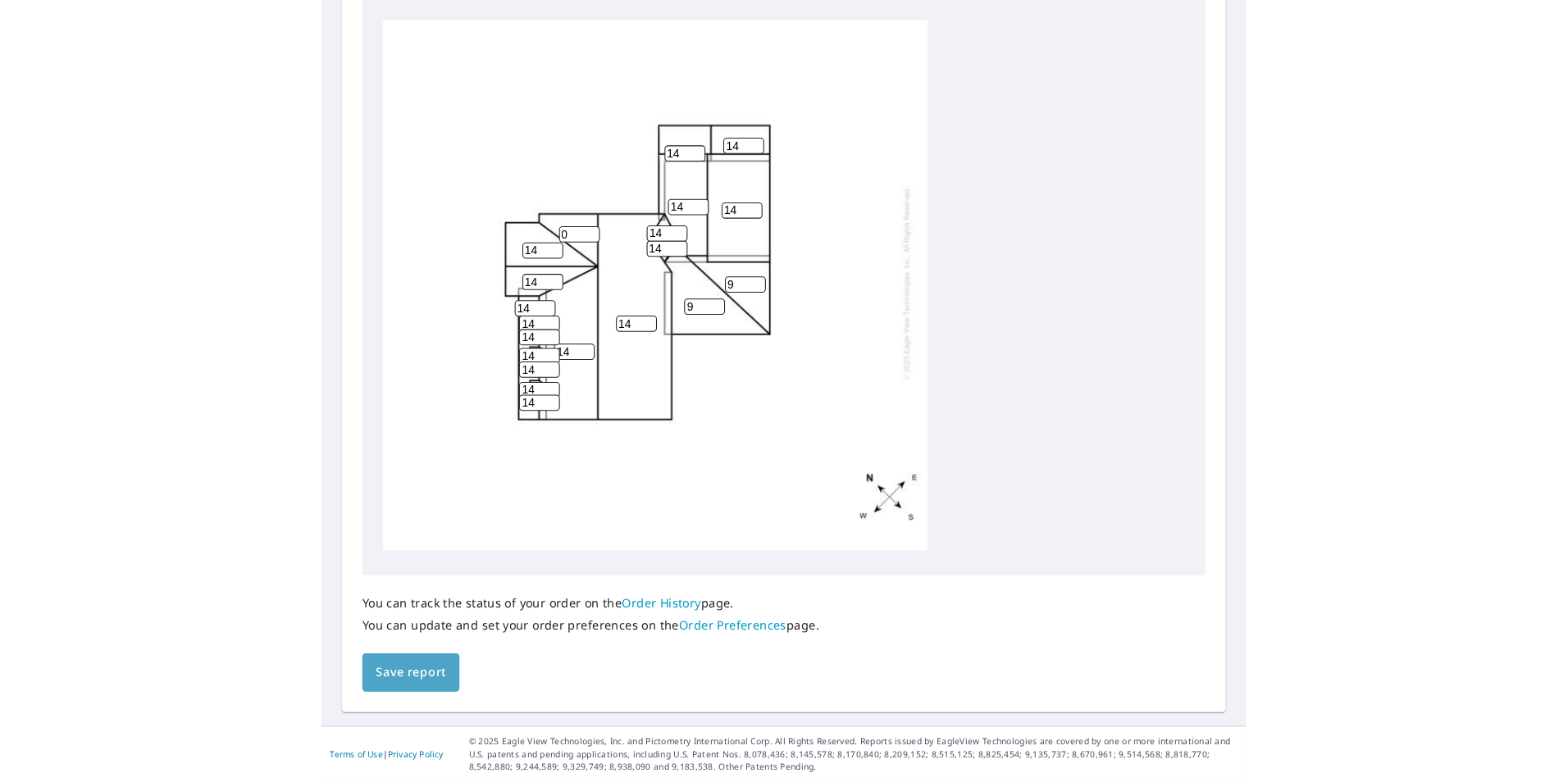
scroll to position [556, 0]
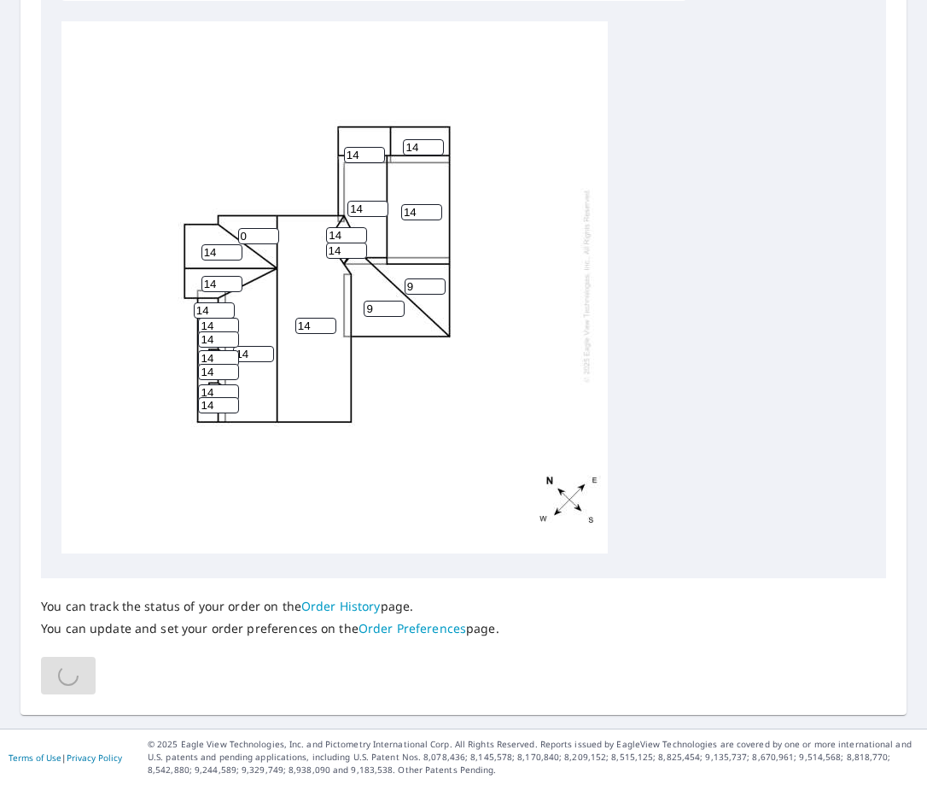
click at [252, 228] on input "0" at bounding box center [258, 236] width 41 height 16
drag, startPoint x: 252, startPoint y: 225, endPoint x: 208, endPoint y: 225, distance: 43.5
click at [210, 225] on div "14 14 14 9 14 9 14 14 14 14 14 0 14 14 14 14 14 14 14 14" at bounding box center [334, 285] width 546 height 536
type input "14"
click at [275, 488] on div "14 14 14 9 14 9 14 14 14 14 14 14 14 14 14 14 14 14 14 14" at bounding box center [334, 285] width 546 height 536
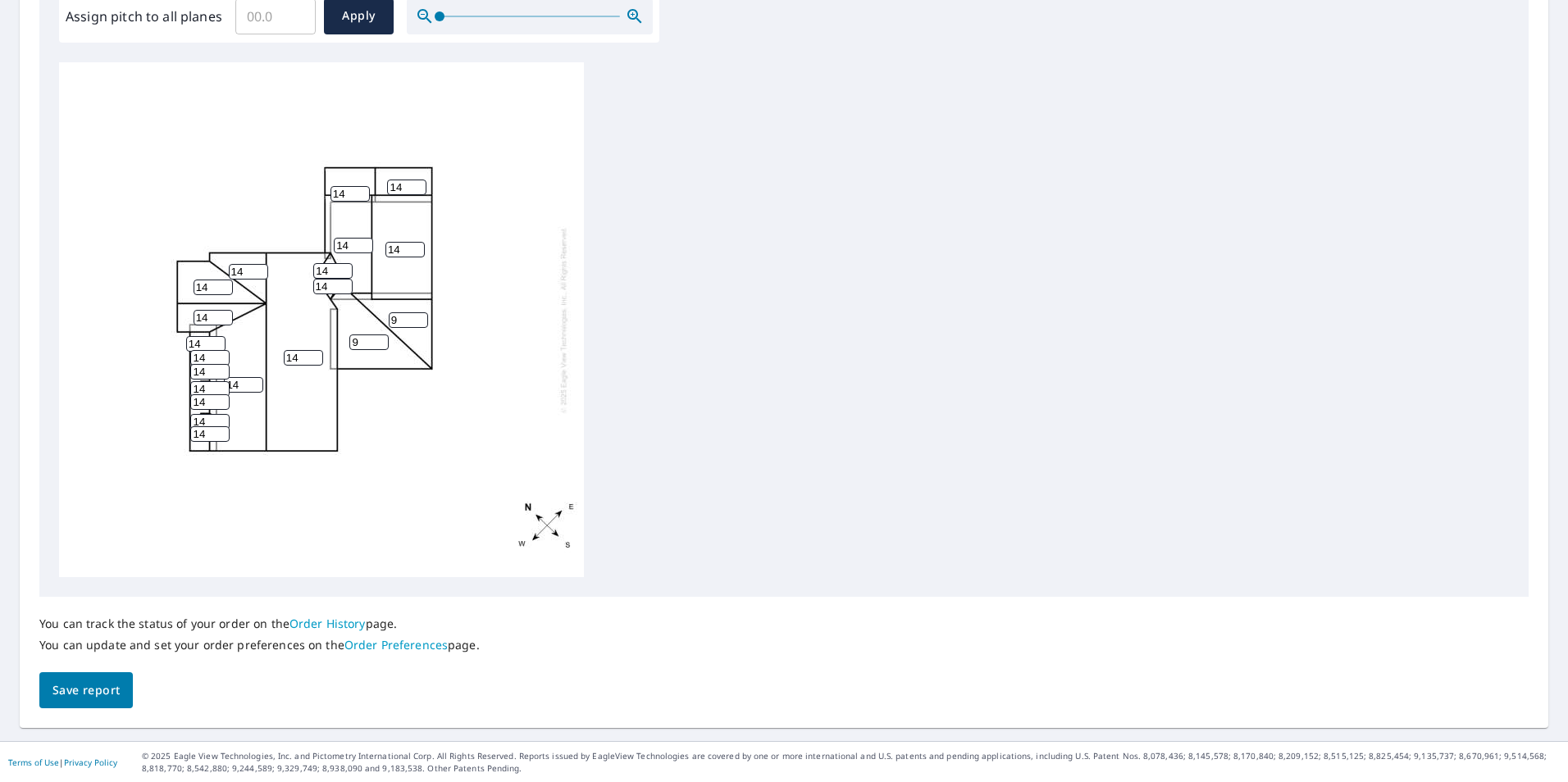
scroll to position [574, 0]
click at [76, 682] on span "Save report" at bounding box center [86, 690] width 67 height 20
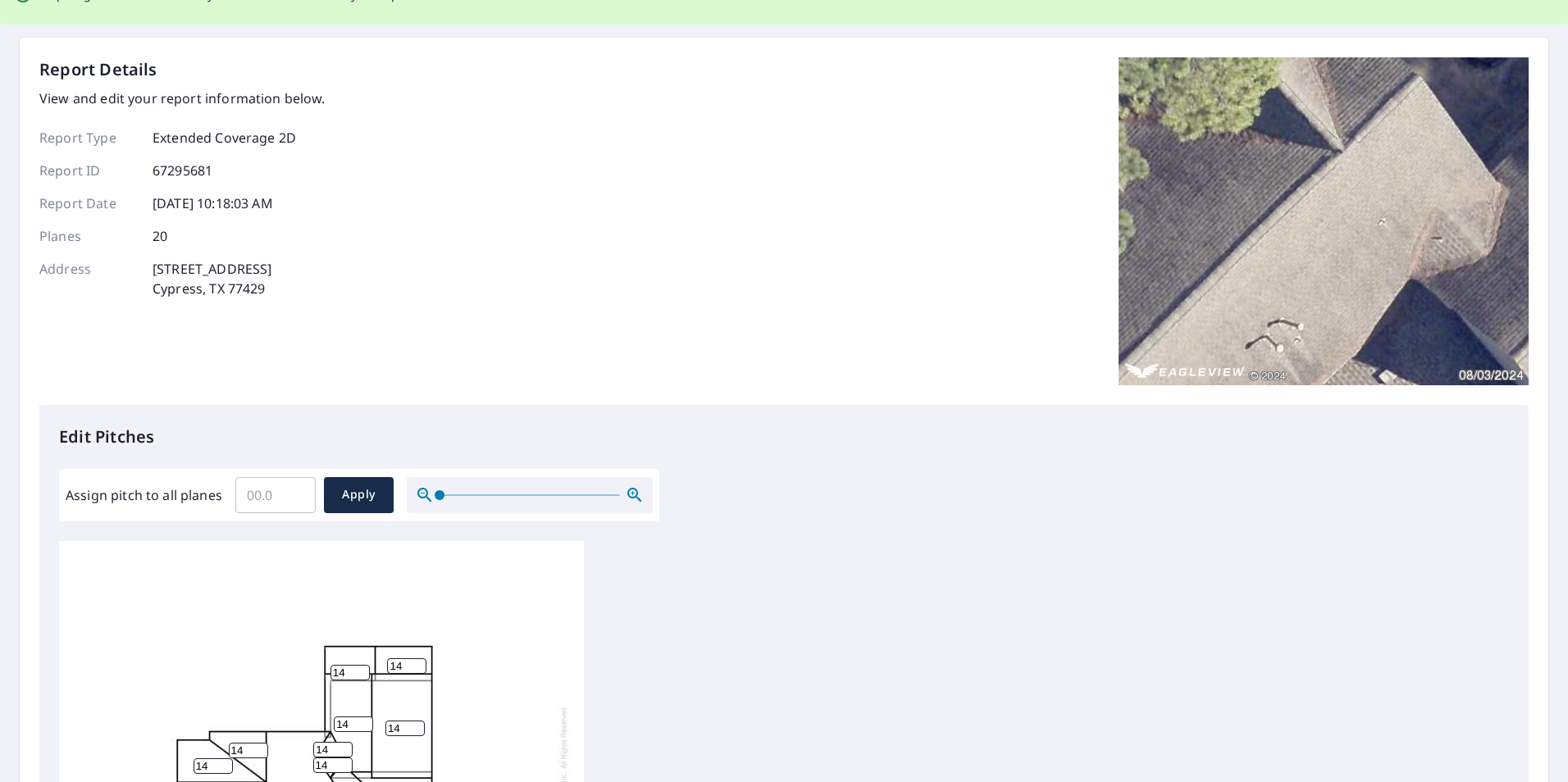
scroll to position [0, 0]
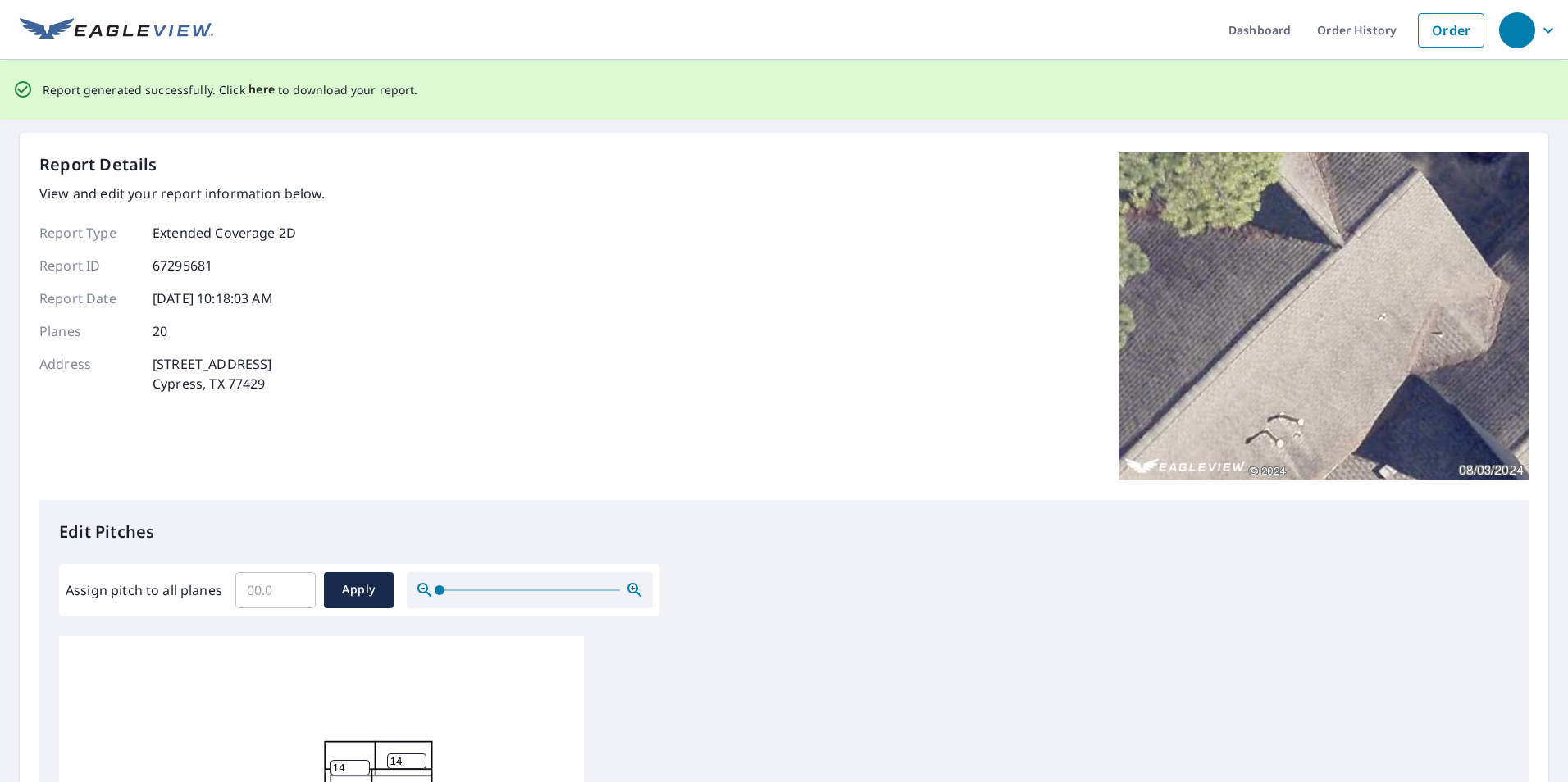
click at [261, 88] on span "here" at bounding box center [262, 89] width 27 height 20
